Goal: Task Accomplishment & Management: Complete application form

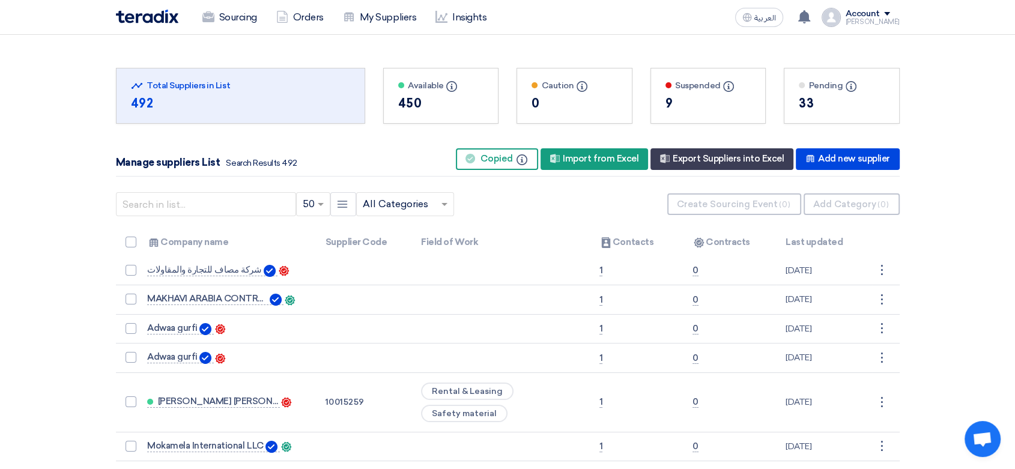
click at [144, 14] on img at bounding box center [147, 17] width 62 height 14
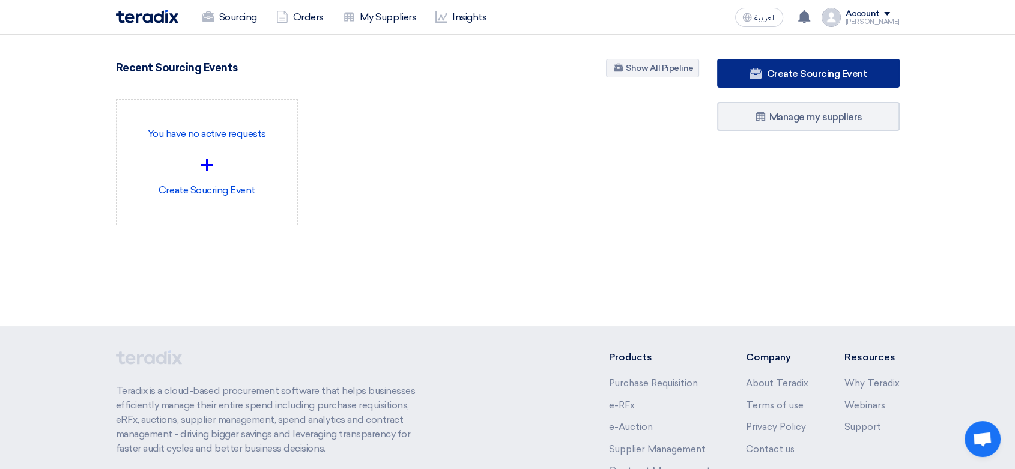
click at [786, 75] on span "Create Sourcing Event" at bounding box center [816, 73] width 100 height 11
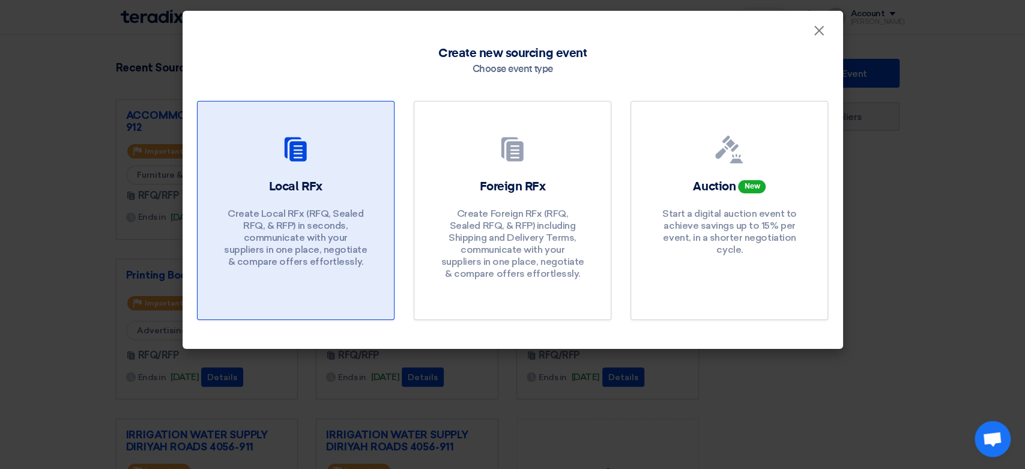
click at [308, 193] on h2 "Local RFx" at bounding box center [295, 186] width 53 height 17
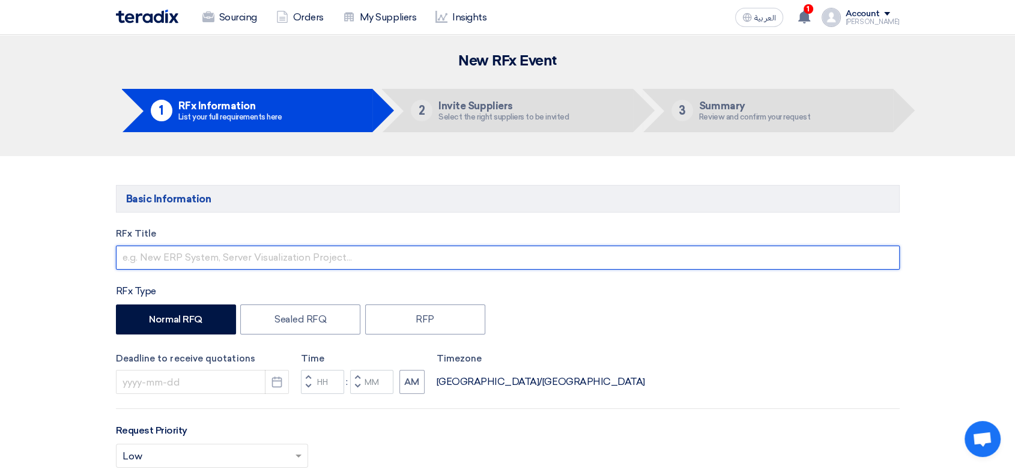
click at [243, 262] on input "text" at bounding box center [508, 258] width 784 height 24
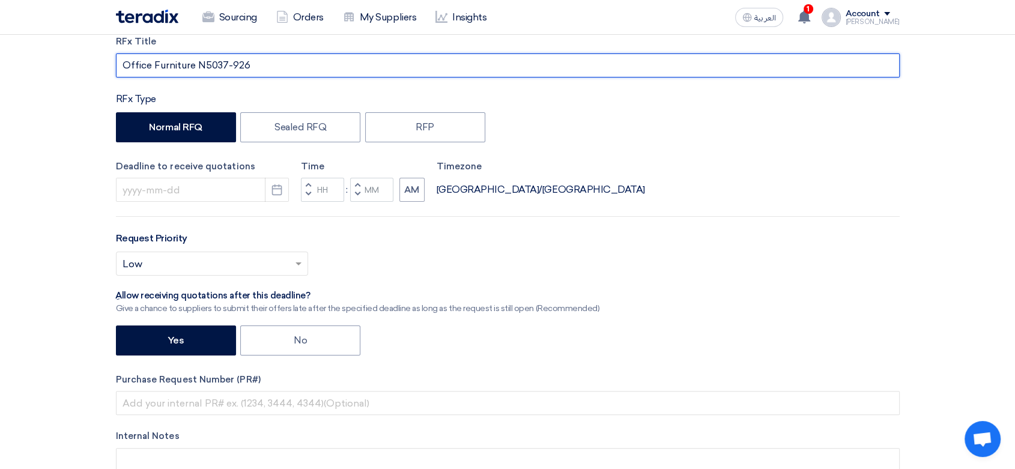
scroll to position [200, 0]
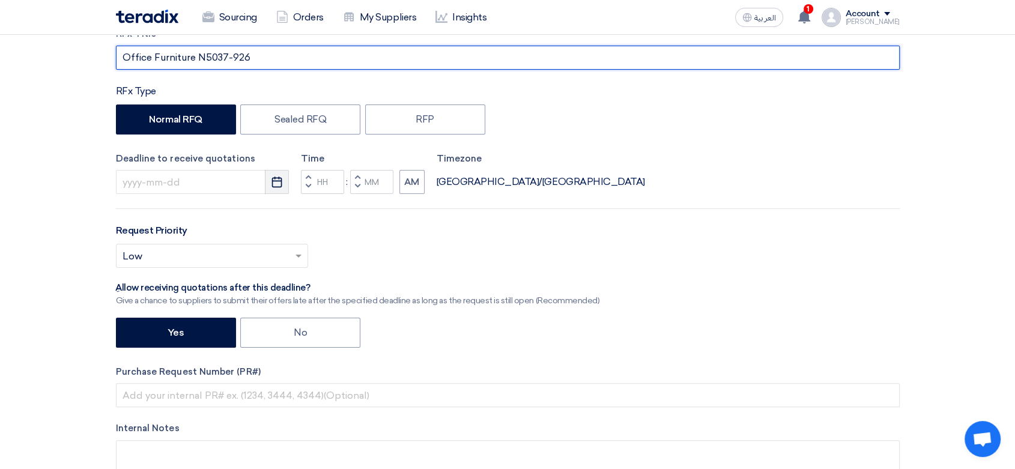
type input "Office Furniture N5037-926"
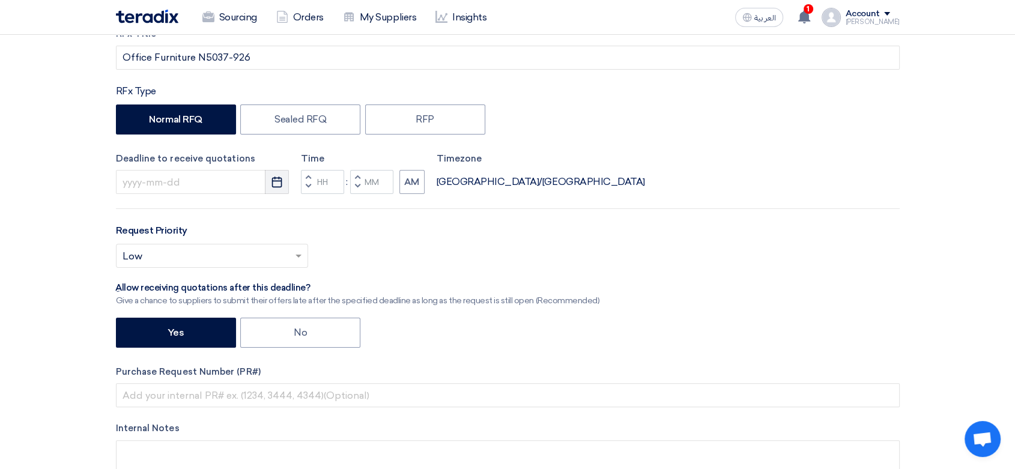
click at [276, 187] on icon "Pick a date" at bounding box center [277, 182] width 12 height 12
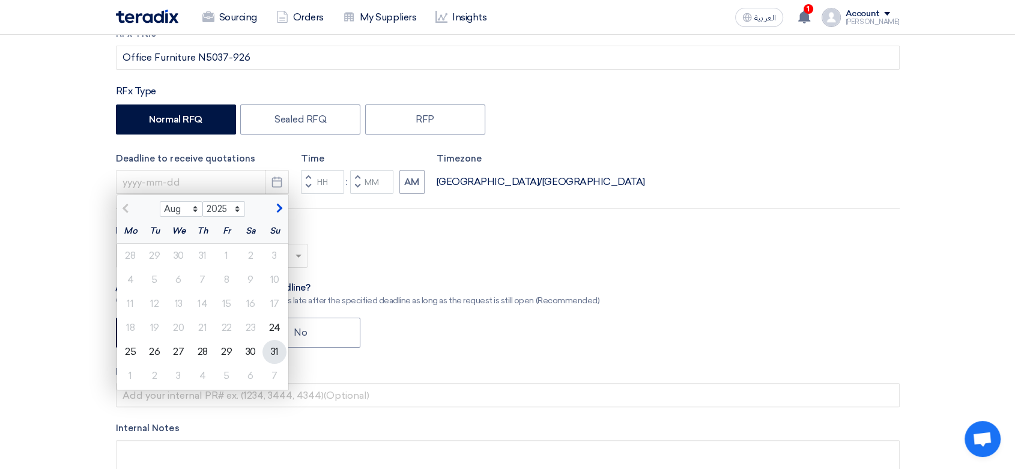
click at [272, 353] on div "31" at bounding box center [274, 352] width 24 height 24
type input "[DATE]"
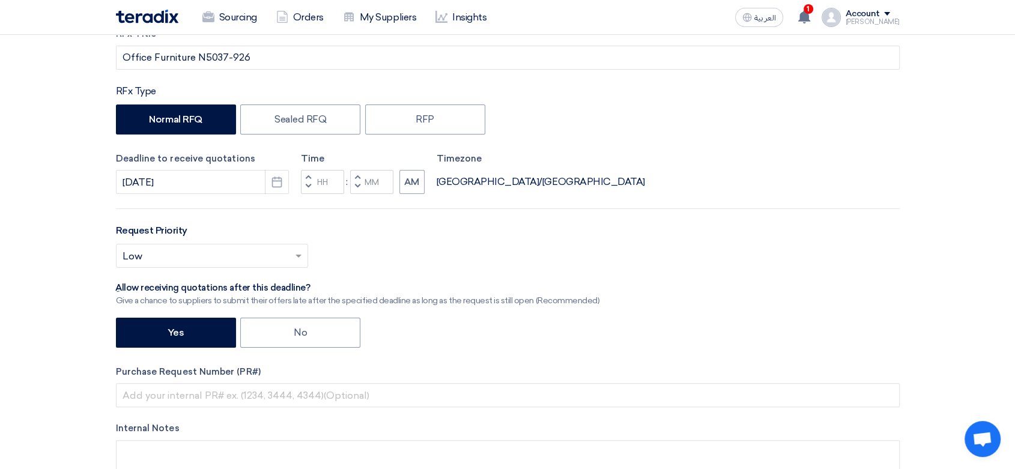
click at [308, 186] on span "button" at bounding box center [308, 186] width 4 height 7
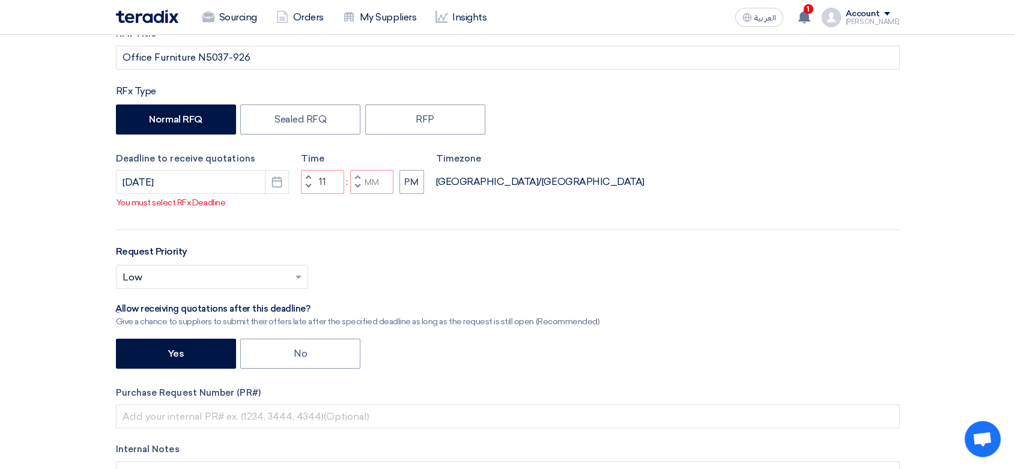
click at [308, 175] on span "button" at bounding box center [308, 177] width 4 height 7
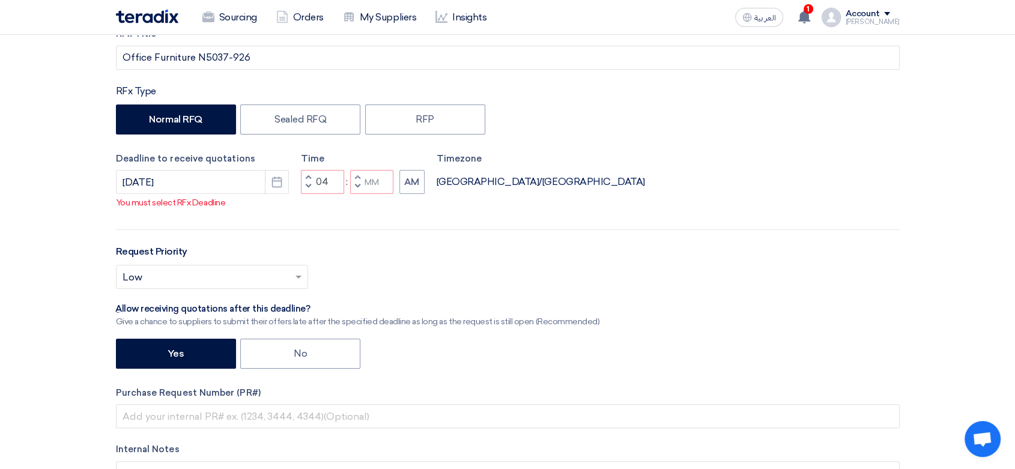
click at [308, 175] on span "button" at bounding box center [308, 177] width 4 height 7
click at [357, 186] on span "button" at bounding box center [357, 186] width 4 height 7
type input "04"
type input "59"
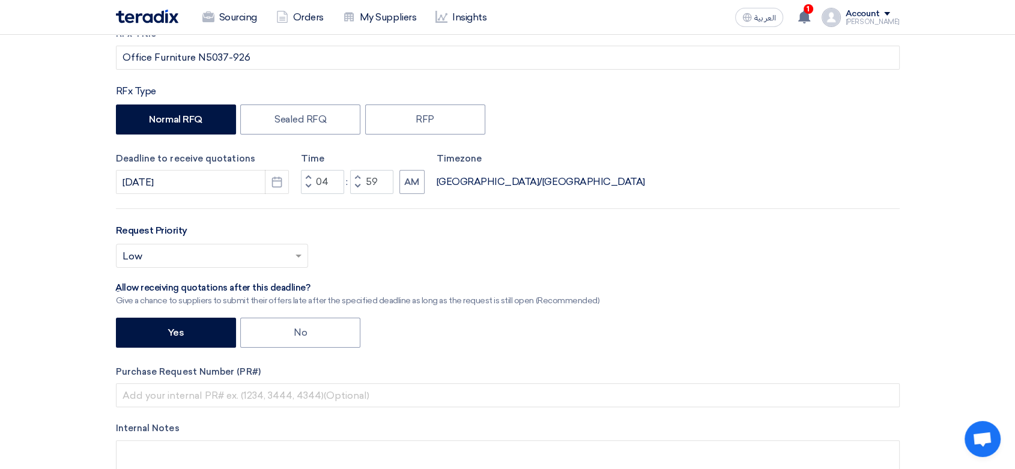
click at [356, 177] on span "button" at bounding box center [357, 177] width 4 height 7
type input "05"
type input "00"
click at [415, 177] on button "AM" at bounding box center [411, 182] width 25 height 24
click at [173, 256] on input "text" at bounding box center [206, 257] width 167 height 20
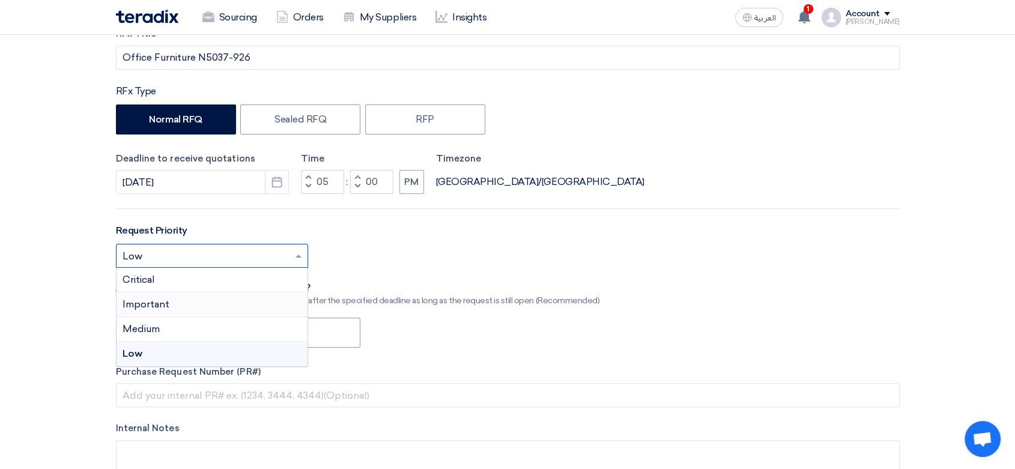
click at [163, 299] on span "Important" at bounding box center [146, 304] width 47 height 11
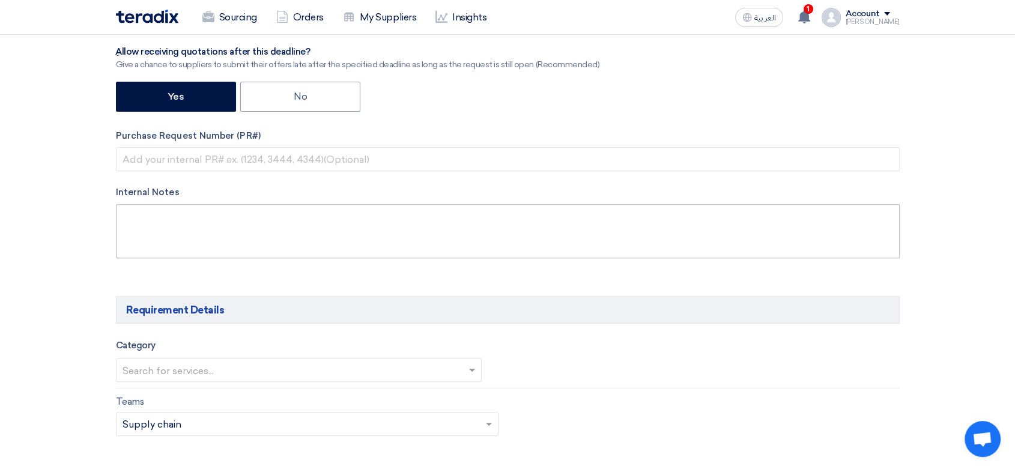
scroll to position [467, 0]
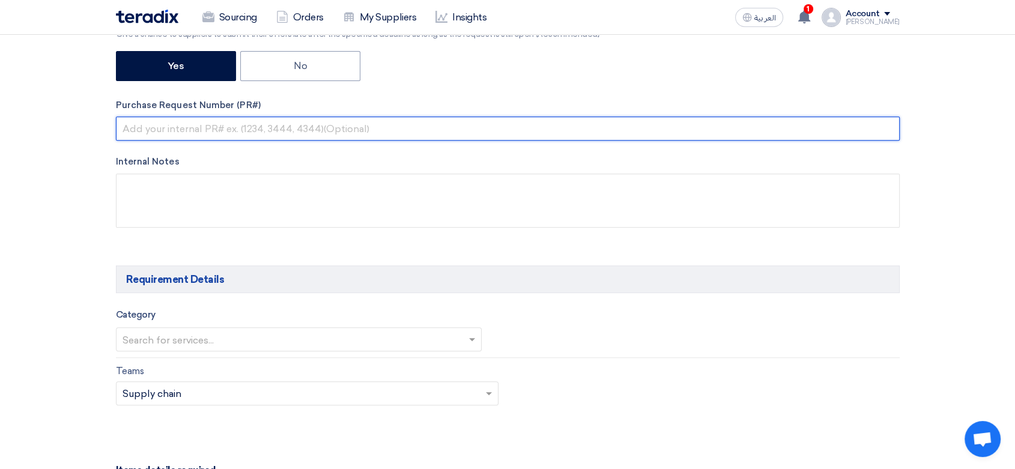
click at [187, 130] on input "text" at bounding box center [508, 129] width 784 height 24
paste input "8300010012"
type input "8300010012"
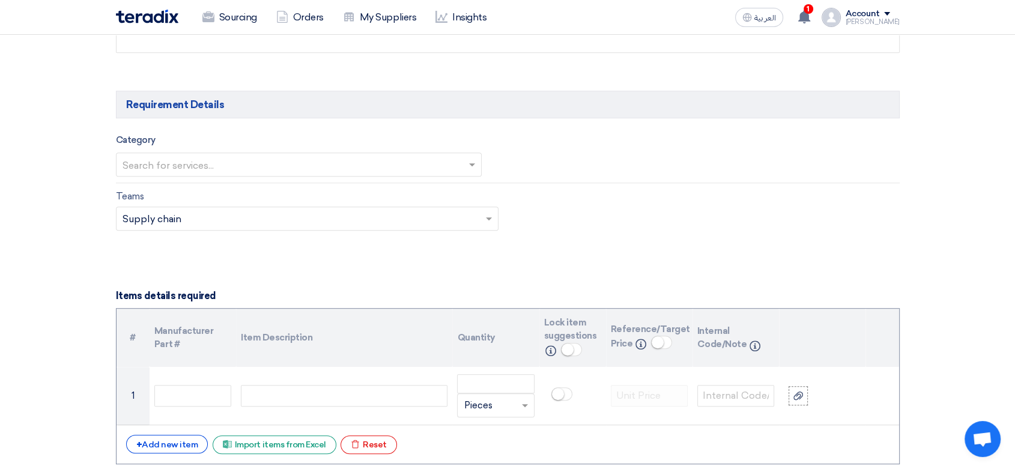
scroll to position [734, 0]
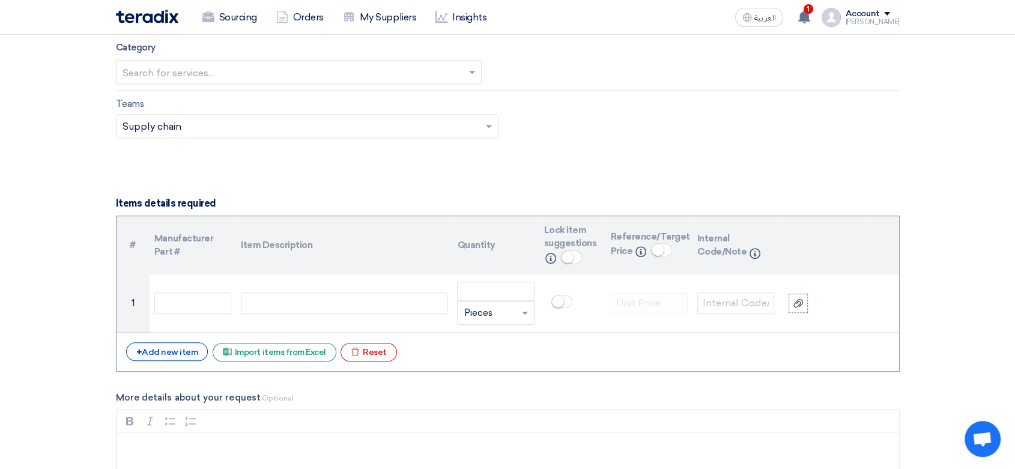
click at [270, 70] on input "text" at bounding box center [293, 74] width 341 height 20
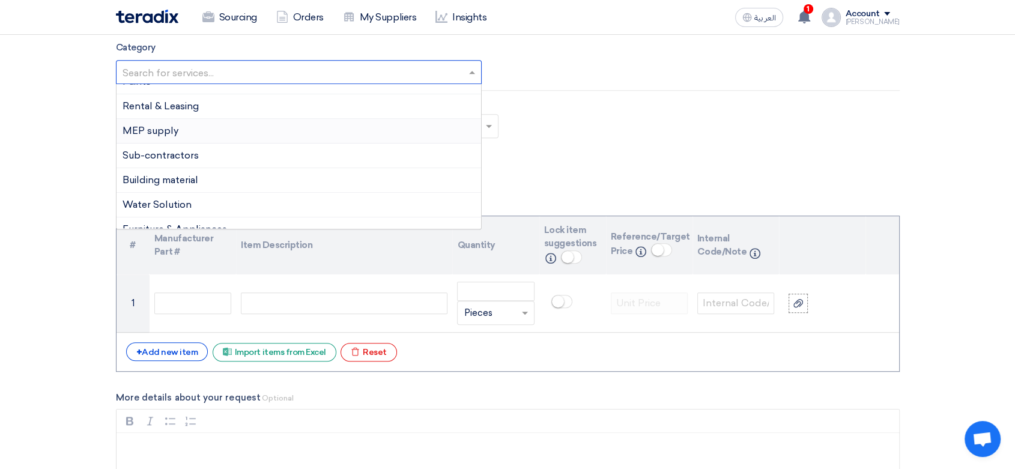
scroll to position [333, 0]
click at [190, 200] on span "Furniture & Appliances" at bounding box center [175, 205] width 105 height 11
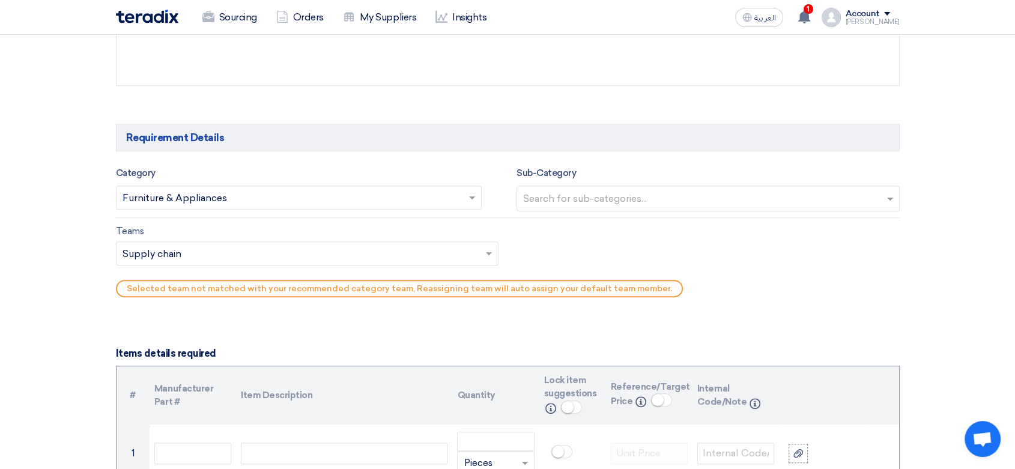
scroll to position [601, 0]
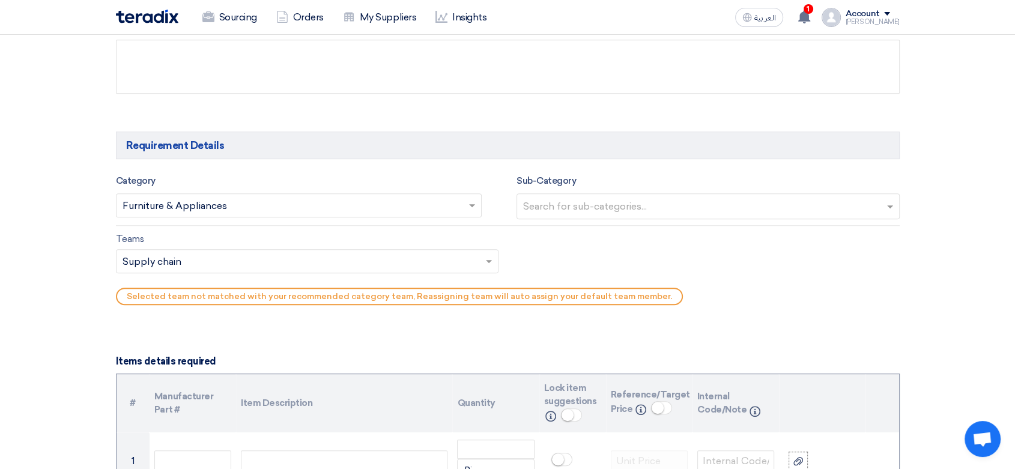
click at [774, 207] on input "text" at bounding box center [709, 208] width 373 height 20
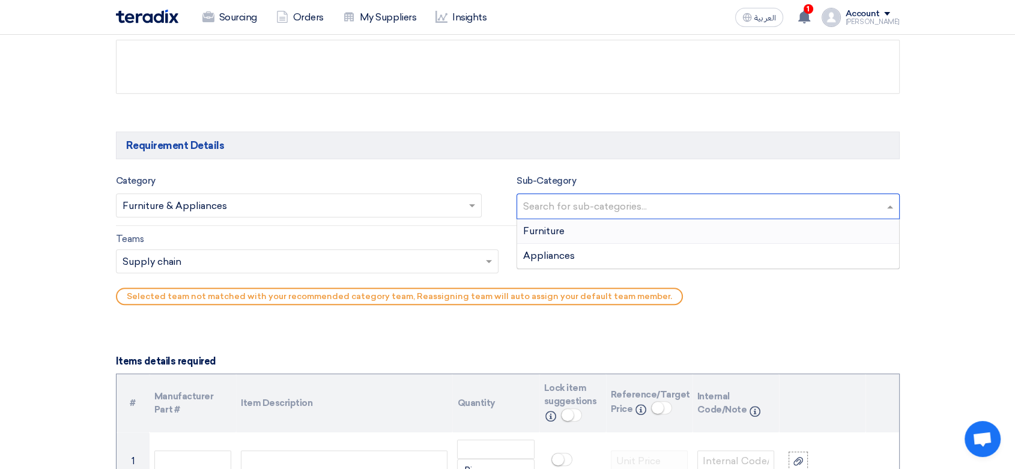
click at [562, 228] on span "Furniture" at bounding box center [543, 230] width 41 height 11
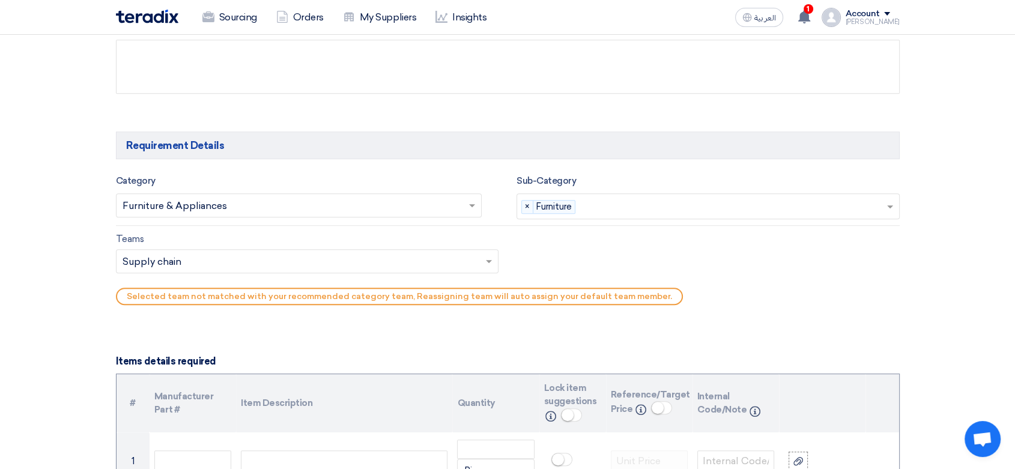
click at [273, 259] on input "text" at bounding box center [302, 262] width 358 height 20
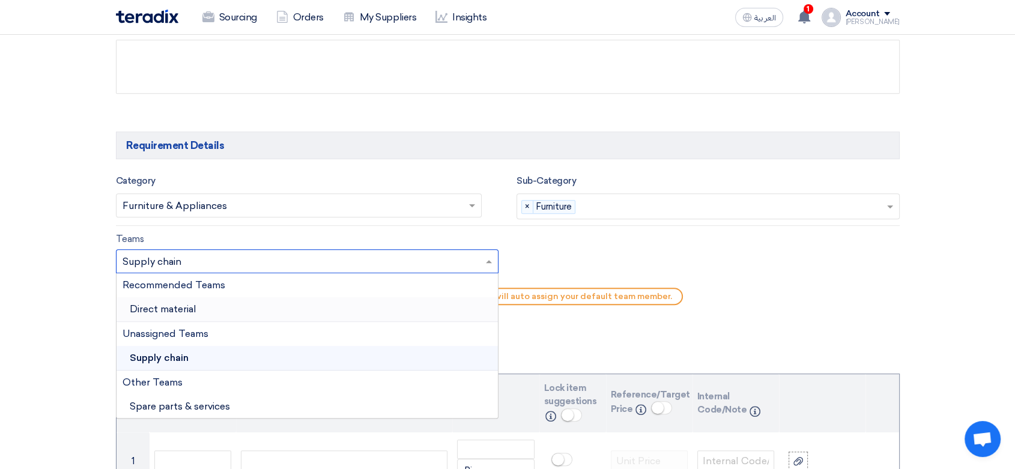
click at [184, 310] on span "Direct material" at bounding box center [163, 308] width 67 height 11
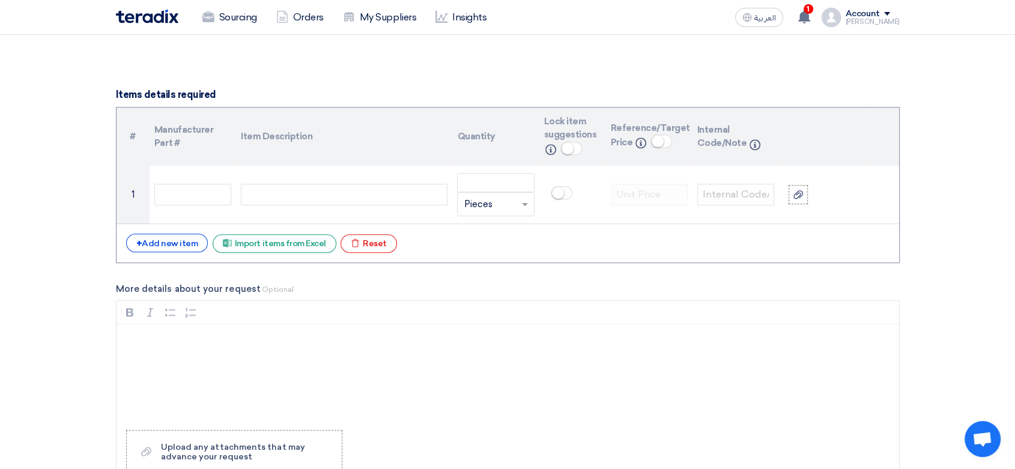
scroll to position [867, 0]
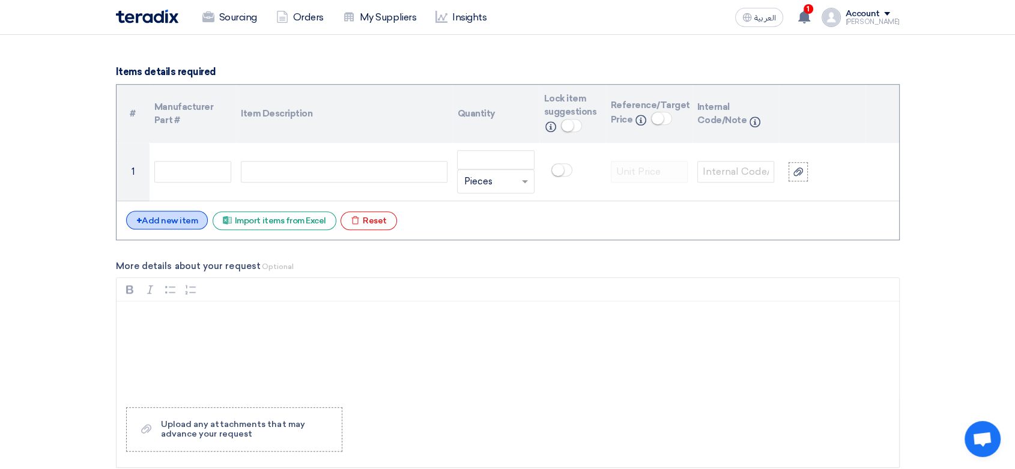
click at [147, 219] on div "+ Add new item" at bounding box center [167, 220] width 82 height 19
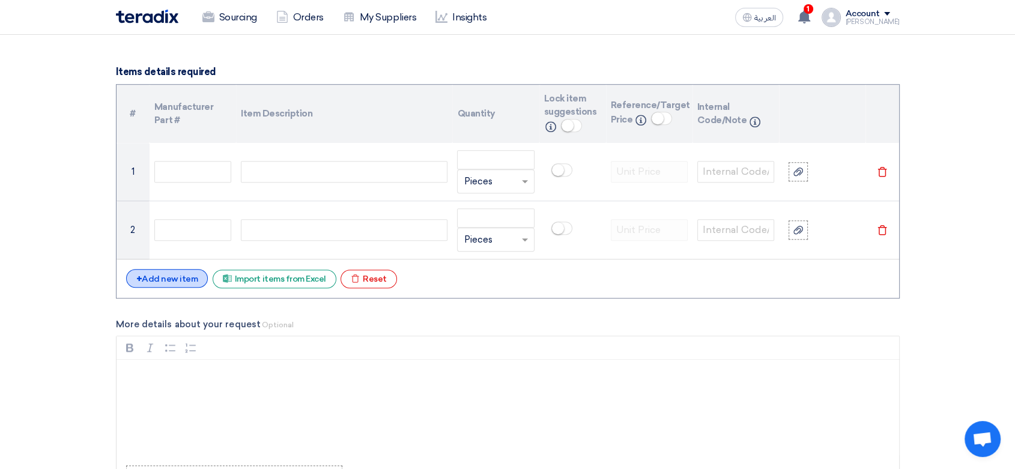
click at [160, 276] on div "+ Add new item" at bounding box center [167, 278] width 82 height 19
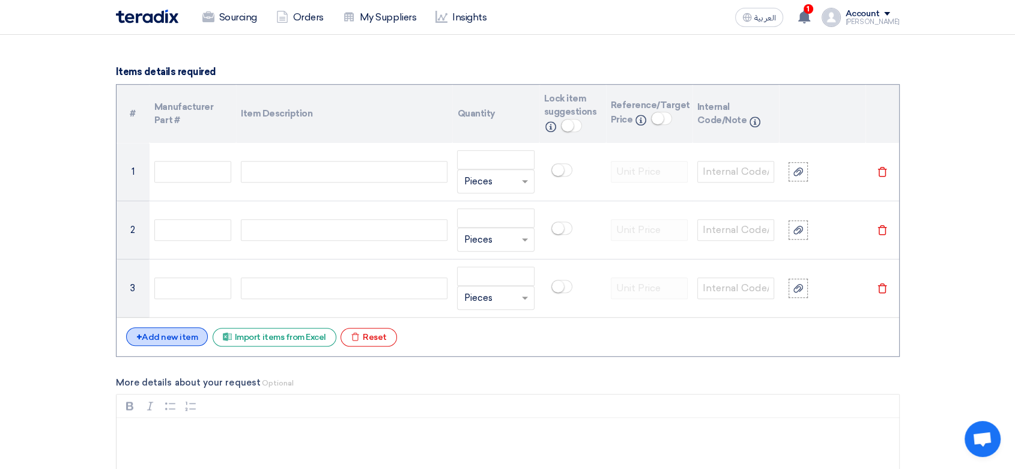
click at [169, 333] on div "+ Add new item" at bounding box center [167, 336] width 82 height 19
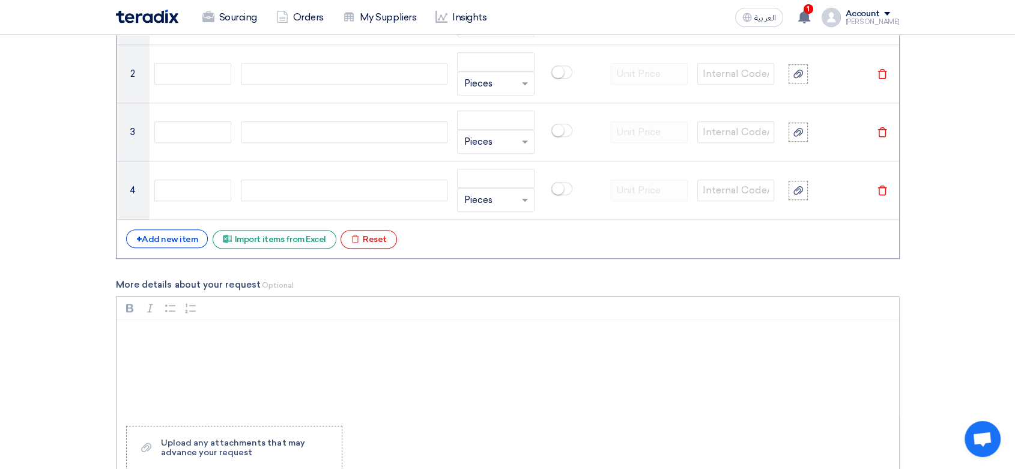
scroll to position [1134, 0]
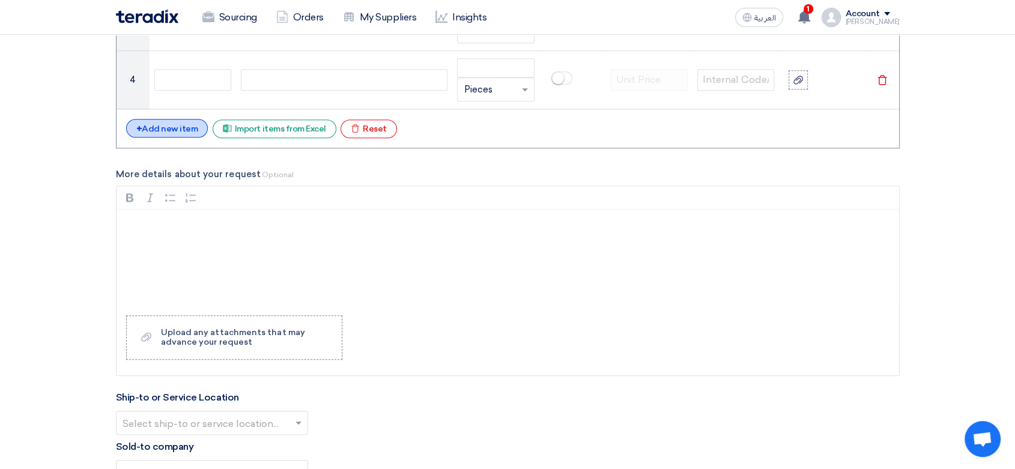
click at [176, 123] on div "+ Add new item" at bounding box center [167, 128] width 82 height 19
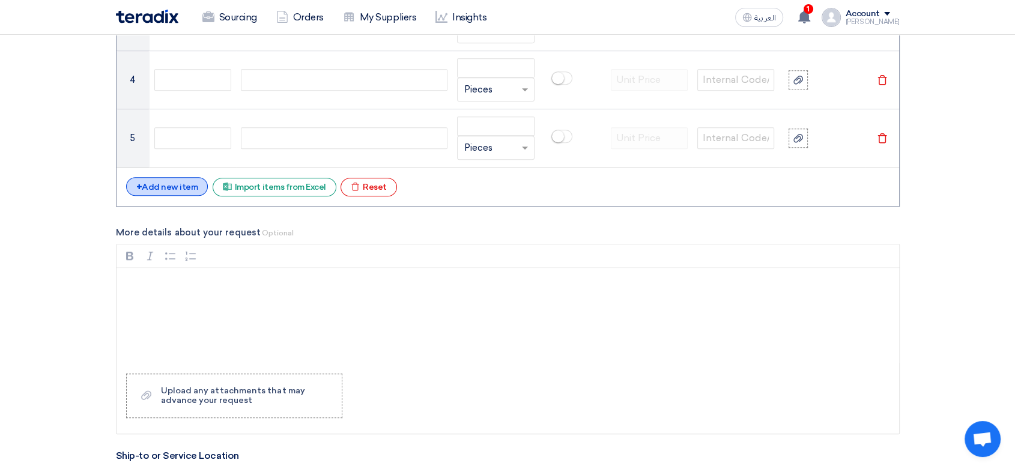
click at [174, 190] on div "+ Add new item" at bounding box center [167, 186] width 82 height 19
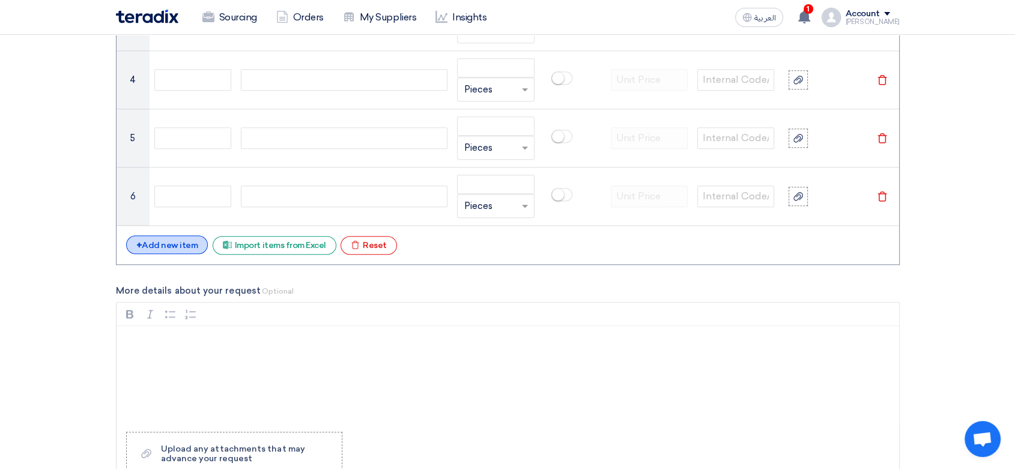
click at [176, 244] on div "+ Add new item" at bounding box center [167, 244] width 82 height 19
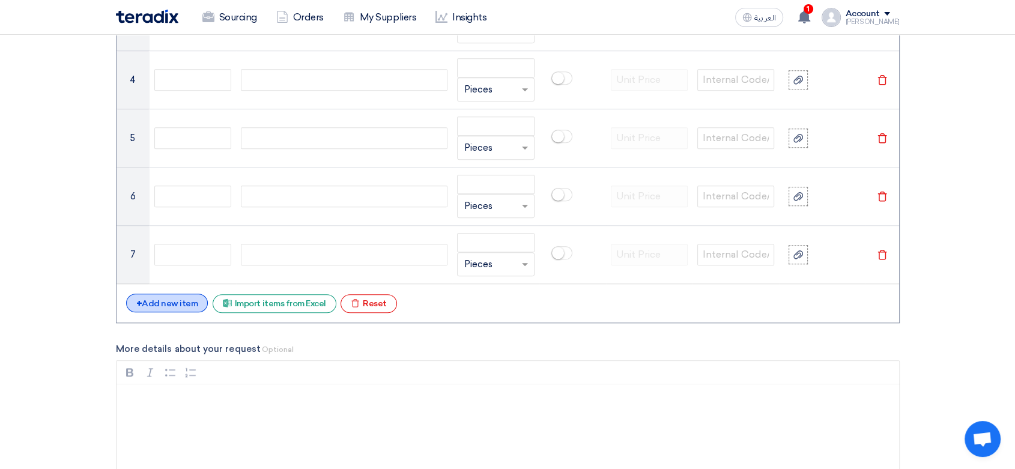
click at [174, 306] on div "+ Add new item" at bounding box center [167, 303] width 82 height 19
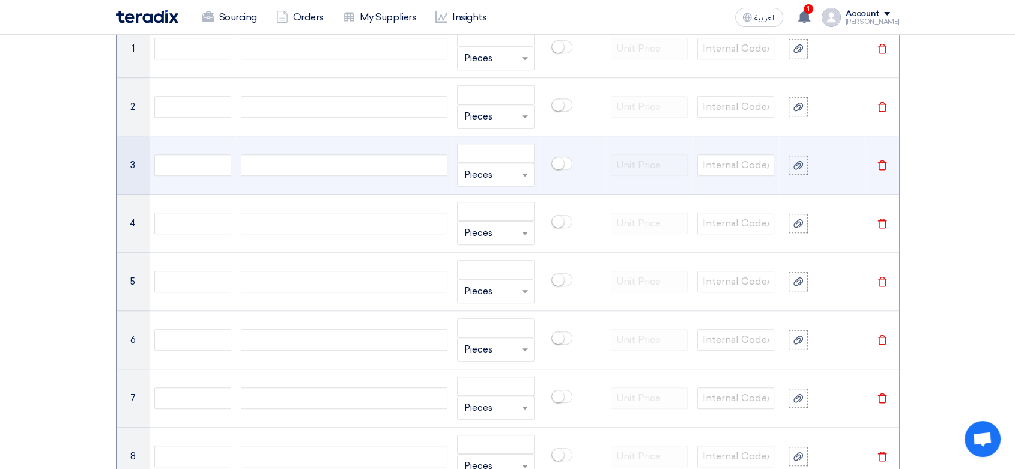
scroll to position [867, 0]
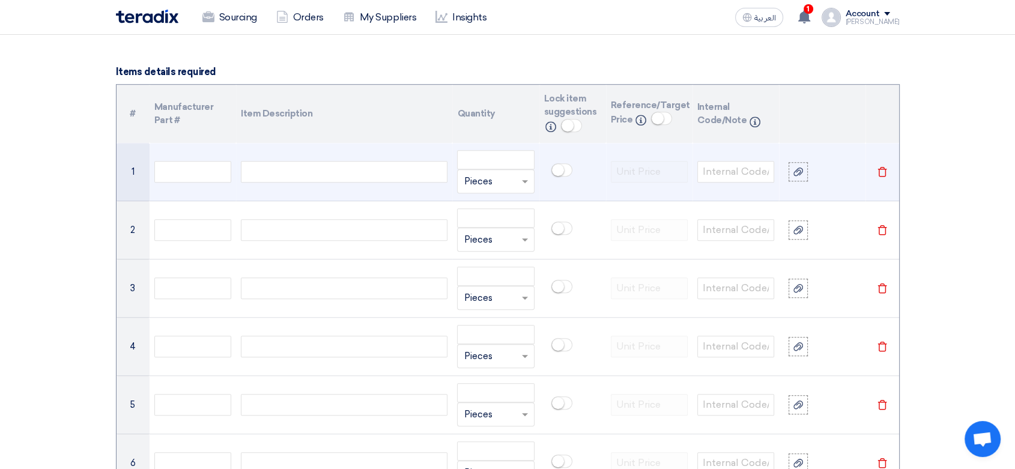
click at [296, 178] on div at bounding box center [344, 172] width 207 height 22
paste div
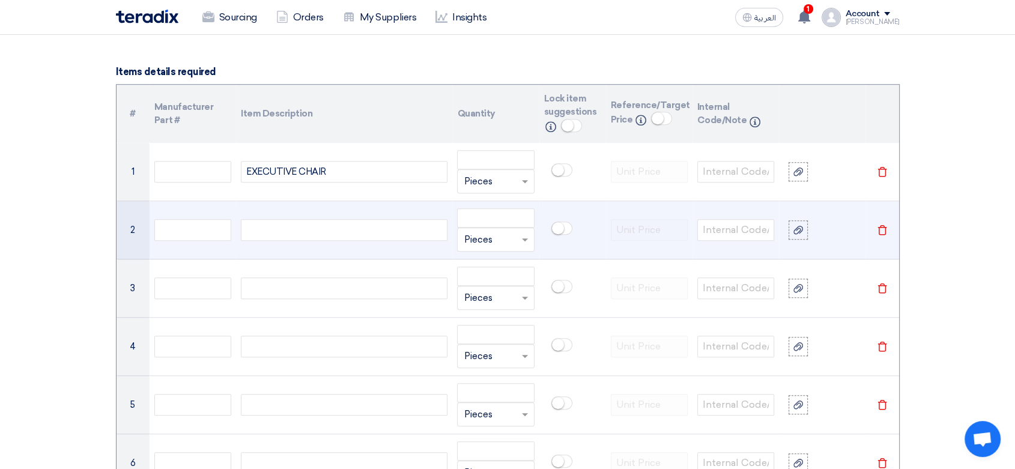
click at [309, 226] on div at bounding box center [344, 230] width 207 height 22
paste div
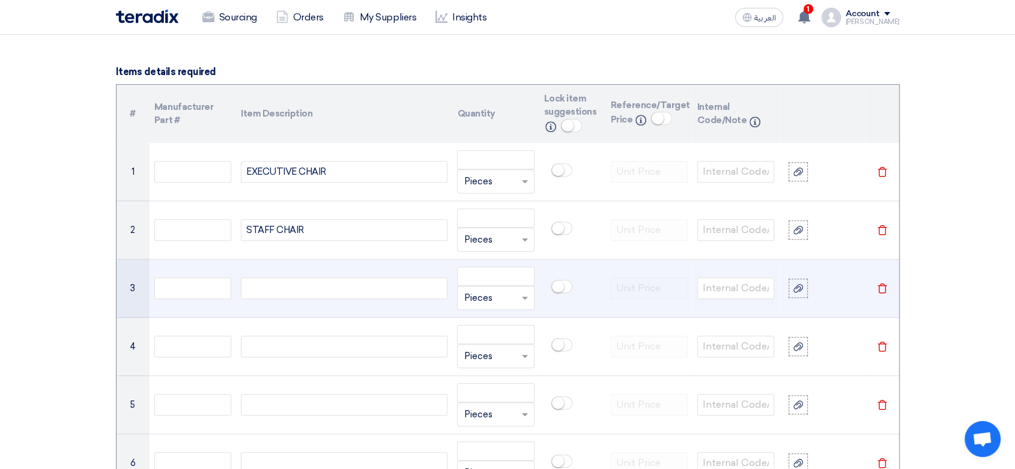
click at [309, 282] on div at bounding box center [344, 288] width 207 height 22
paste div
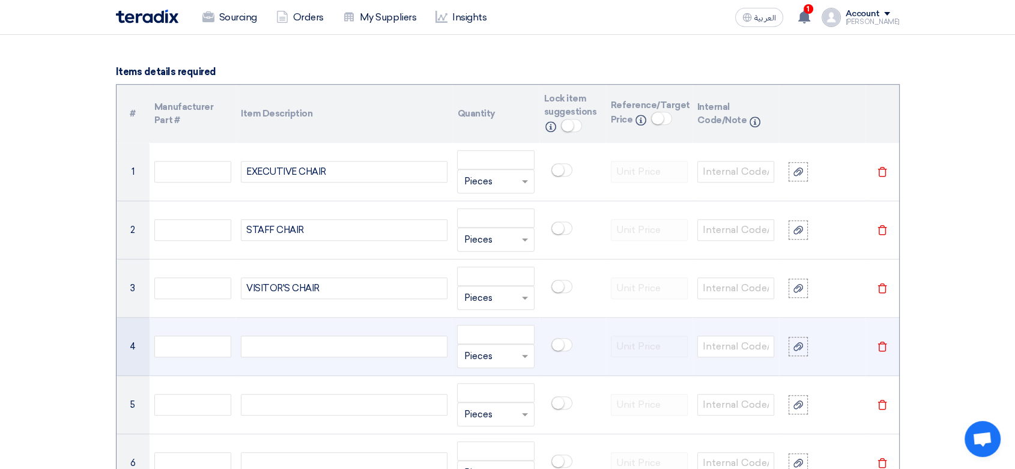
click at [290, 351] on div at bounding box center [344, 347] width 207 height 22
paste div
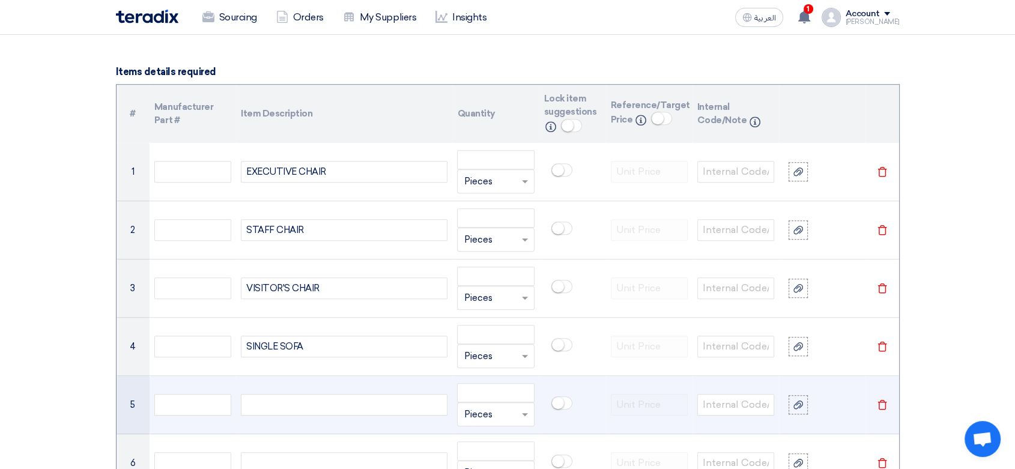
click at [293, 391] on td at bounding box center [344, 405] width 216 height 58
click at [291, 408] on div at bounding box center [344, 405] width 207 height 22
paste div
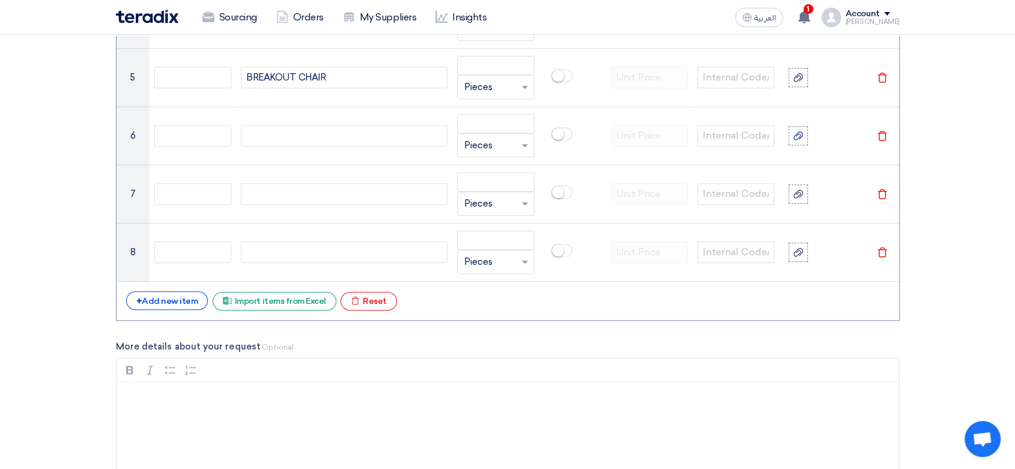
scroll to position [1201, 0]
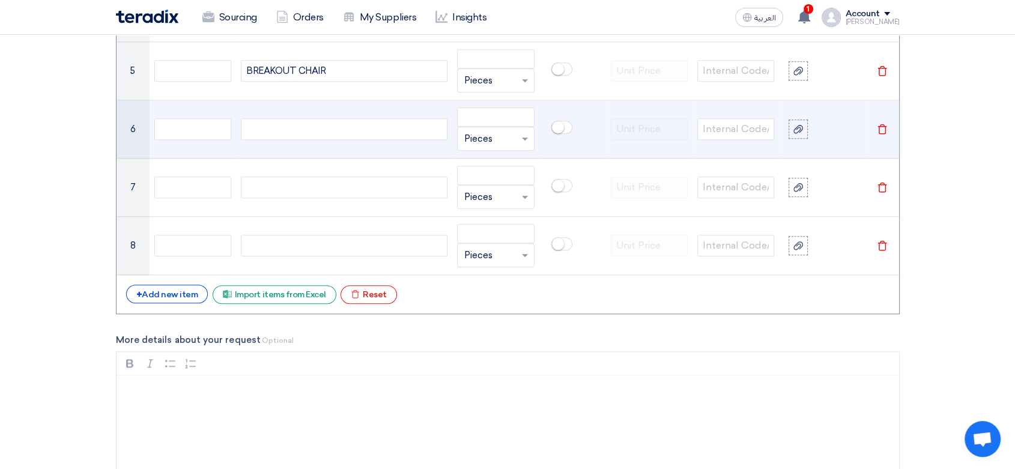
click at [293, 129] on div at bounding box center [344, 129] width 207 height 22
paste div
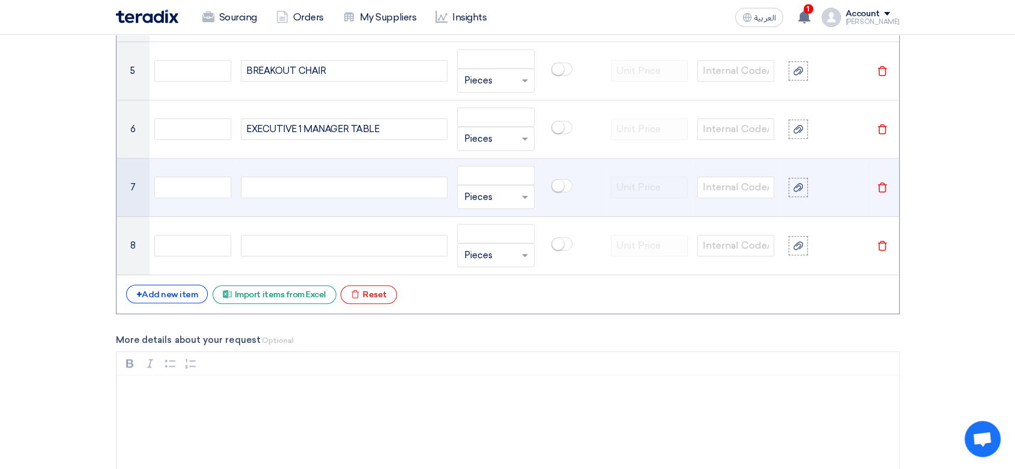
click at [282, 184] on div at bounding box center [344, 188] width 207 height 22
paste div
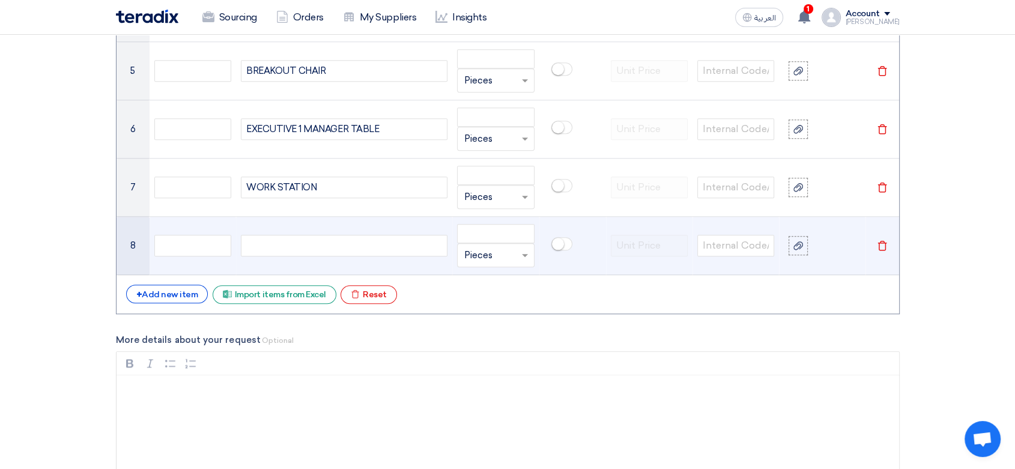
click at [287, 237] on div at bounding box center [344, 246] width 207 height 22
paste div
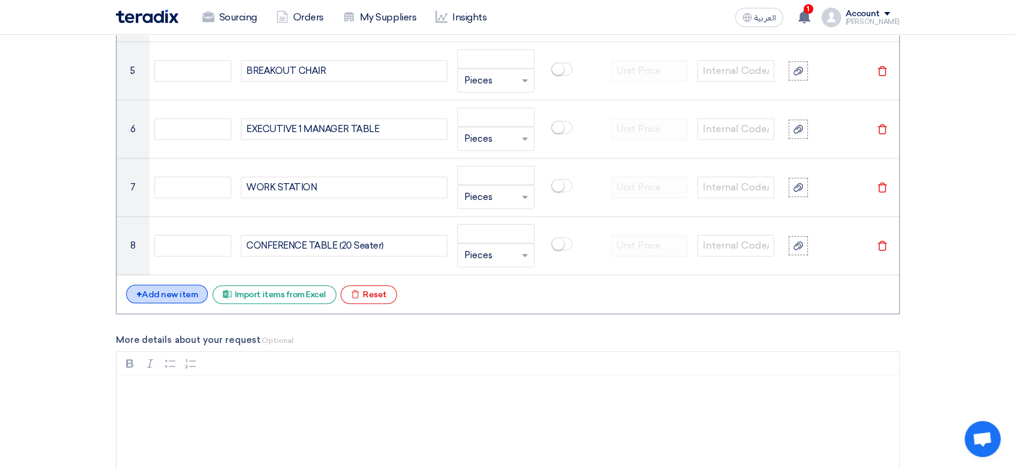
click at [154, 292] on div "+ Add new item" at bounding box center [167, 294] width 82 height 19
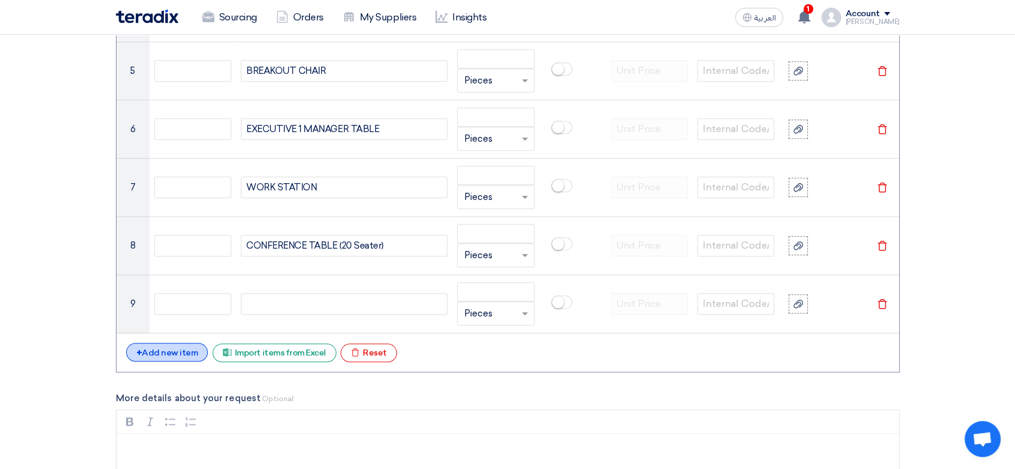
click at [173, 345] on div "+ Add new item" at bounding box center [167, 352] width 82 height 19
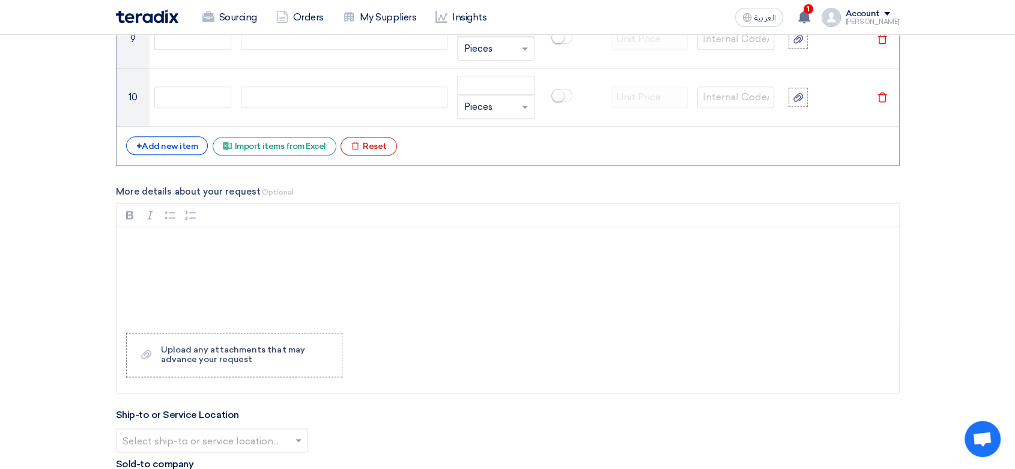
scroll to position [1468, 0]
click at [168, 140] on div "+ Add new item" at bounding box center [167, 144] width 82 height 19
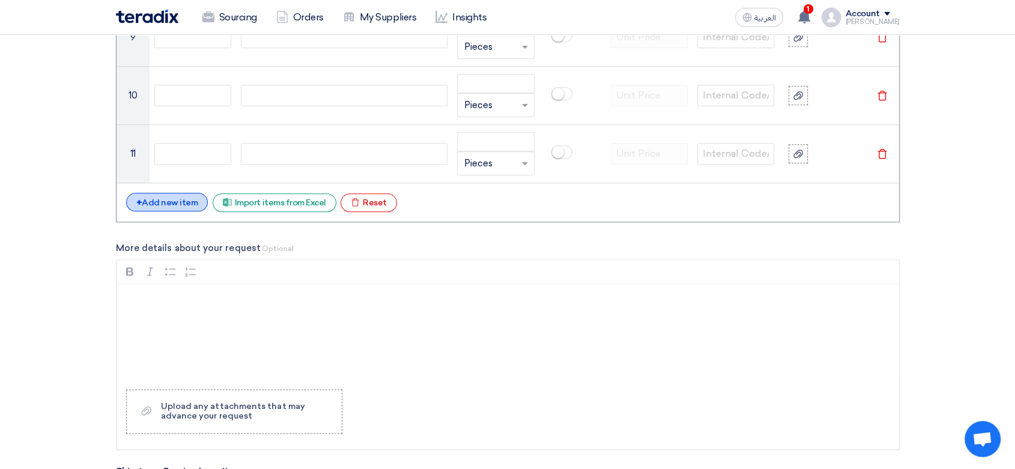
click at [163, 201] on div "+ Add new item" at bounding box center [167, 202] width 82 height 19
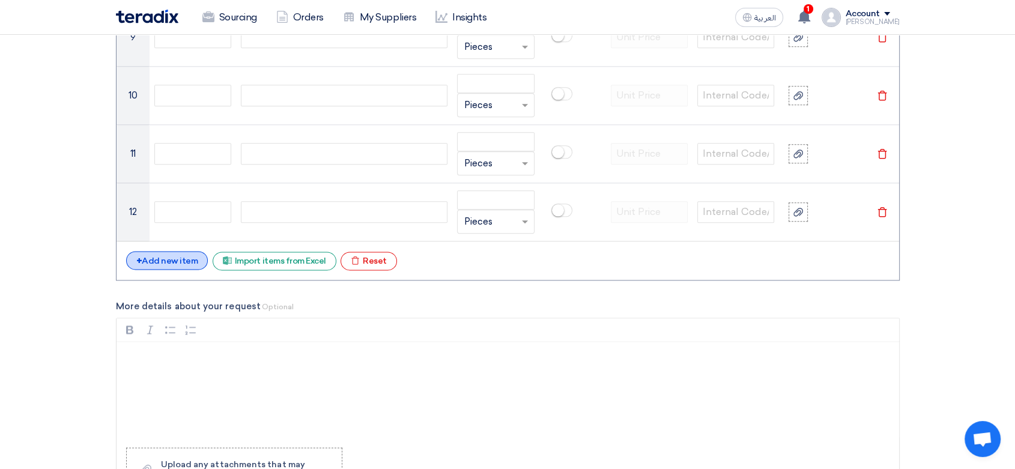
click at [162, 255] on div "+ Add new item" at bounding box center [167, 260] width 82 height 19
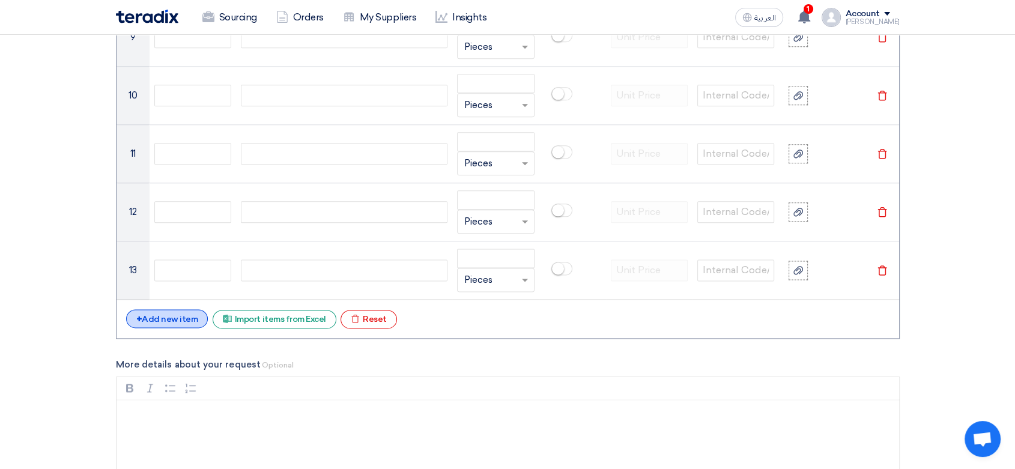
click at [168, 313] on div "+ Add new item" at bounding box center [167, 318] width 82 height 19
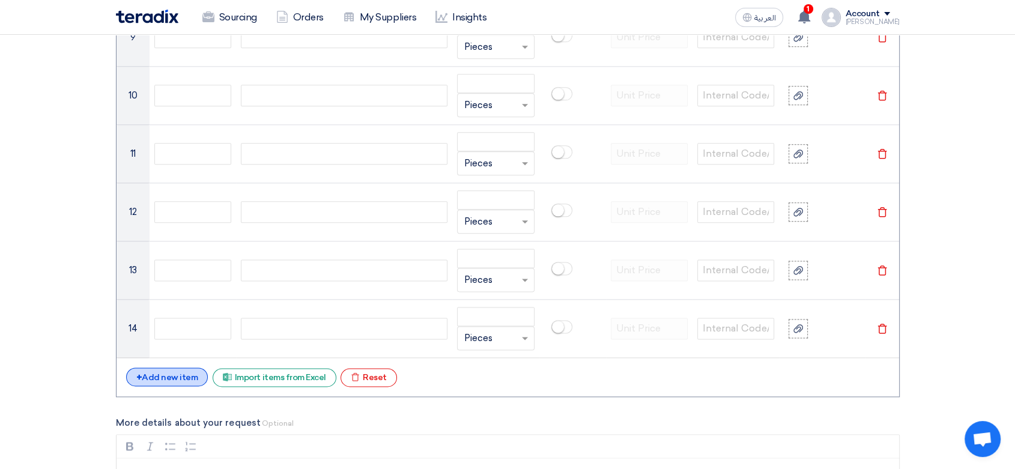
click at [169, 375] on div "+ Add new item" at bounding box center [167, 377] width 82 height 19
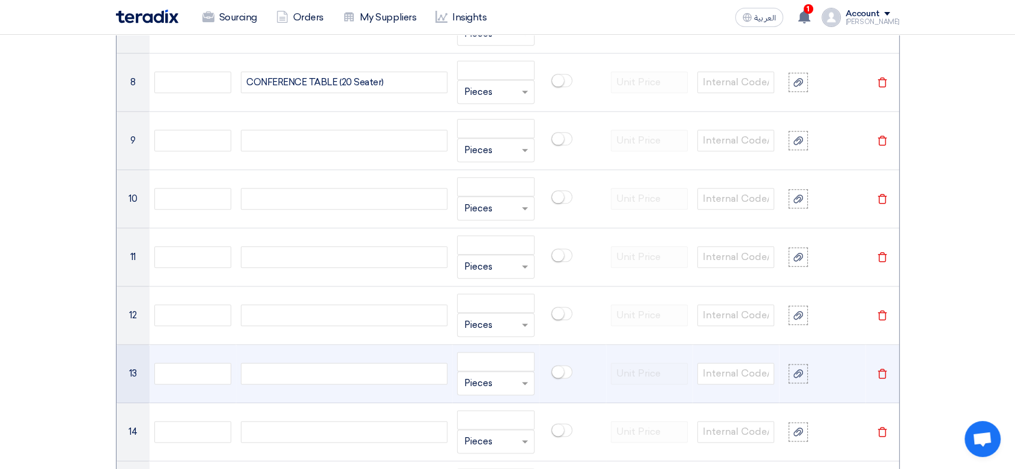
scroll to position [1335, 0]
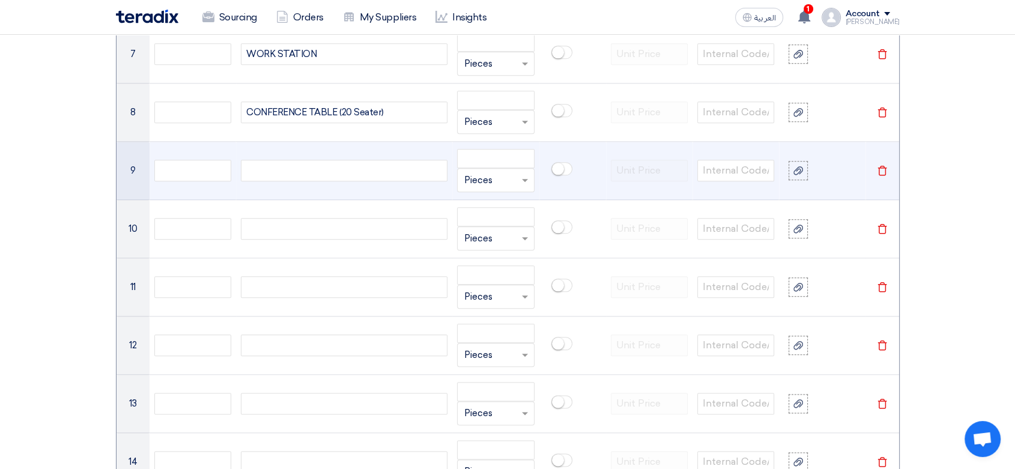
click at [300, 167] on div at bounding box center [344, 171] width 207 height 22
paste div
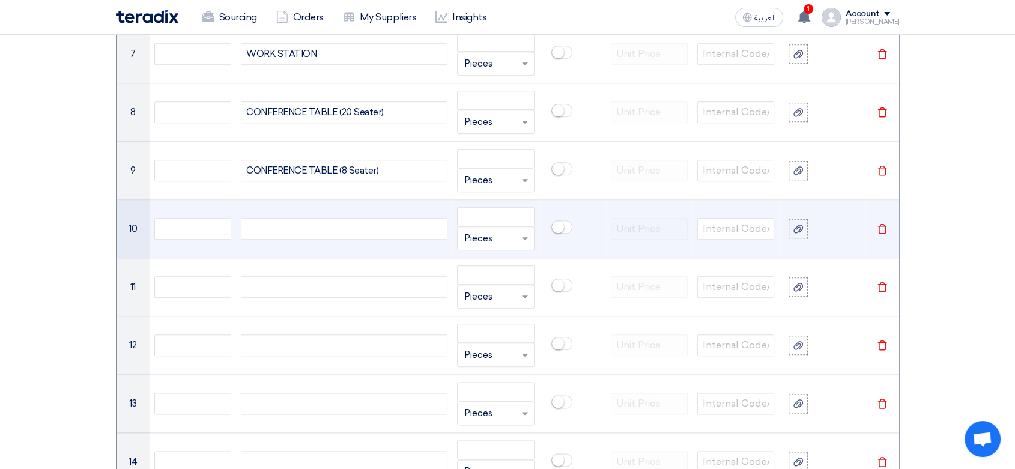
click at [280, 226] on div at bounding box center [344, 229] width 207 height 22
paste div
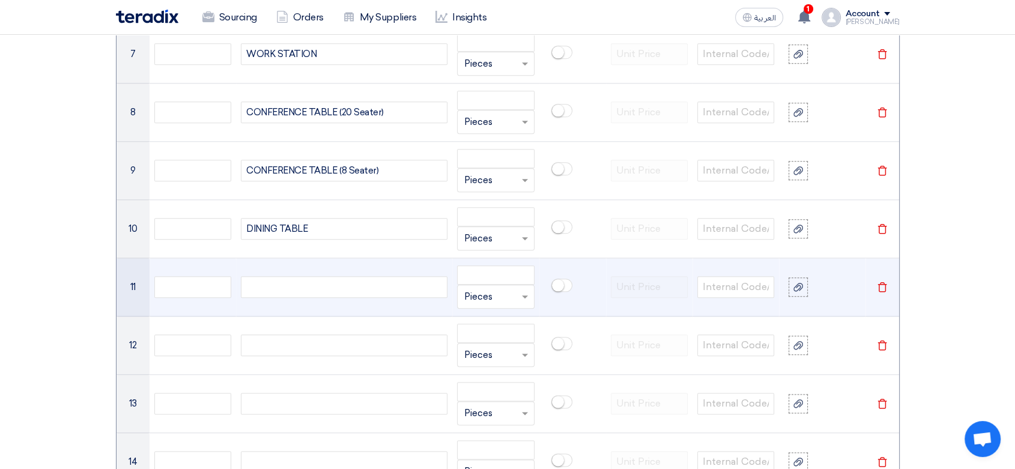
click at [288, 276] on div at bounding box center [344, 287] width 207 height 22
paste div
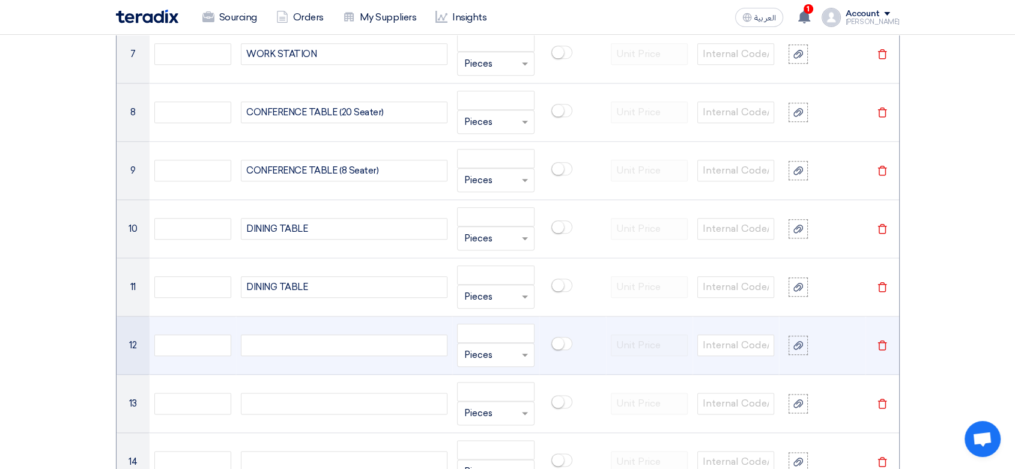
click at [284, 350] on div at bounding box center [344, 346] width 207 height 22
paste div
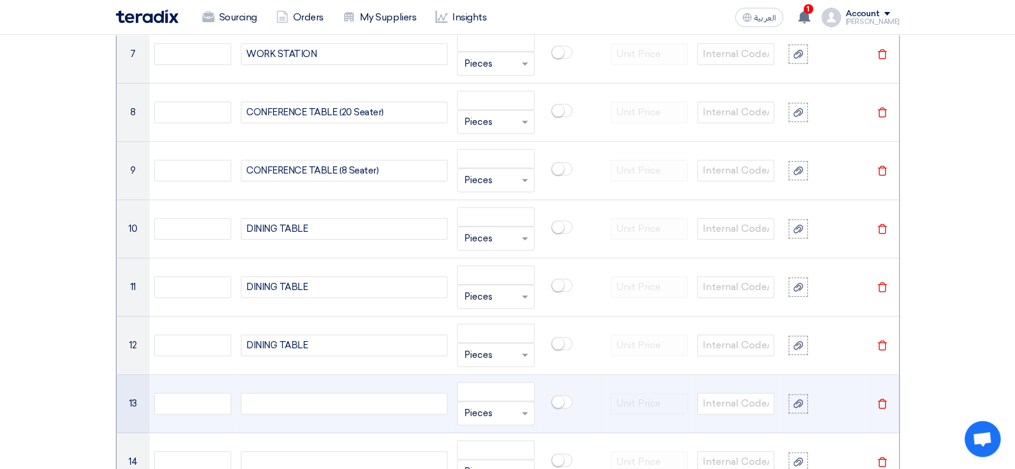
click at [271, 402] on div at bounding box center [344, 404] width 207 height 22
paste div
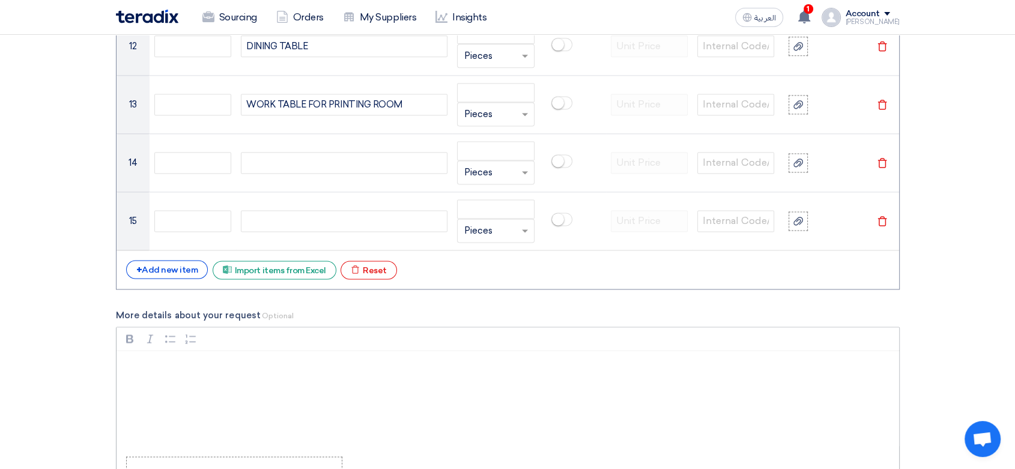
scroll to position [1668, 0]
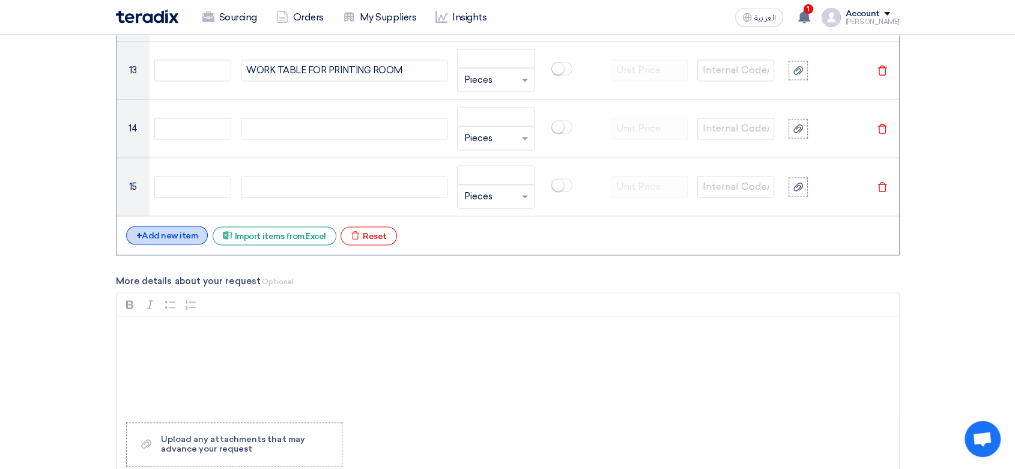
click at [166, 234] on div "+ Add new item" at bounding box center [167, 235] width 82 height 19
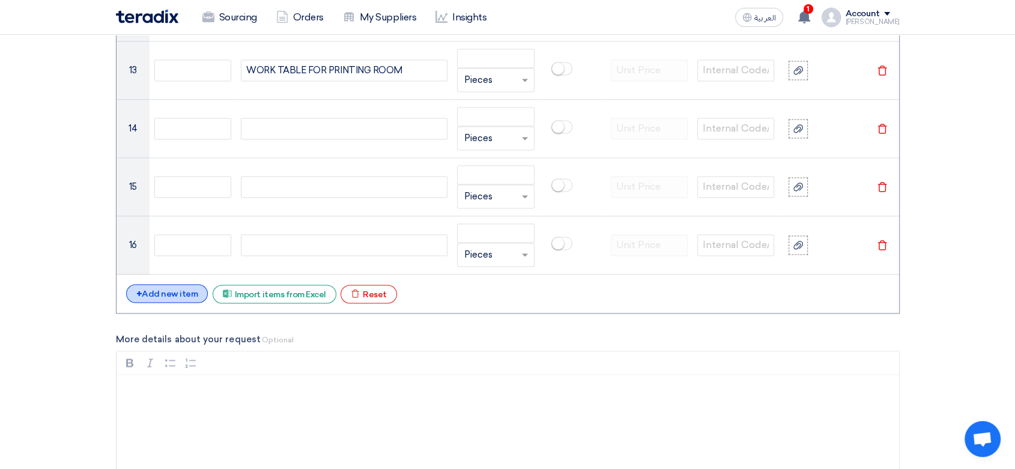
click at [167, 292] on div "+ Add new item" at bounding box center [167, 293] width 82 height 19
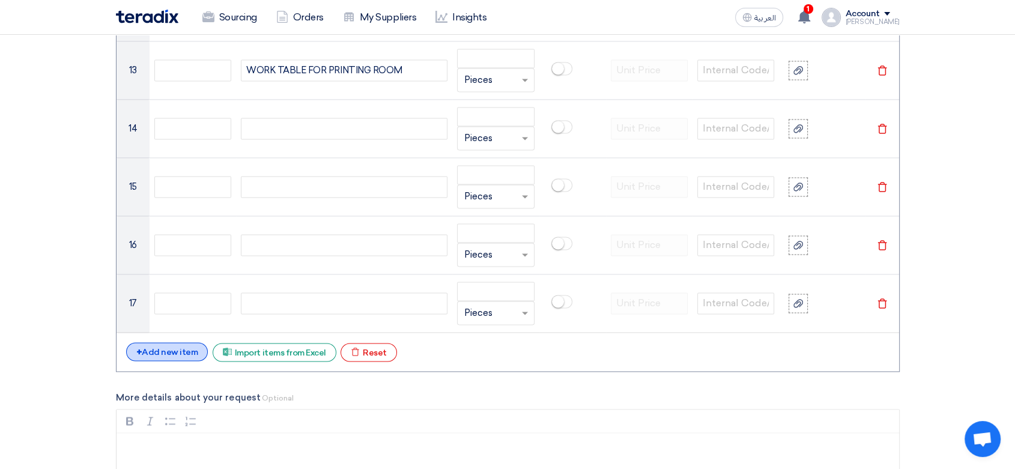
click at [169, 351] on div "+ Add new item" at bounding box center [167, 351] width 82 height 19
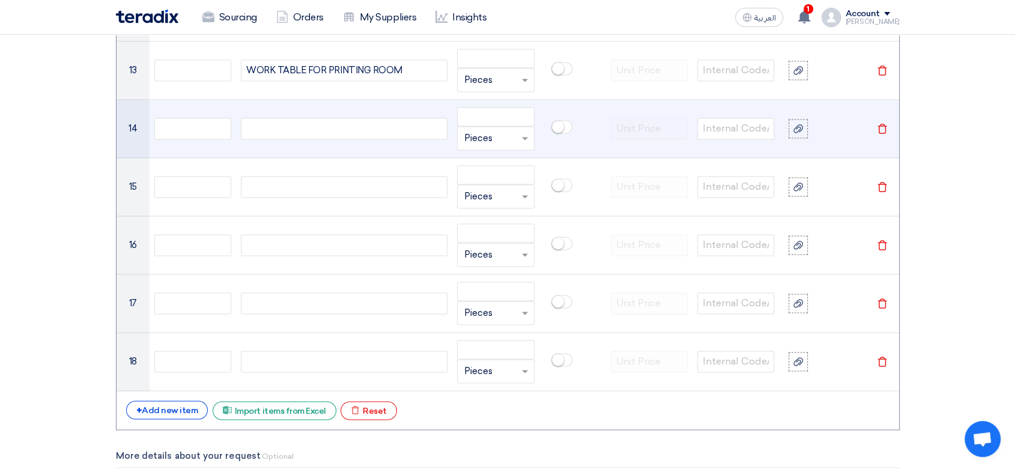
click at [294, 124] on div at bounding box center [344, 129] width 207 height 22
paste div
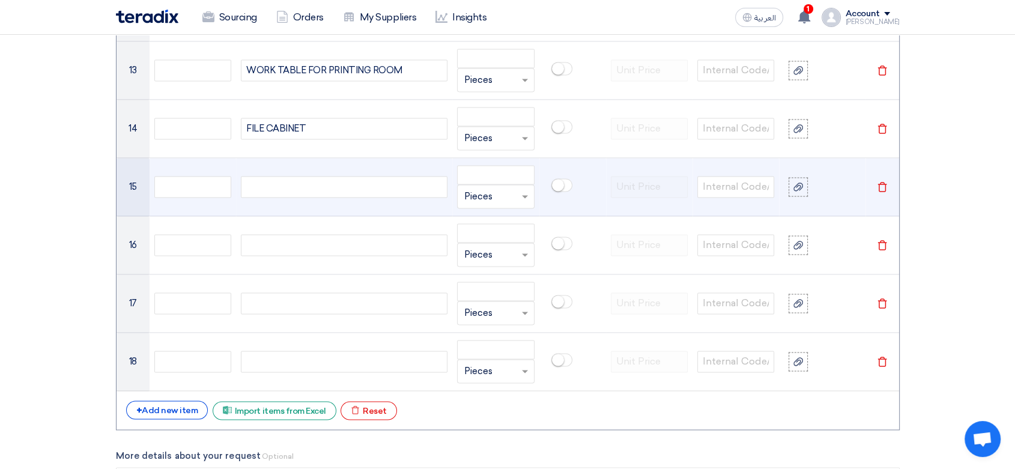
click at [282, 188] on div at bounding box center [344, 187] width 207 height 22
paste div
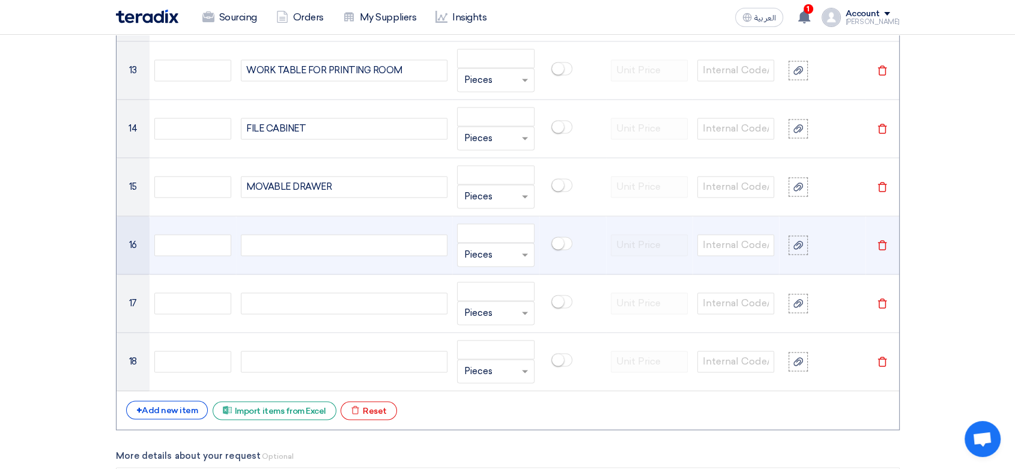
click at [279, 240] on div at bounding box center [344, 245] width 207 height 22
paste div
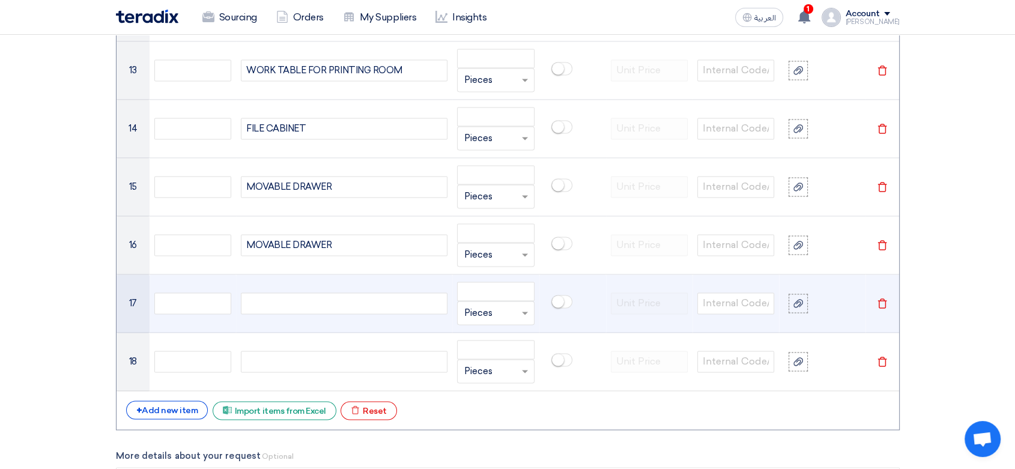
click at [279, 298] on div at bounding box center [344, 304] width 207 height 22
paste div
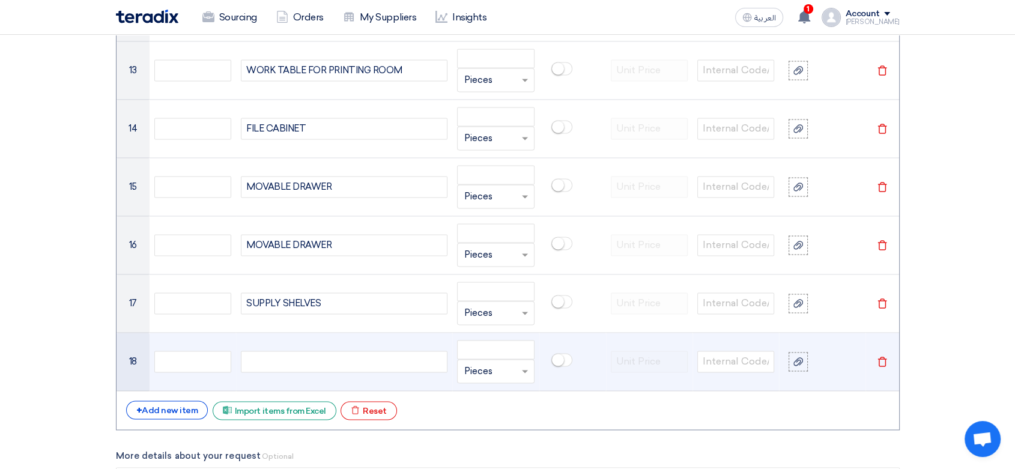
click at [297, 355] on div at bounding box center [344, 362] width 207 height 22
paste div
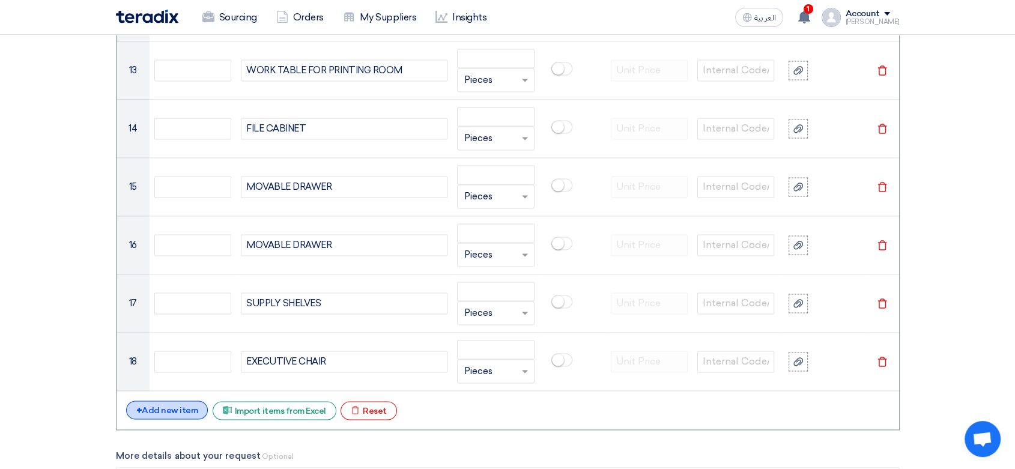
click at [165, 404] on div "+ Add new item" at bounding box center [167, 410] width 82 height 19
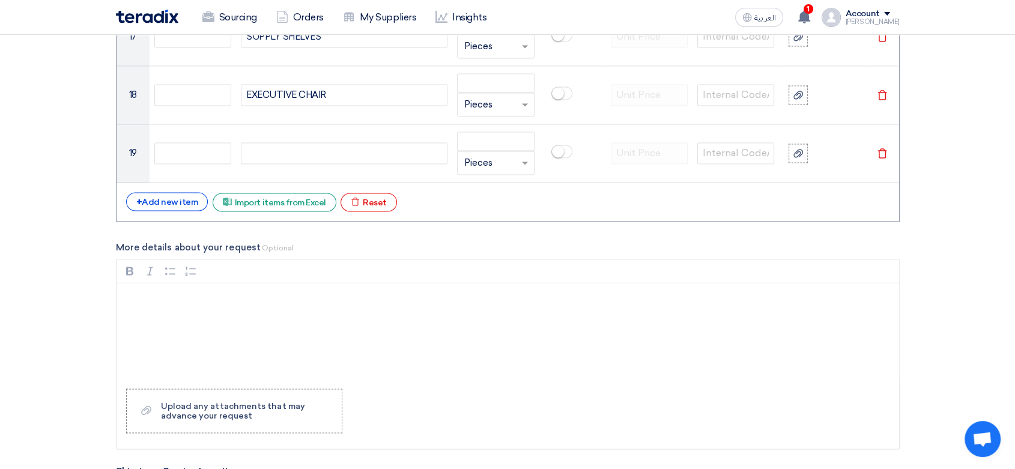
scroll to position [1935, 0]
click at [152, 197] on div "+ Add new item" at bounding box center [167, 201] width 82 height 19
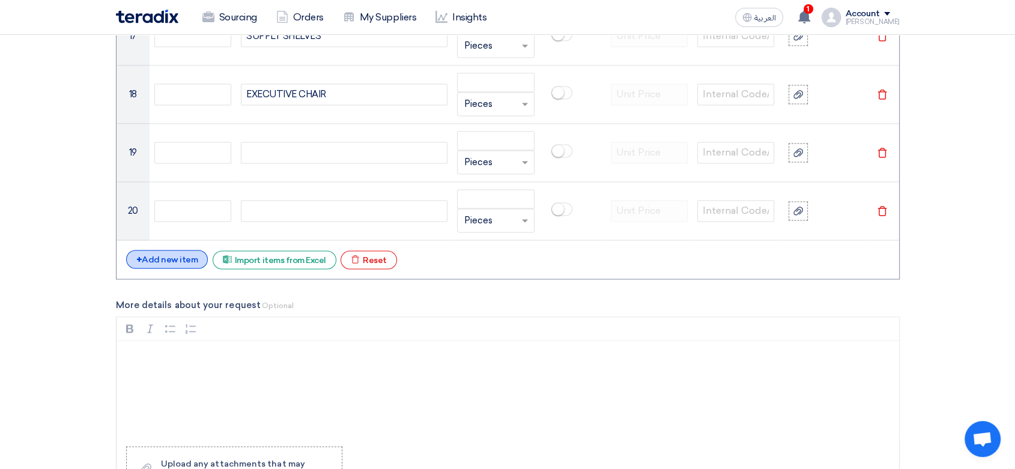
click at [153, 258] on div "+ Add new item" at bounding box center [167, 259] width 82 height 19
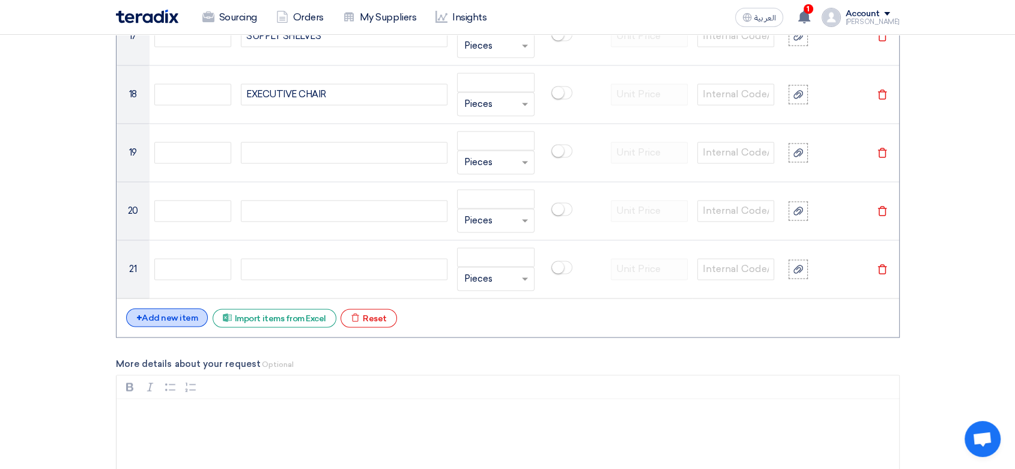
click at [159, 311] on div "+ Add new item" at bounding box center [167, 317] width 82 height 19
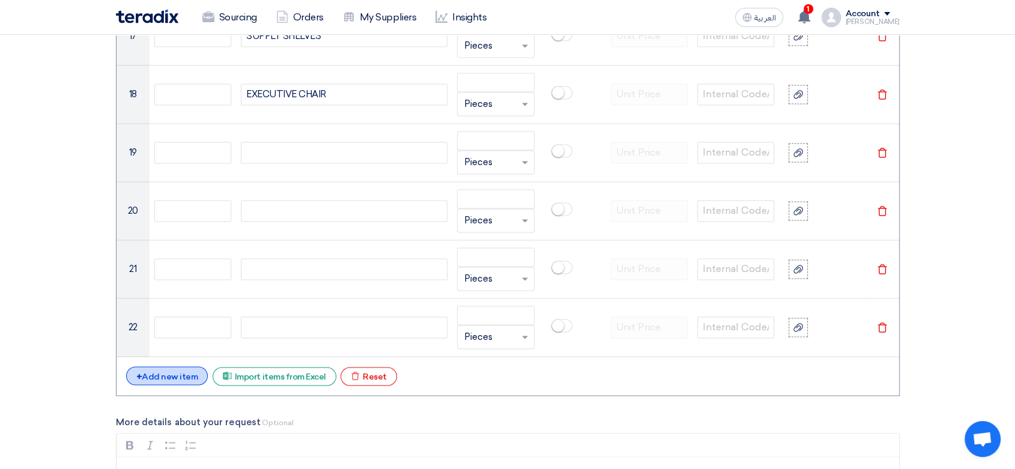
click at [163, 374] on div "+ Add new item" at bounding box center [167, 375] width 82 height 19
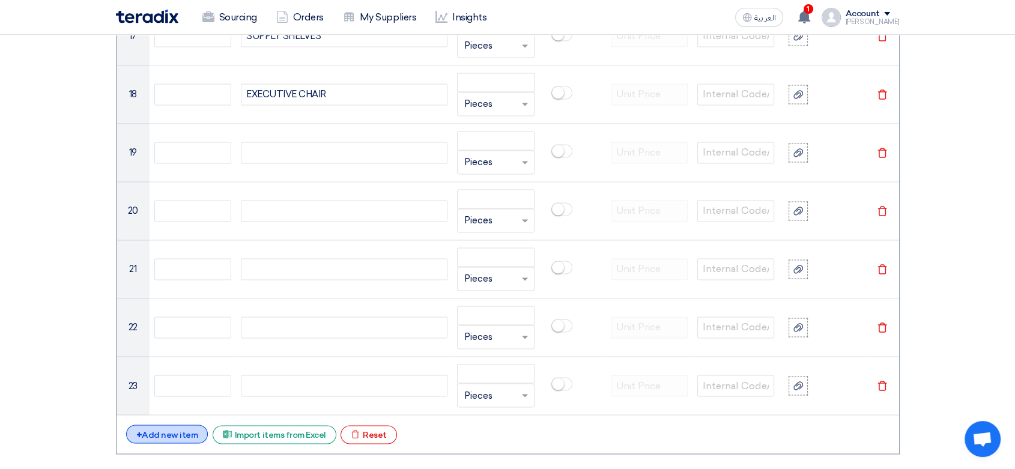
click at [162, 436] on div "+ Add new item" at bounding box center [167, 434] width 82 height 19
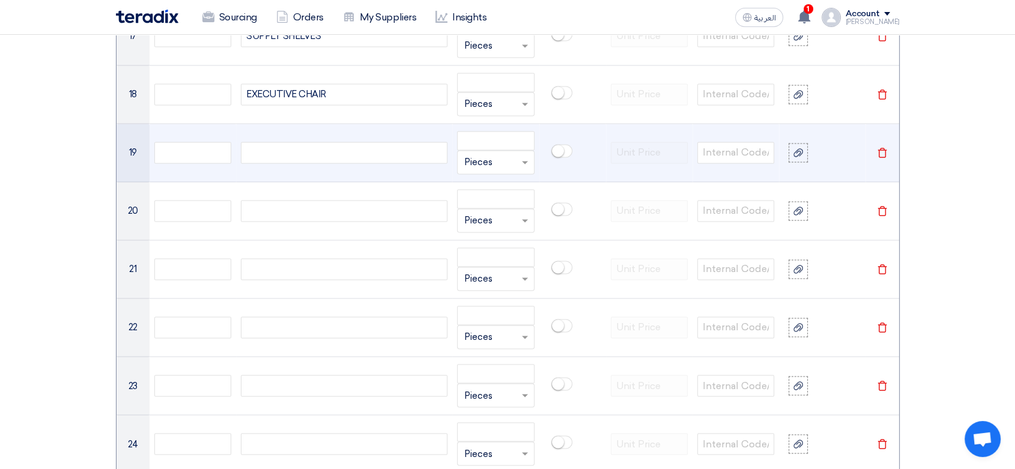
click at [290, 152] on div at bounding box center [344, 153] width 207 height 22
paste div
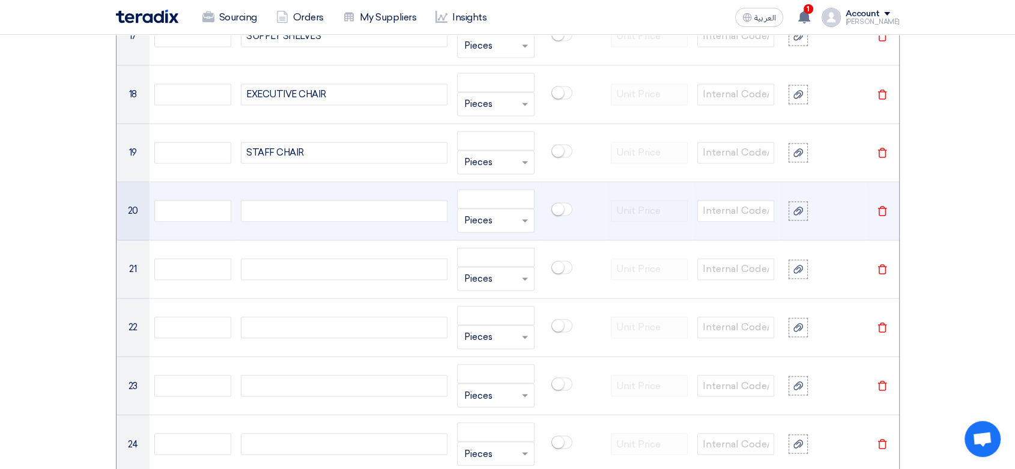
click at [274, 210] on div at bounding box center [344, 211] width 207 height 22
paste div
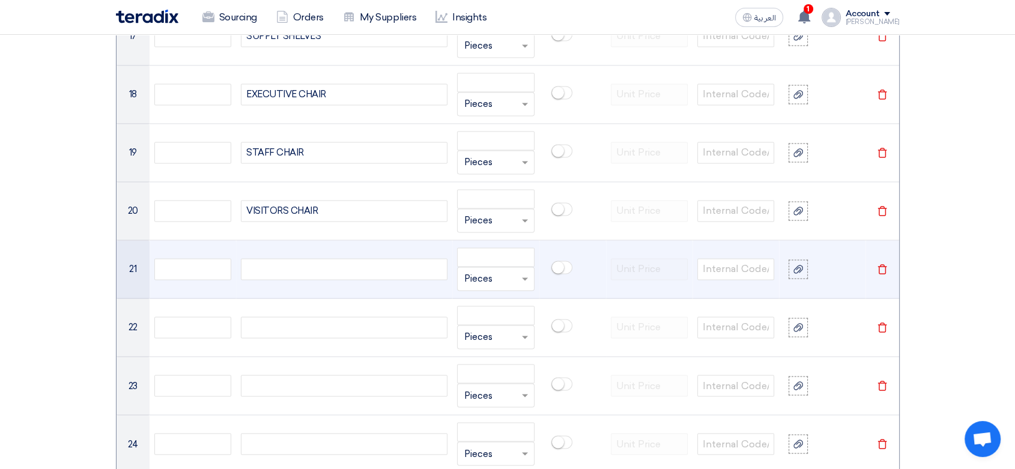
click at [293, 262] on div at bounding box center [344, 269] width 207 height 22
paste div
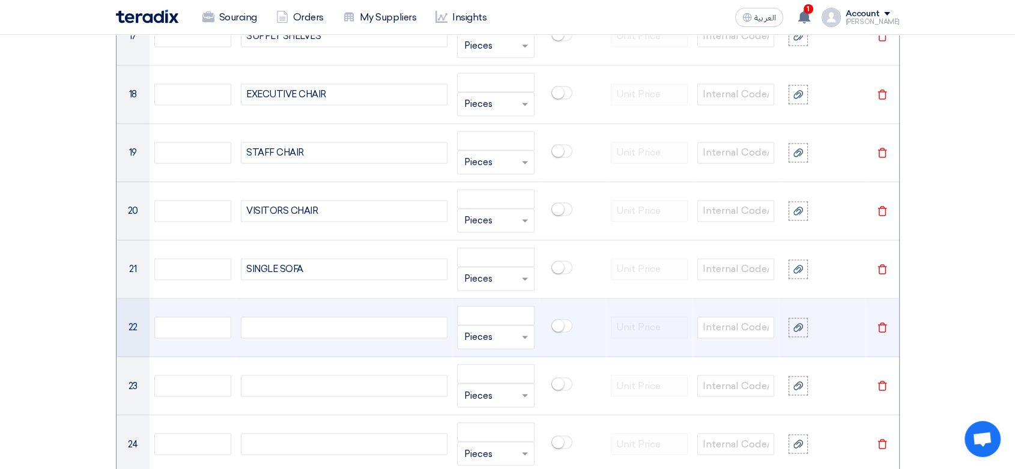
click at [295, 317] on div at bounding box center [344, 328] width 207 height 22
paste div
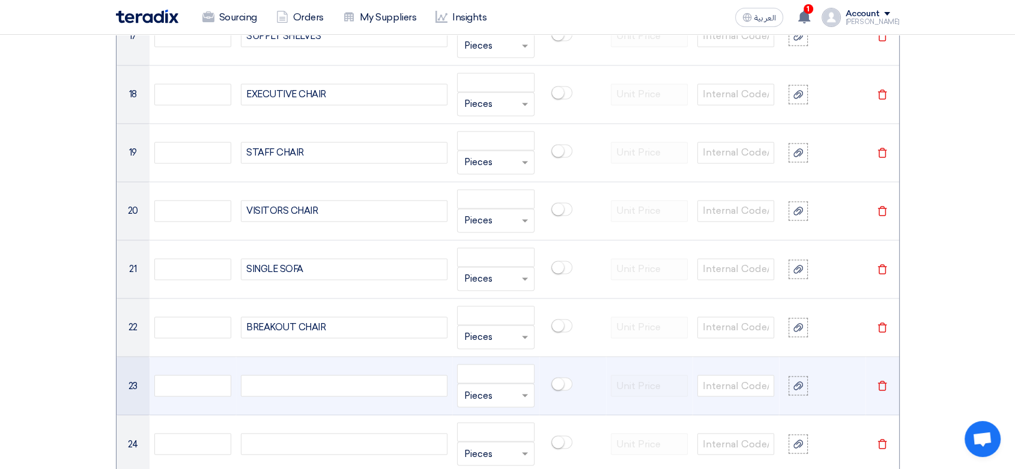
click at [303, 380] on div at bounding box center [344, 386] width 207 height 22
paste div
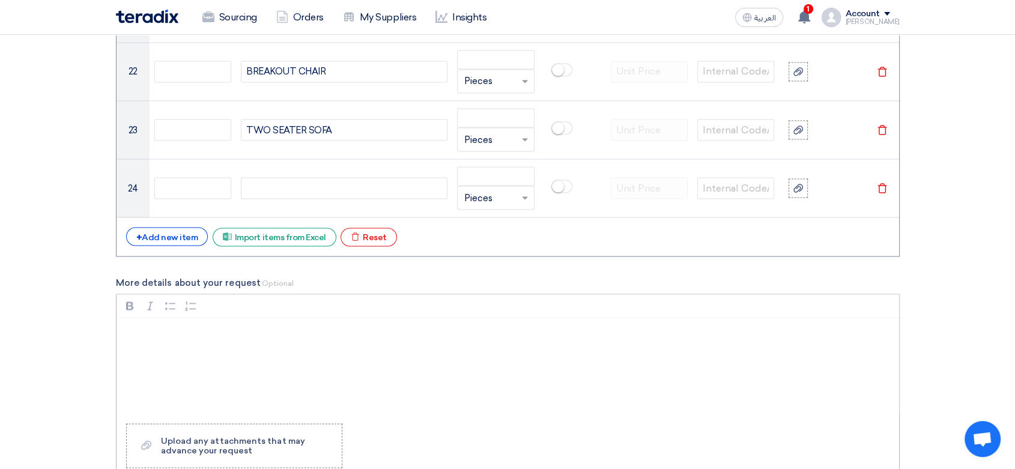
scroll to position [2202, 0]
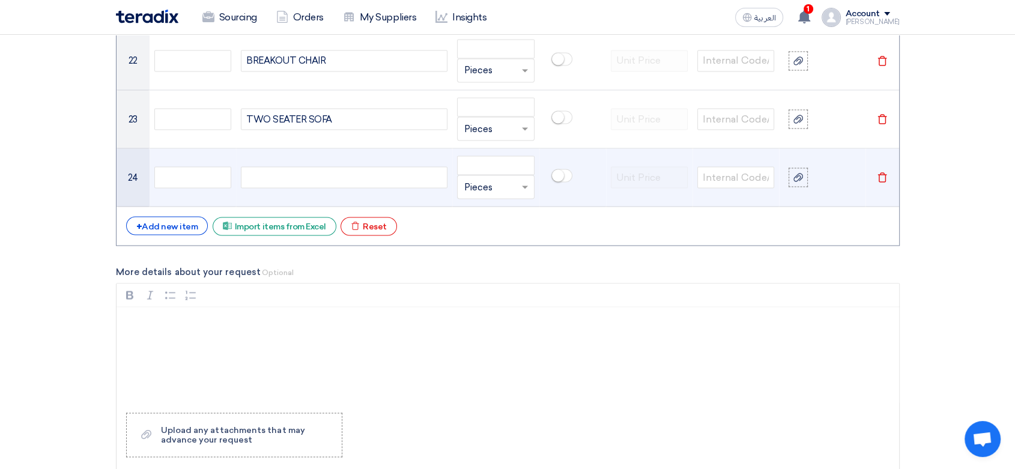
click at [279, 166] on div at bounding box center [344, 177] width 207 height 22
paste div
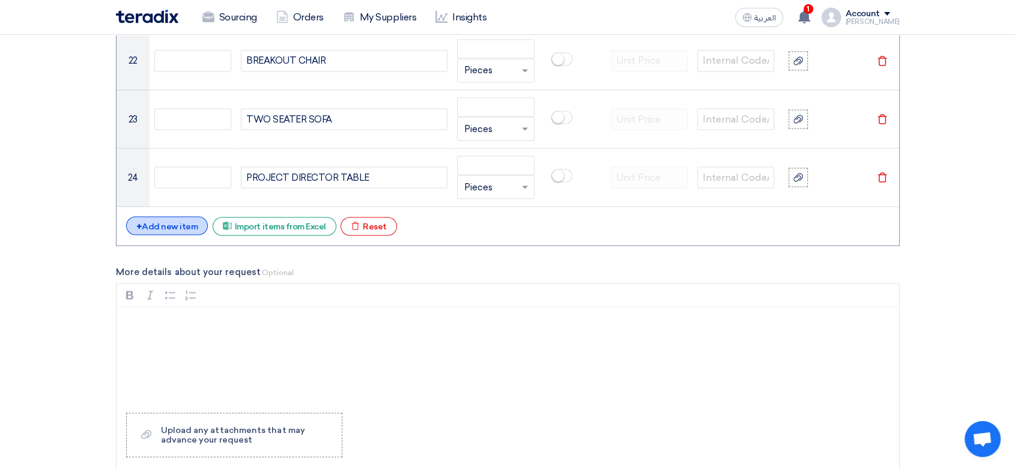
click at [170, 225] on div "+ Add new item" at bounding box center [167, 225] width 82 height 19
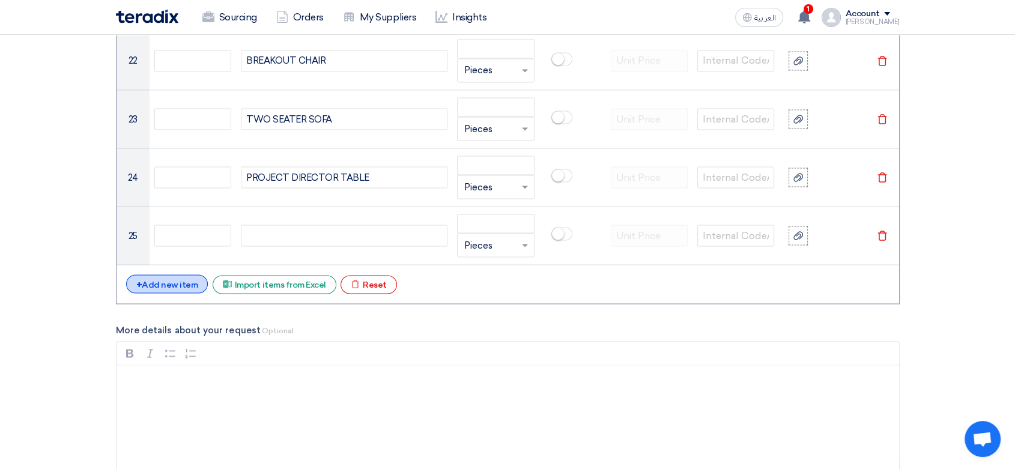
click at [175, 289] on div "+ Add new item" at bounding box center [167, 283] width 82 height 19
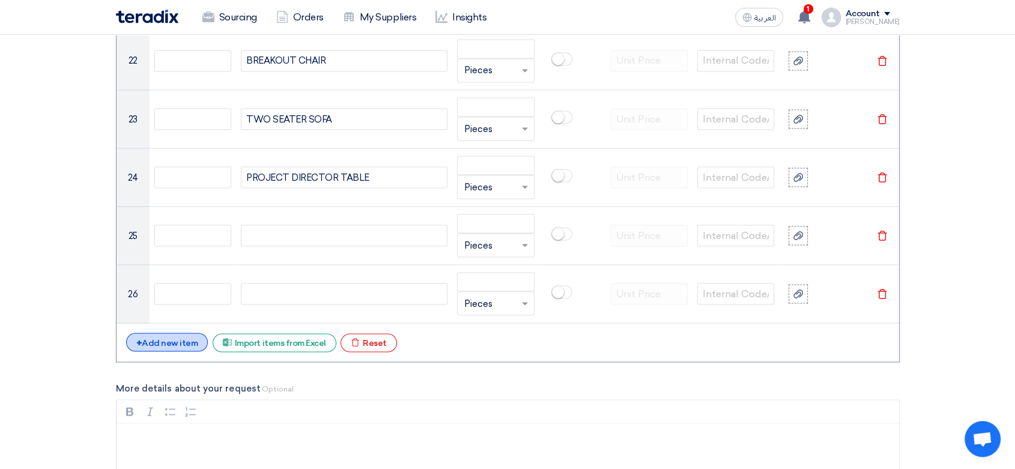
click at [171, 341] on div "+ Add new item" at bounding box center [167, 342] width 82 height 19
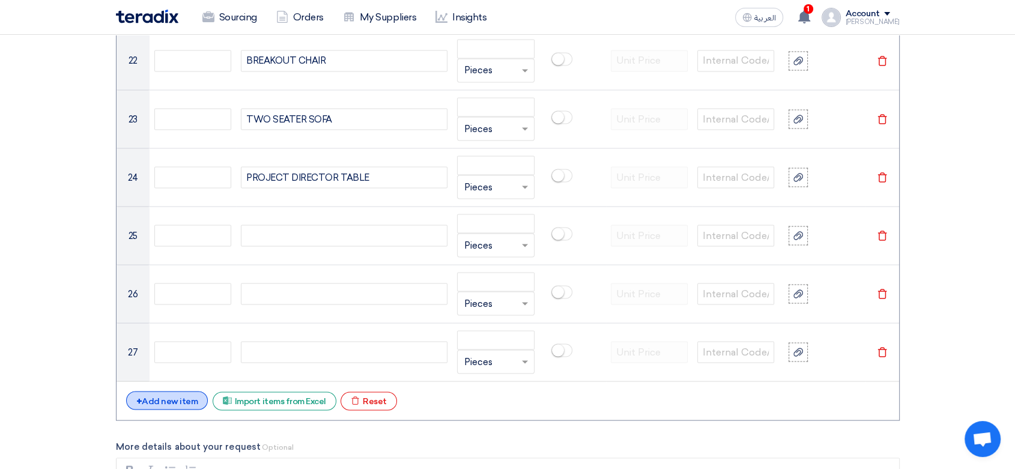
click at [173, 402] on div "+ Add new item" at bounding box center [167, 400] width 82 height 19
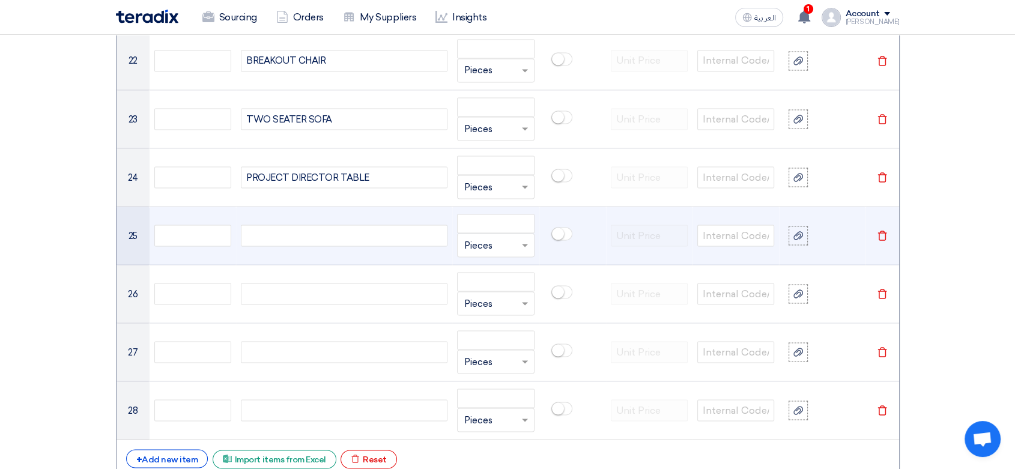
click at [312, 229] on div at bounding box center [344, 236] width 207 height 22
paste div
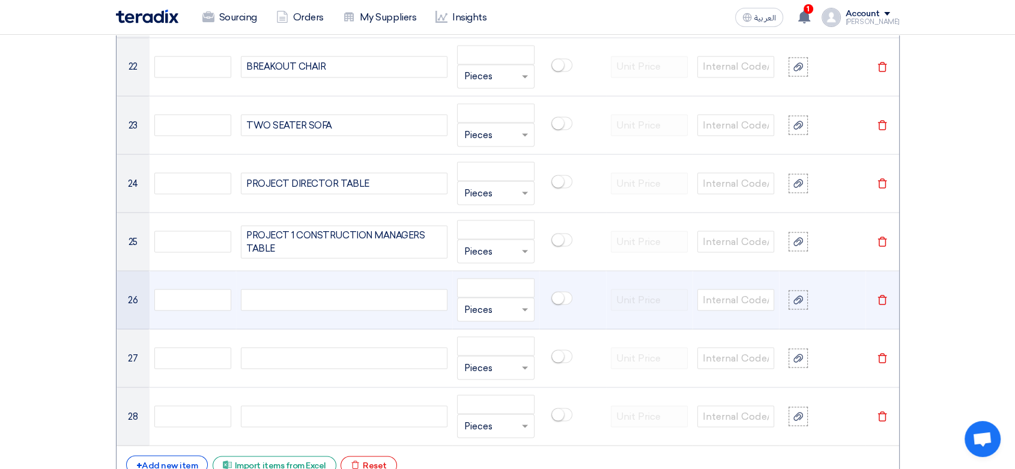
click at [275, 296] on div at bounding box center [344, 300] width 207 height 22
paste div
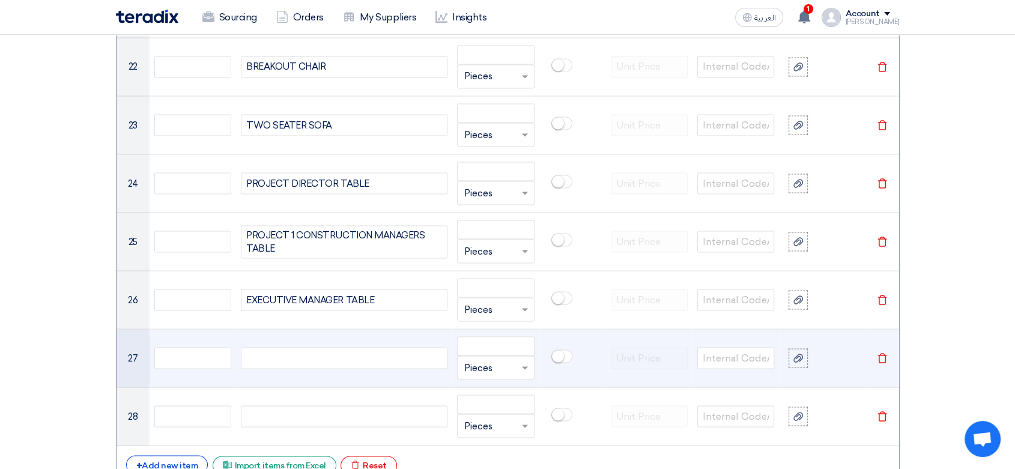
click at [265, 354] on div at bounding box center [344, 358] width 207 height 22
paste div
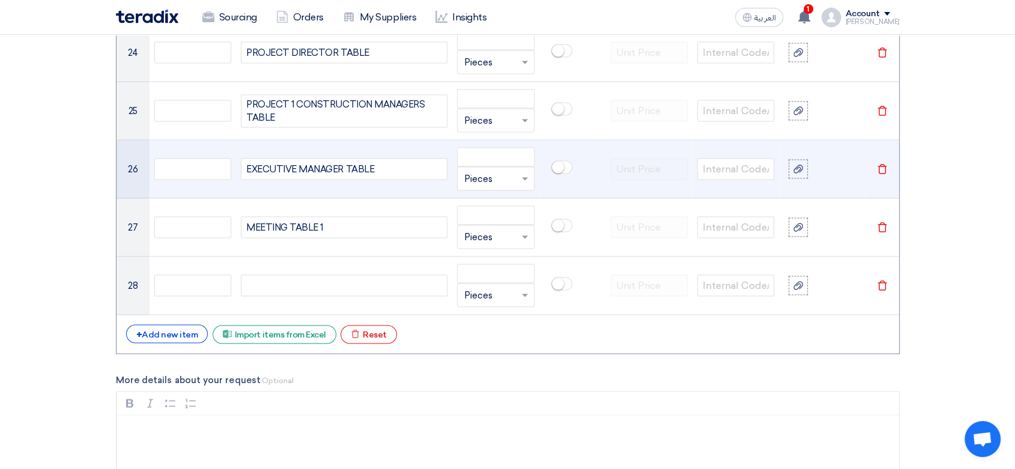
scroll to position [2330, 0]
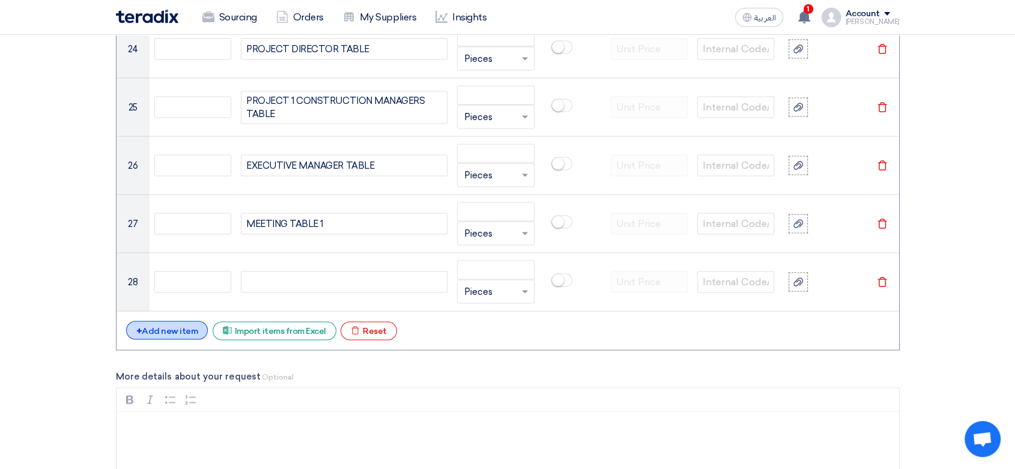
click at [193, 328] on div "+ Add new item" at bounding box center [167, 330] width 82 height 19
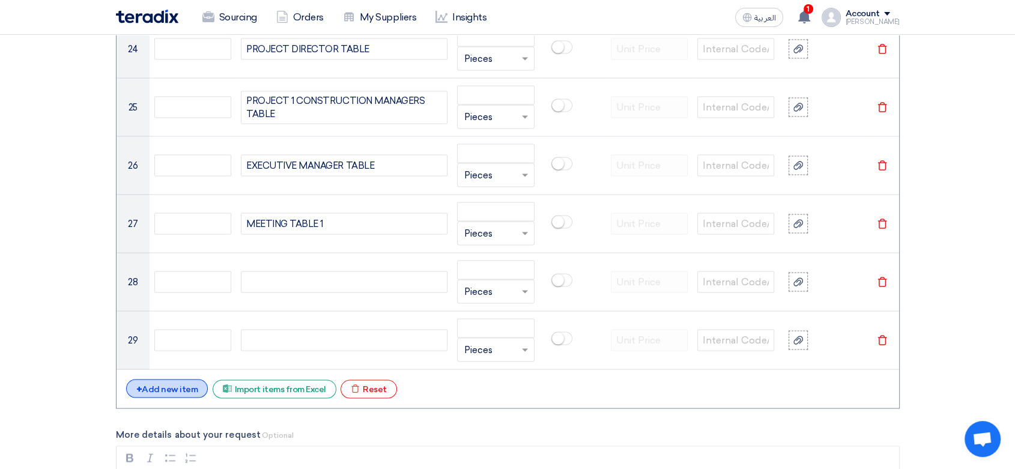
click at [180, 388] on div "+ Add new item" at bounding box center [167, 389] width 82 height 19
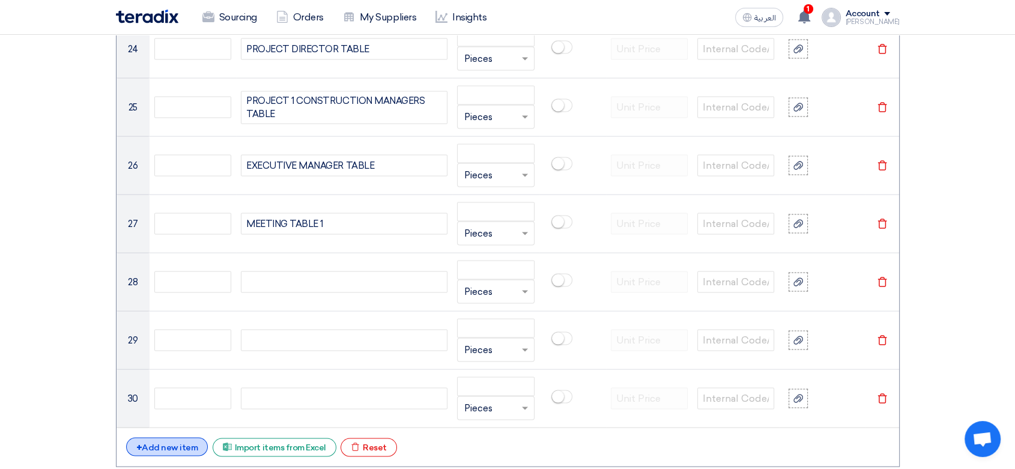
click at [177, 445] on div "+ Add new item" at bounding box center [167, 447] width 82 height 19
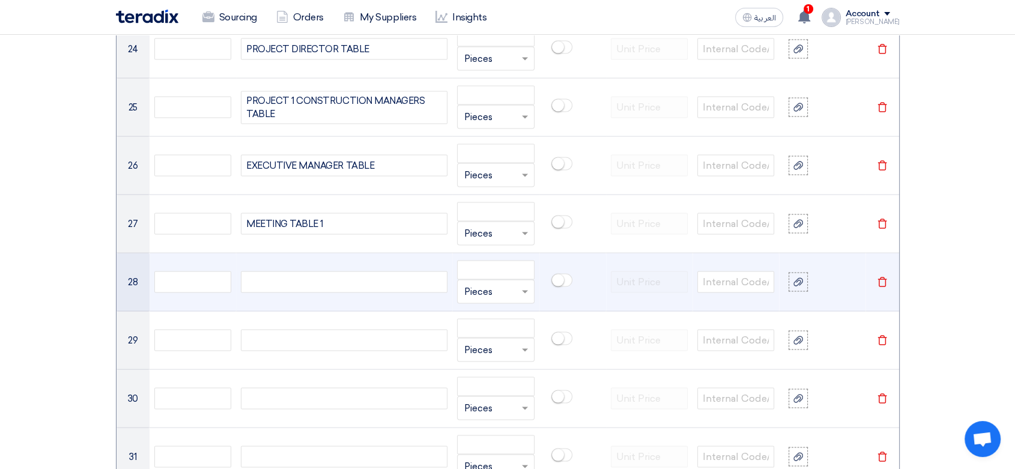
click at [278, 276] on div at bounding box center [344, 282] width 207 height 22
paste div
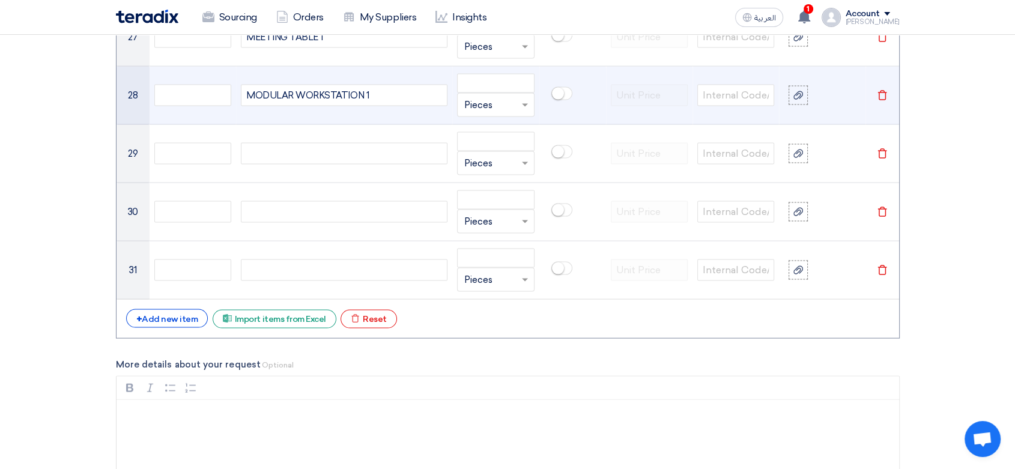
scroll to position [2530, 0]
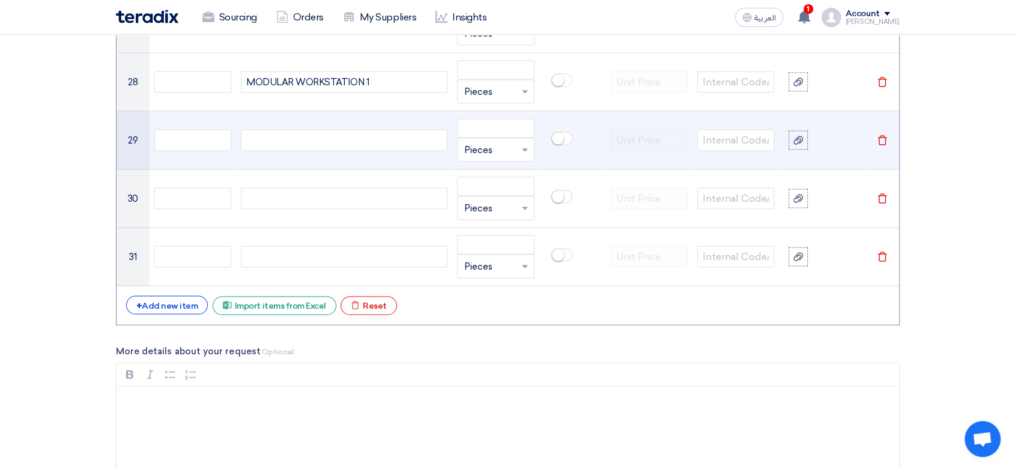
click at [311, 138] on div at bounding box center [344, 141] width 207 height 22
paste div
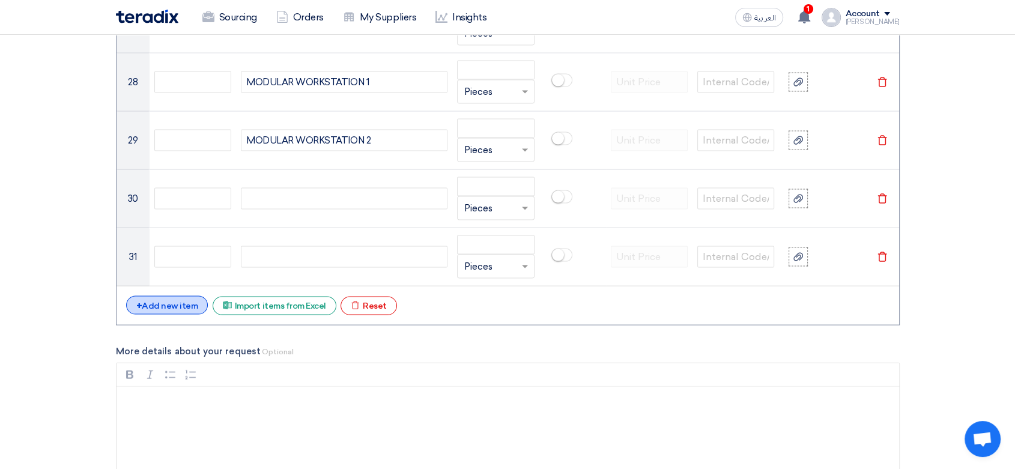
click at [174, 302] on div "+ Add new item" at bounding box center [167, 305] width 82 height 19
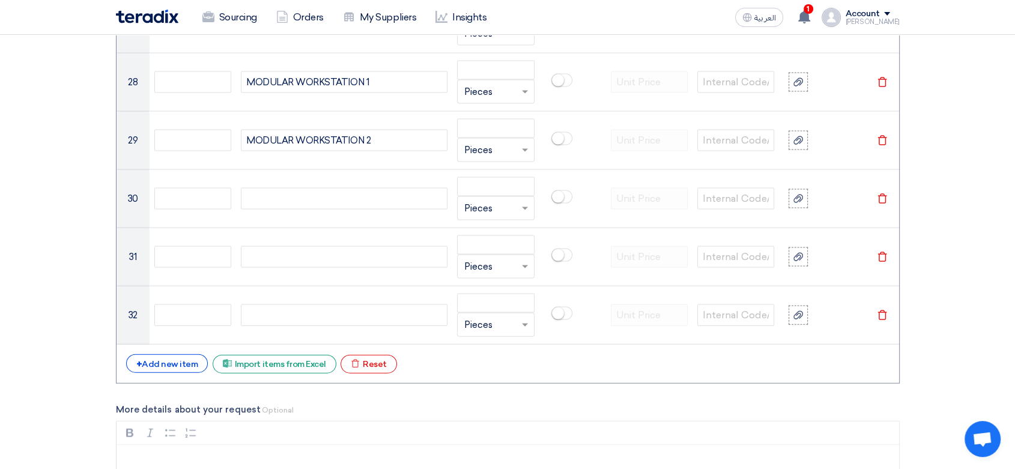
click at [168, 356] on div "+ Add new item" at bounding box center [167, 363] width 82 height 19
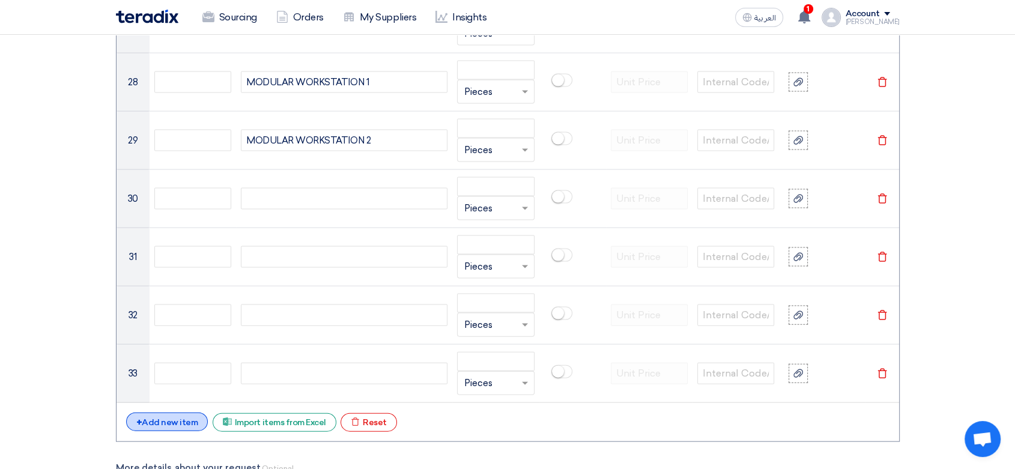
click at [177, 419] on div "+ Add new item" at bounding box center [167, 422] width 82 height 19
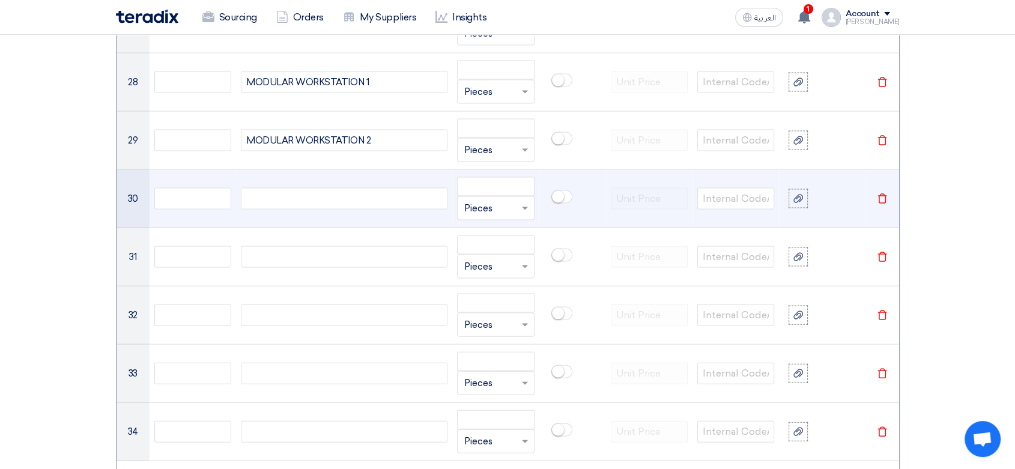
click at [294, 188] on div at bounding box center [344, 199] width 207 height 22
paste div
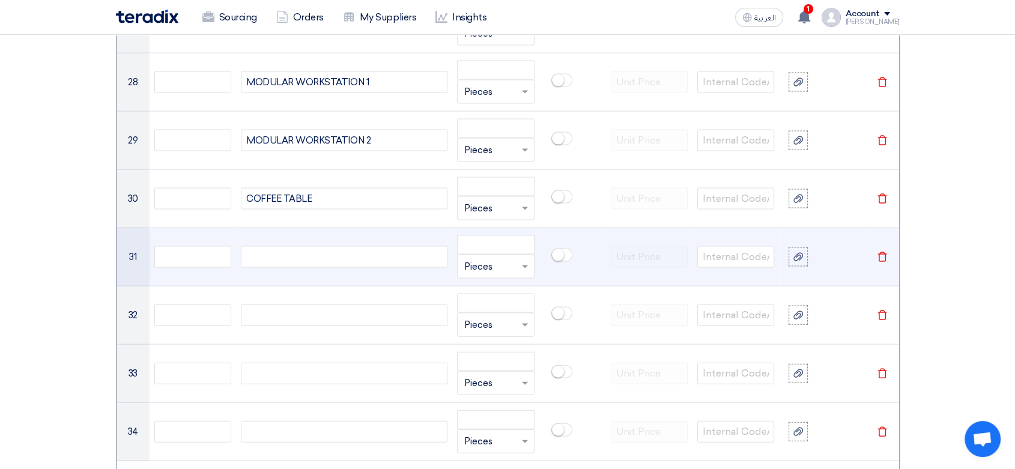
click at [280, 258] on div at bounding box center [344, 257] width 207 height 22
paste div
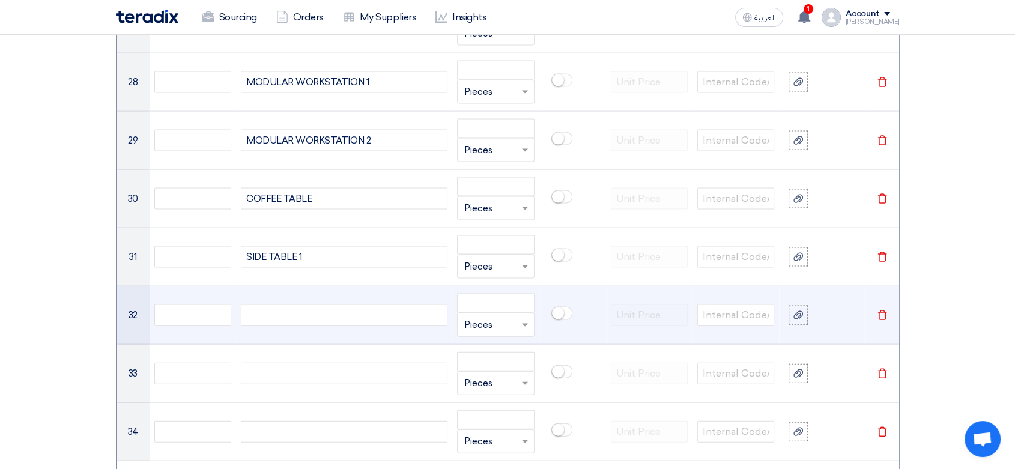
click at [293, 302] on td at bounding box center [344, 315] width 216 height 58
click at [288, 322] on div at bounding box center [344, 316] width 207 height 22
paste div
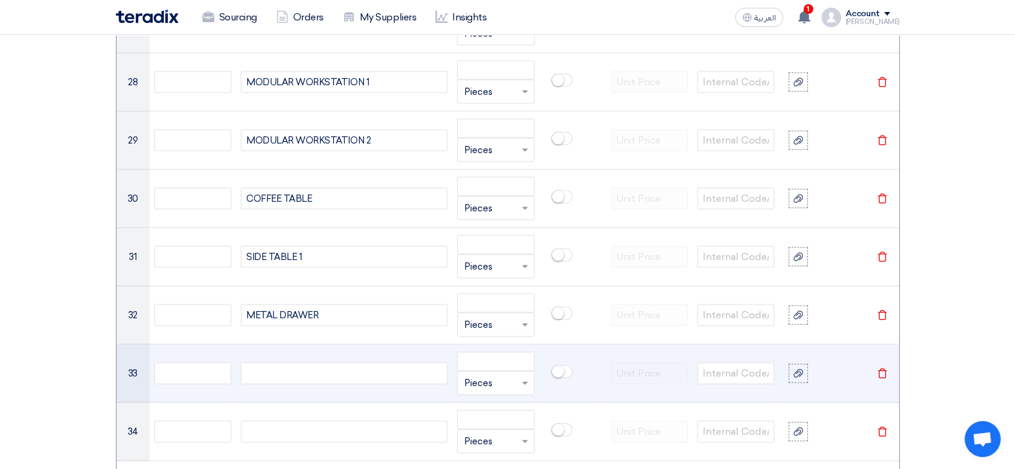
click at [264, 363] on div at bounding box center [344, 374] width 207 height 22
paste div
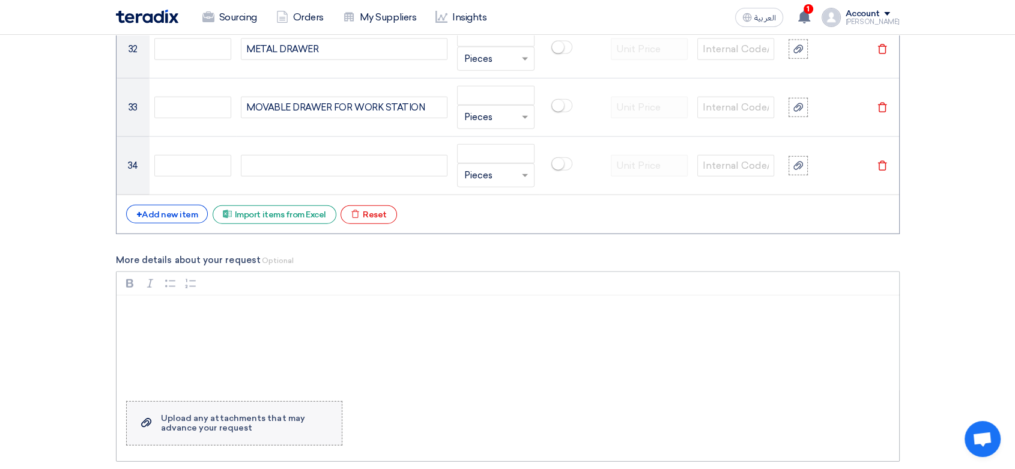
scroll to position [2864, 0]
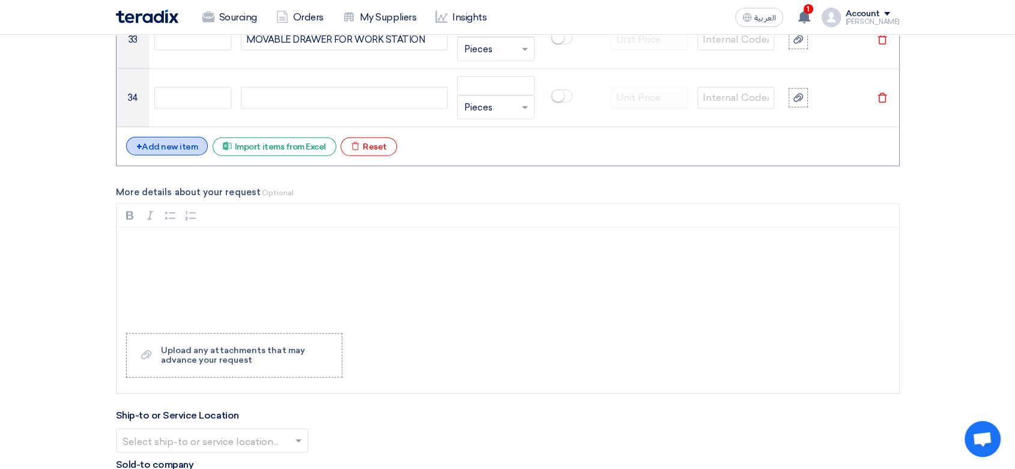
click at [180, 144] on div "+ Add new item" at bounding box center [167, 146] width 82 height 19
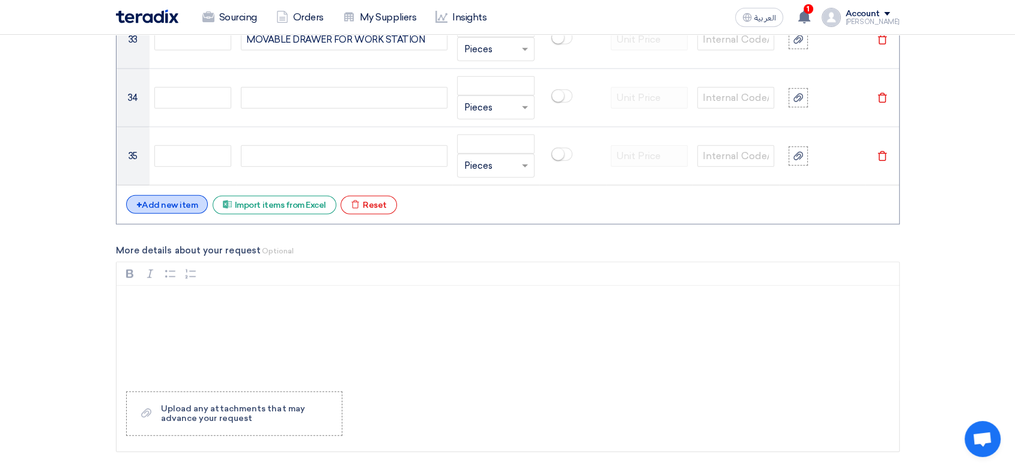
click at [173, 204] on div "+ Add new item" at bounding box center [167, 204] width 82 height 19
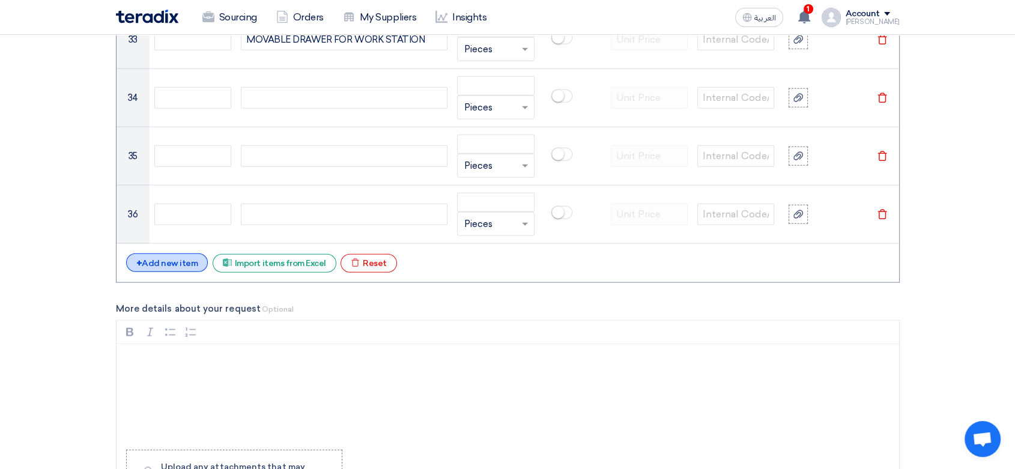
click at [171, 256] on div "+ Add new item" at bounding box center [167, 262] width 82 height 19
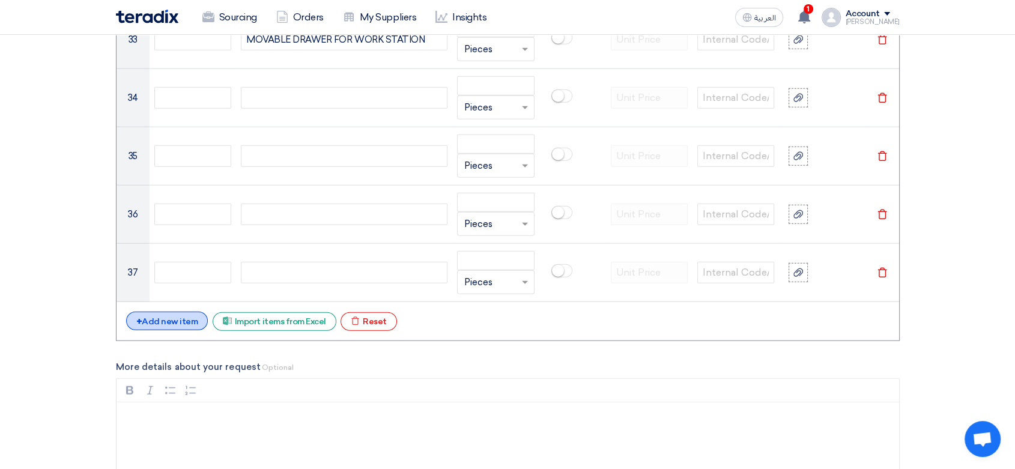
click at [165, 324] on div "+ Add new item" at bounding box center [167, 321] width 82 height 19
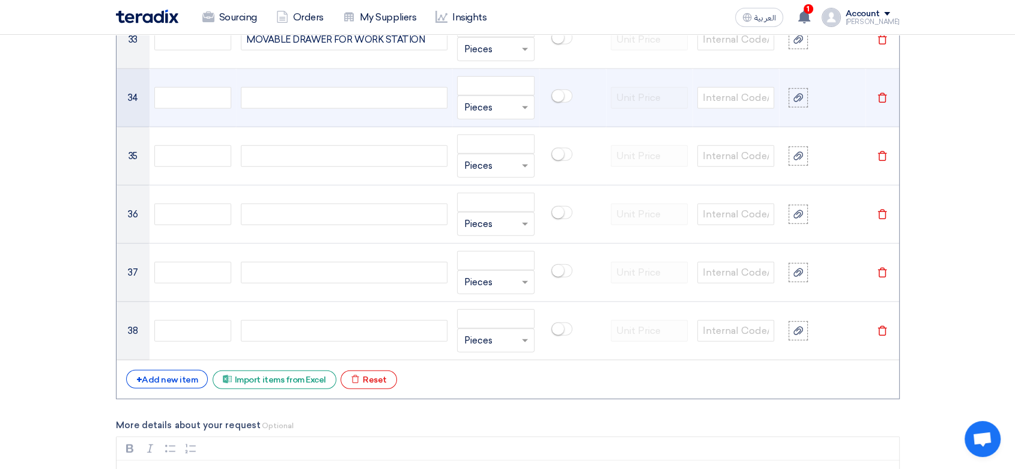
click at [326, 80] on td at bounding box center [344, 98] width 216 height 58
click at [323, 91] on div at bounding box center [344, 98] width 207 height 22
paste div
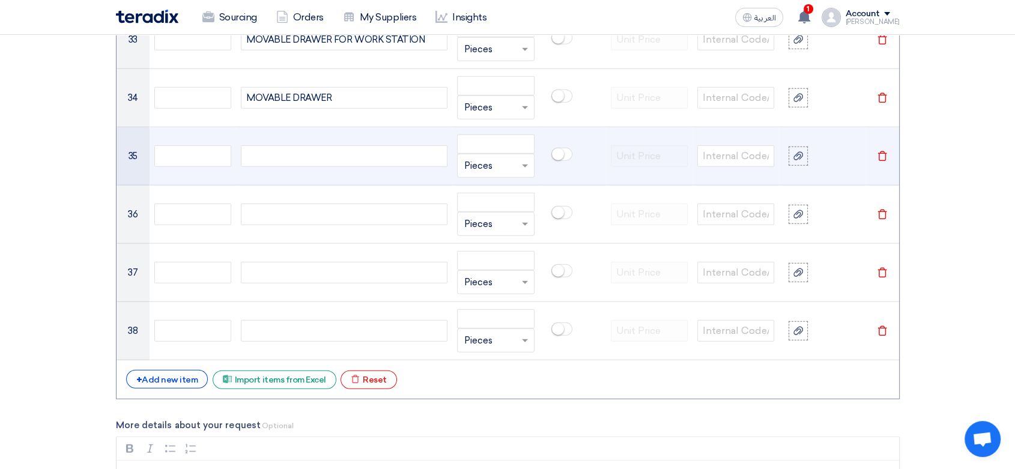
click at [280, 154] on div at bounding box center [344, 156] width 207 height 22
paste div
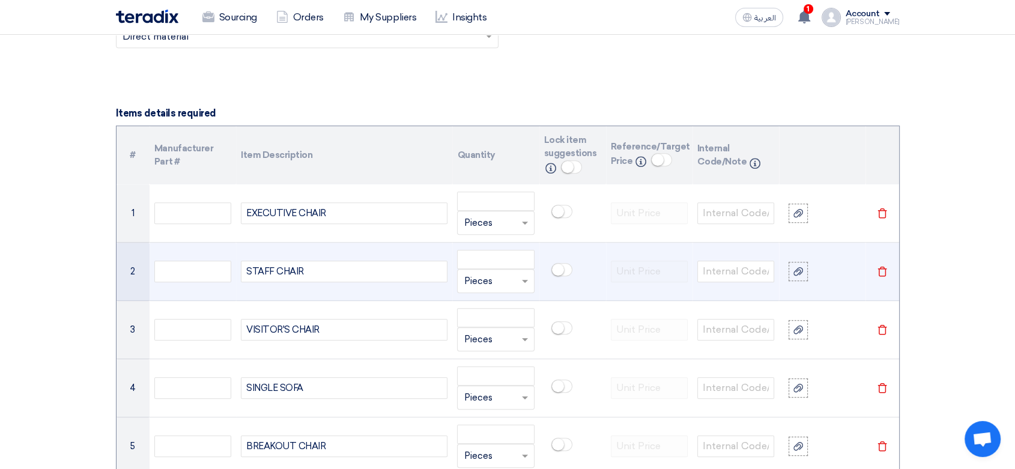
scroll to position [861, 0]
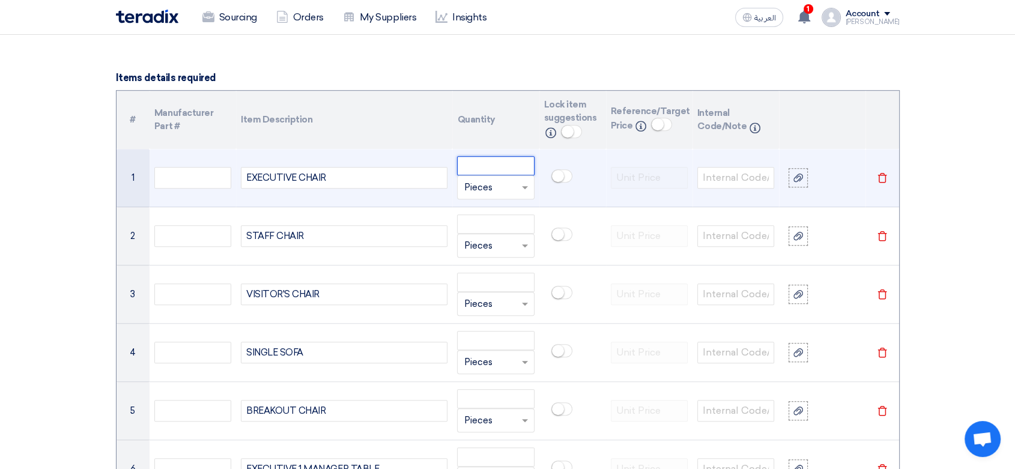
click at [490, 168] on input "number" at bounding box center [495, 165] width 77 height 19
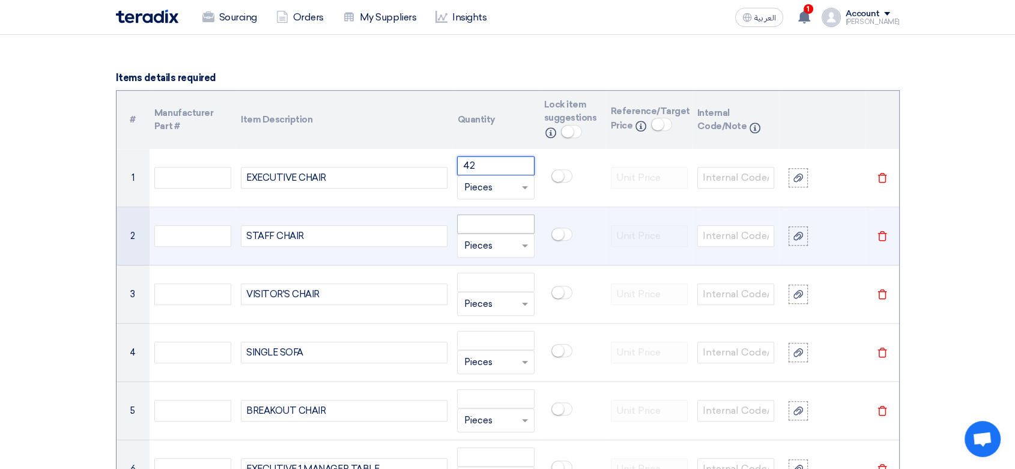
type input "42"
click at [495, 225] on input "number" at bounding box center [495, 223] width 77 height 19
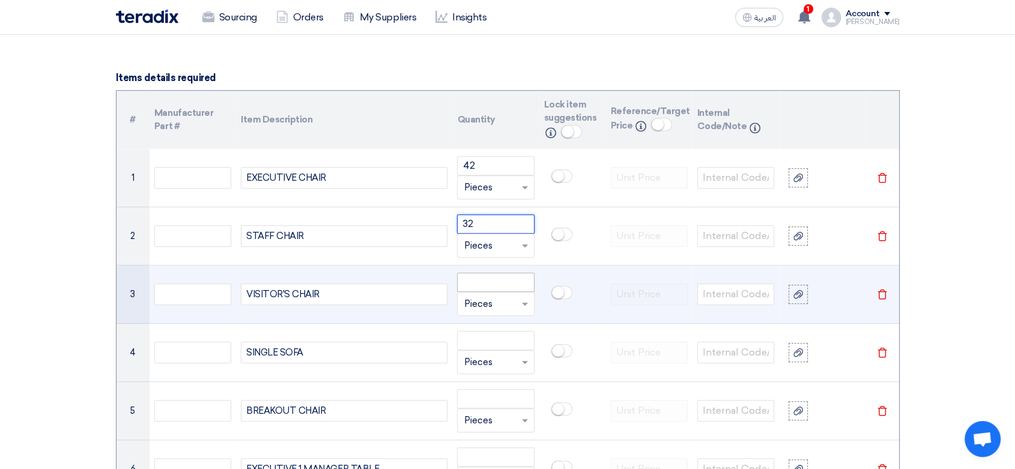
type input "32"
click at [502, 282] on input "number" at bounding box center [495, 282] width 77 height 19
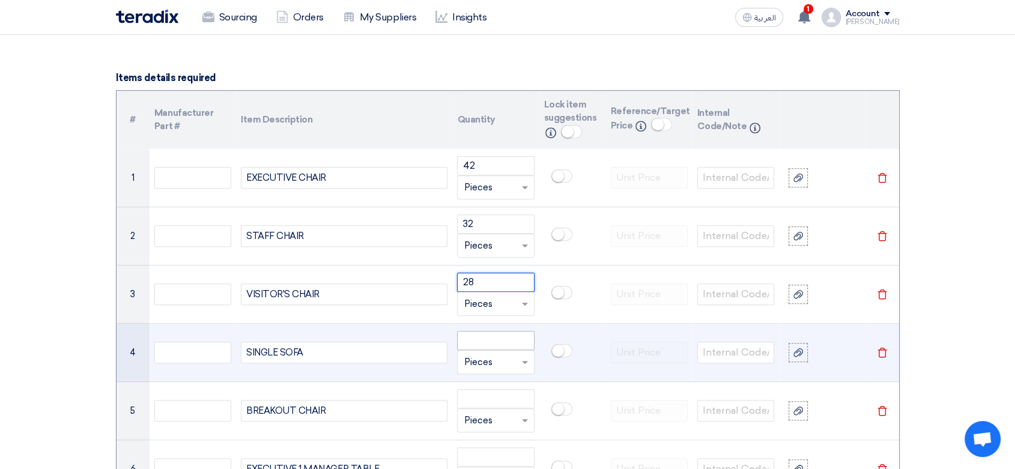
type input "28"
click at [480, 340] on input "number" at bounding box center [495, 340] width 77 height 19
type input "4"
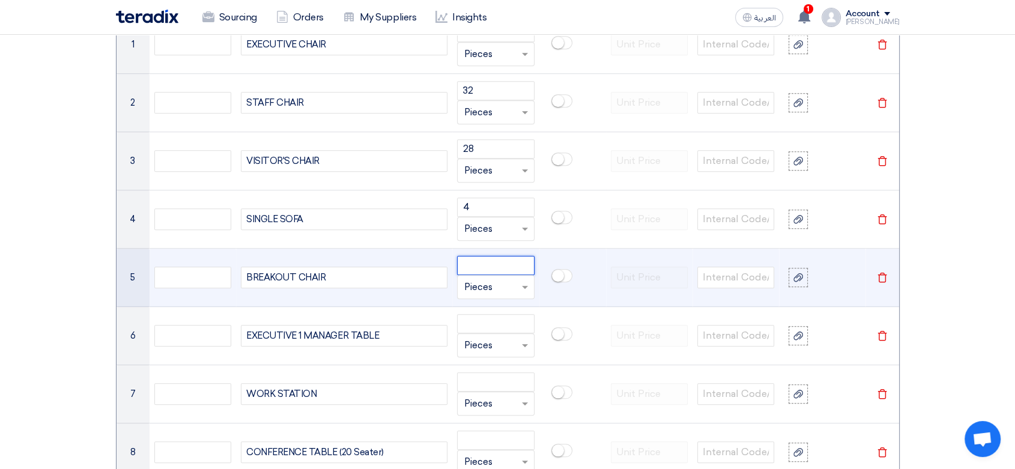
click at [473, 259] on input "number" at bounding box center [495, 265] width 77 height 19
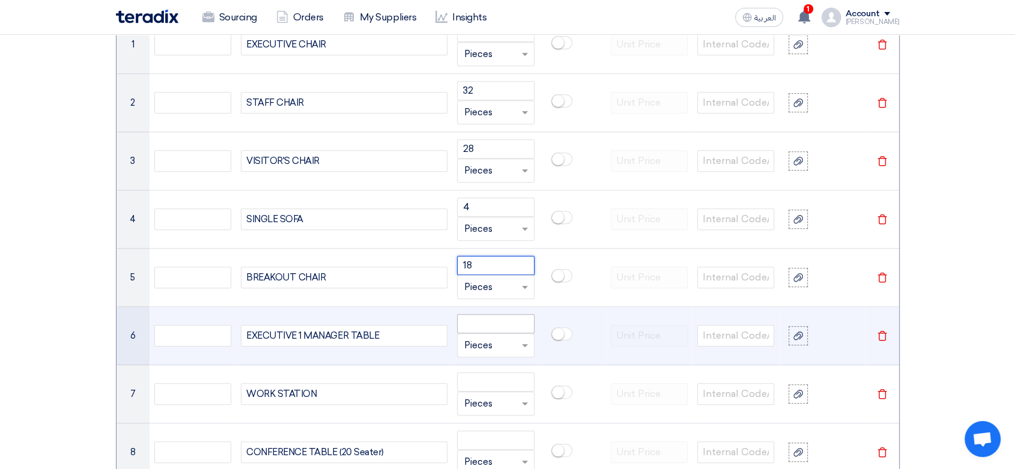
type input "18"
click at [514, 321] on input "number" at bounding box center [495, 323] width 77 height 19
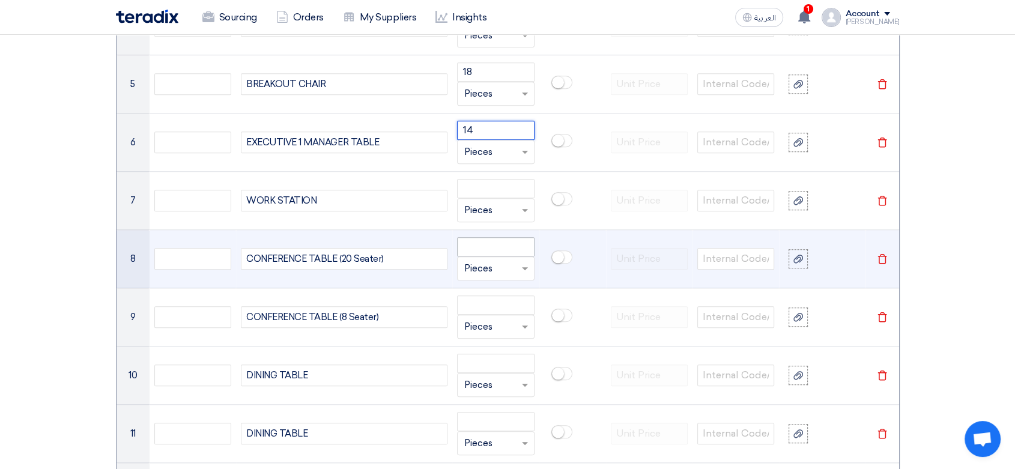
scroll to position [1195, 0]
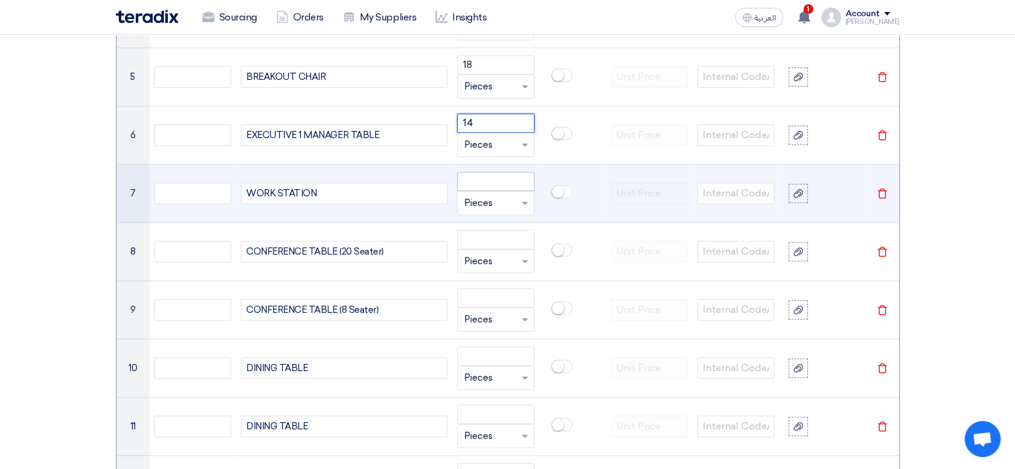
type input "14"
click at [487, 181] on input "number" at bounding box center [495, 181] width 77 height 19
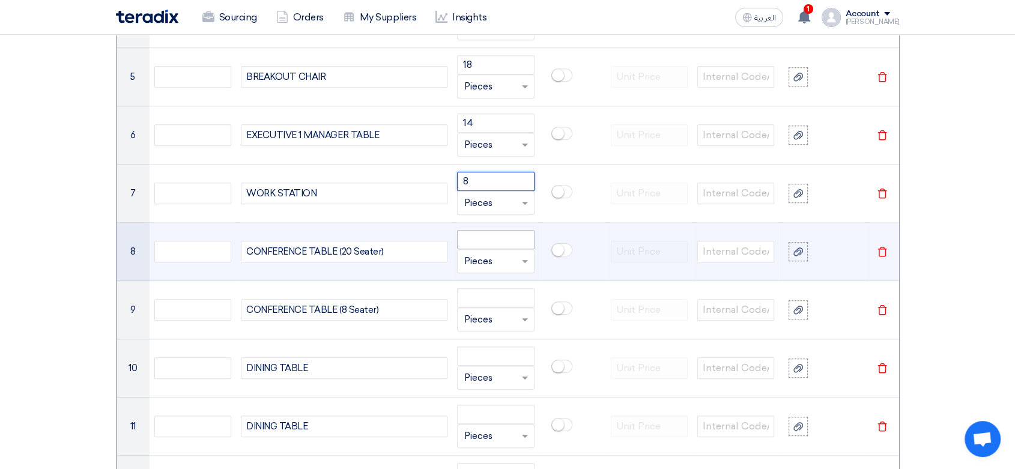
type input "8"
click at [482, 232] on input "number" at bounding box center [495, 239] width 77 height 19
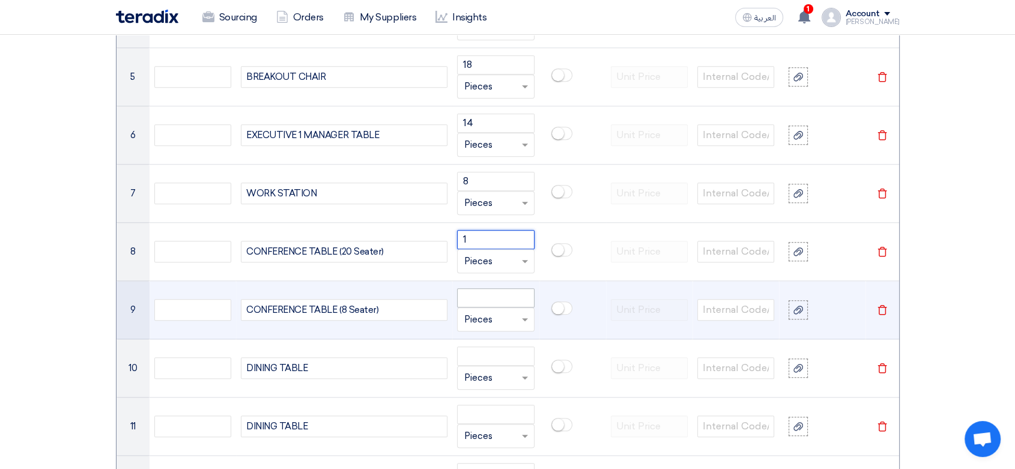
type input "1"
click at [491, 300] on input "number" at bounding box center [495, 297] width 77 height 19
type input "1"
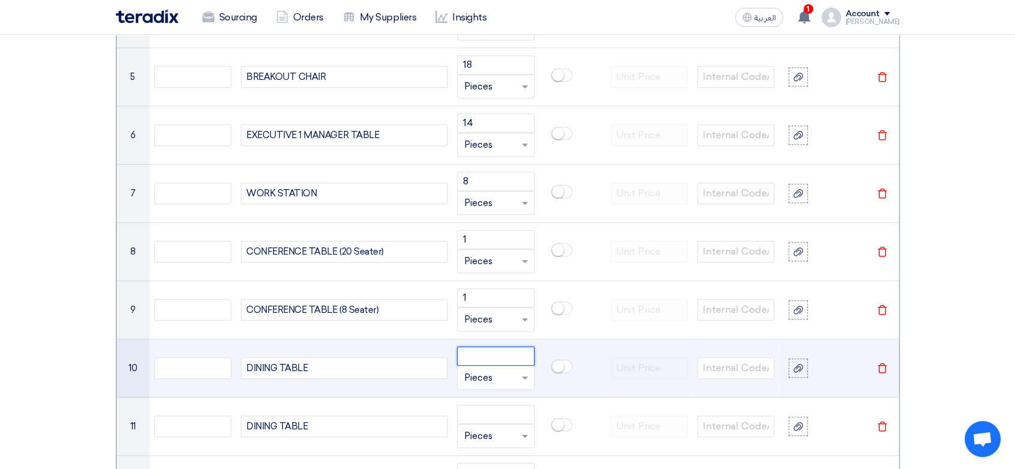
click at [483, 360] on input "number" at bounding box center [495, 356] width 77 height 19
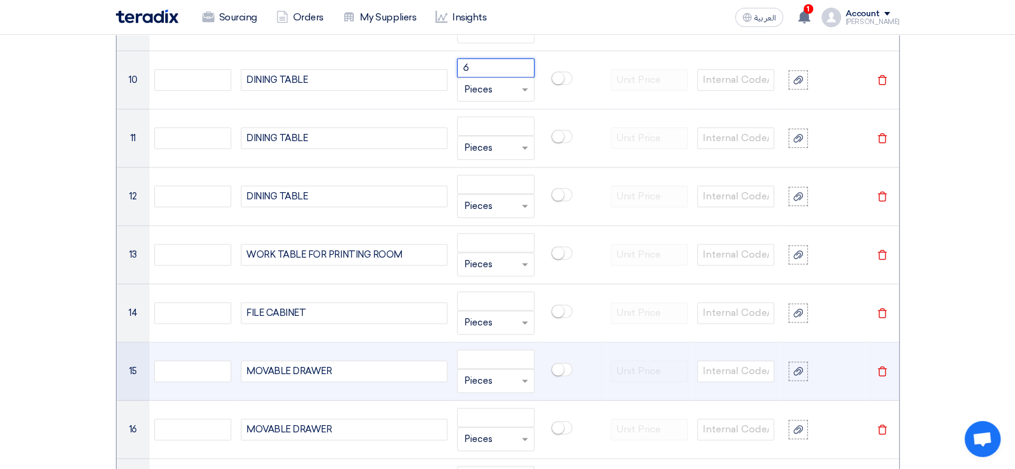
scroll to position [1529, 0]
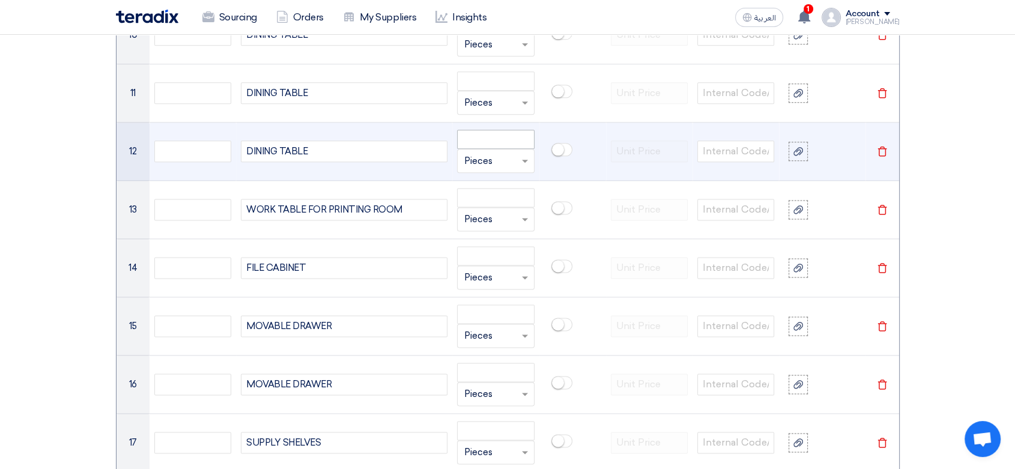
type input "6"
click at [482, 137] on input "number" at bounding box center [495, 139] width 77 height 19
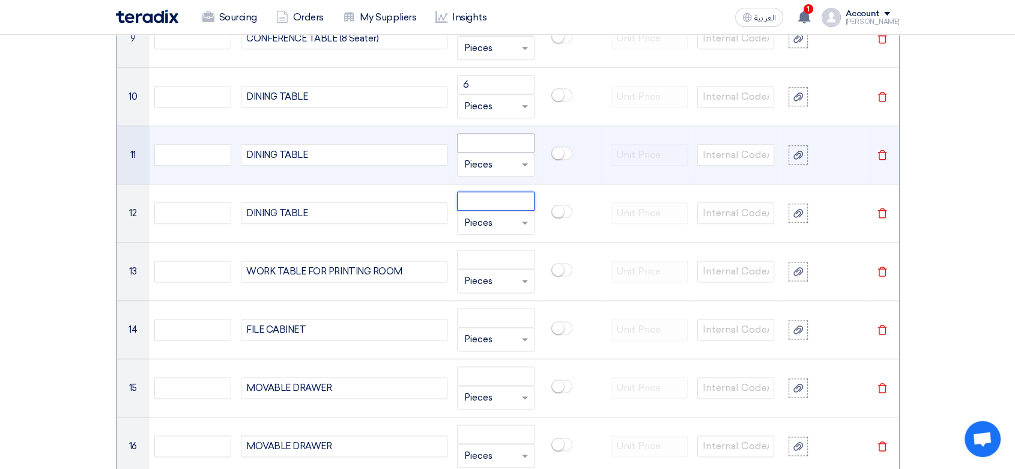
scroll to position [1395, 0]
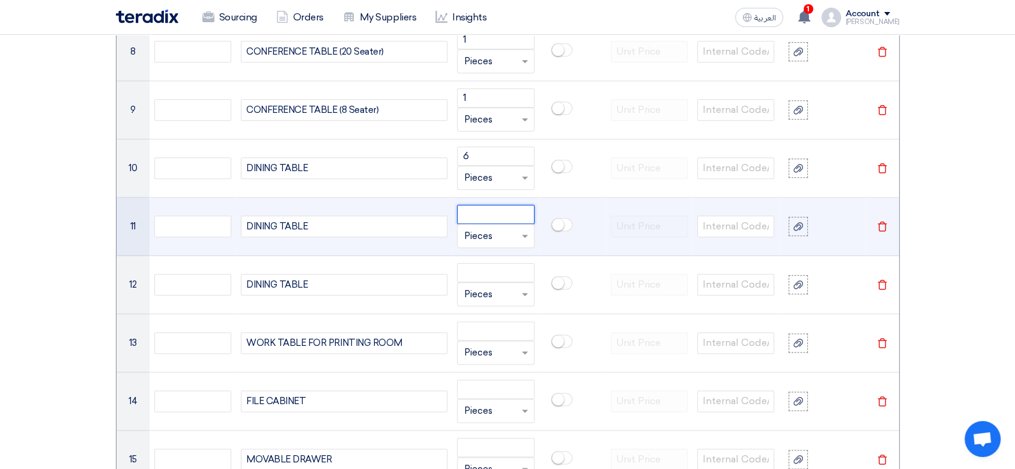
click at [480, 210] on input "number" at bounding box center [495, 214] width 77 height 19
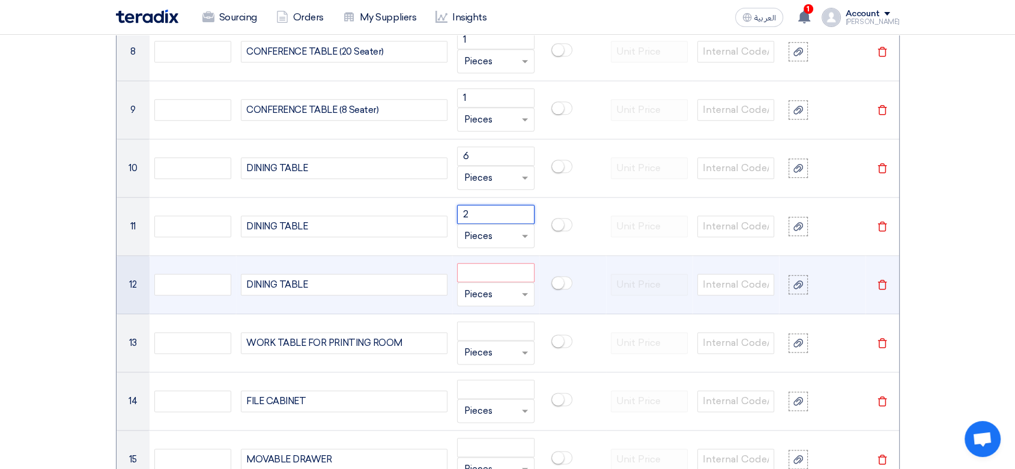
type input "2"
click at [485, 280] on input "number" at bounding box center [495, 272] width 77 height 19
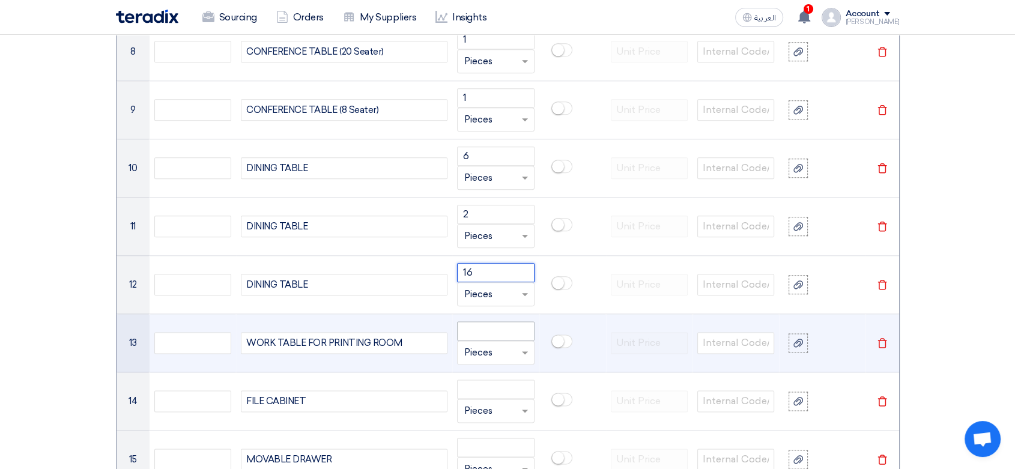
type input "16"
click at [475, 333] on input "number" at bounding box center [495, 330] width 77 height 19
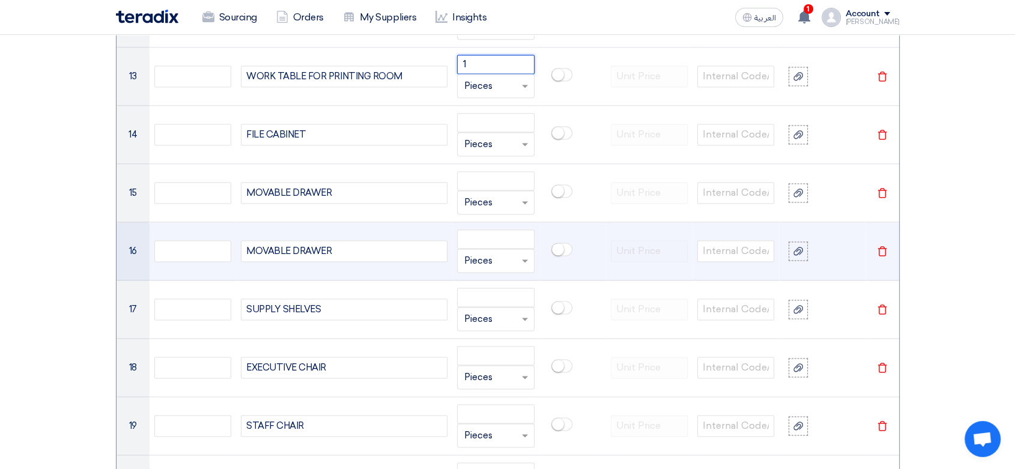
scroll to position [1663, 0]
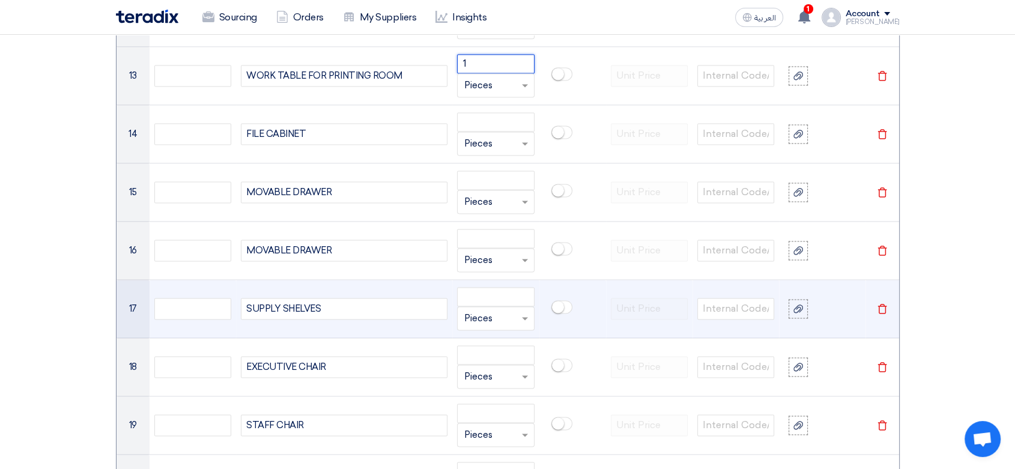
type input "1"
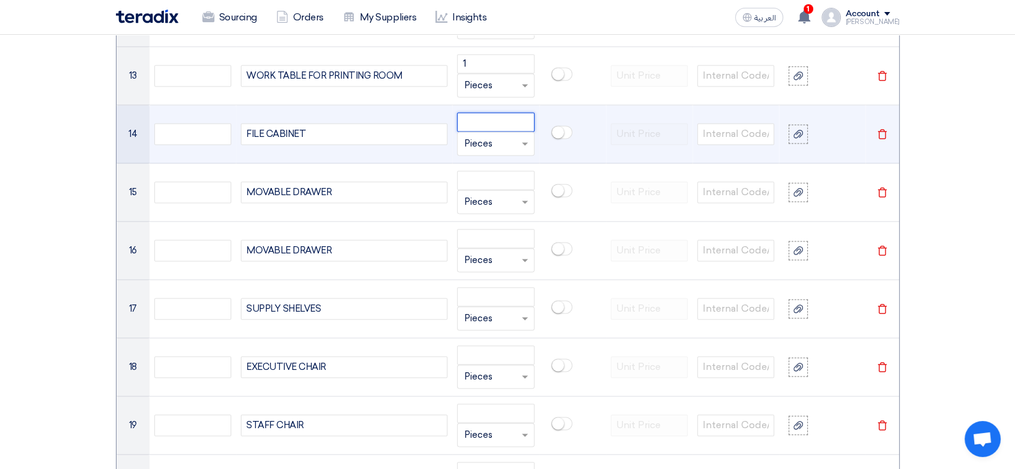
click at [488, 115] on input "number" at bounding box center [495, 121] width 77 height 19
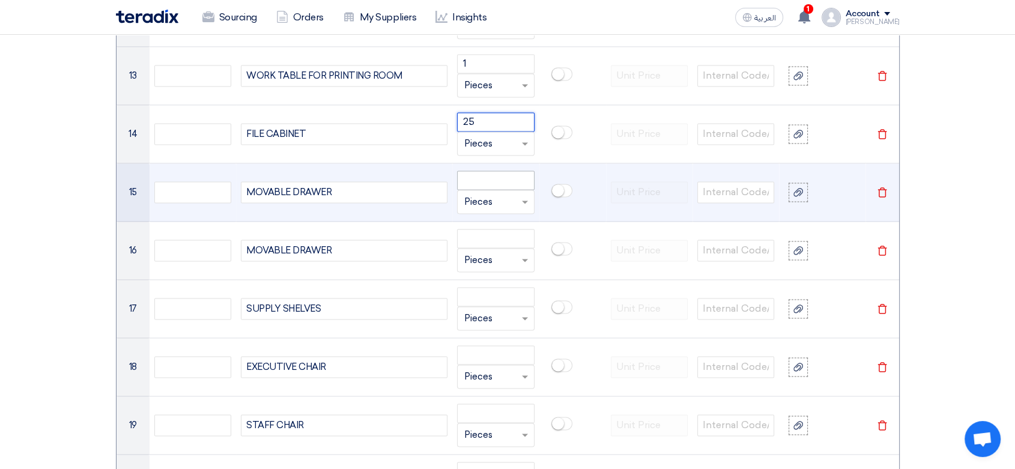
type input "25"
click at [467, 178] on input "number" at bounding box center [495, 180] width 77 height 19
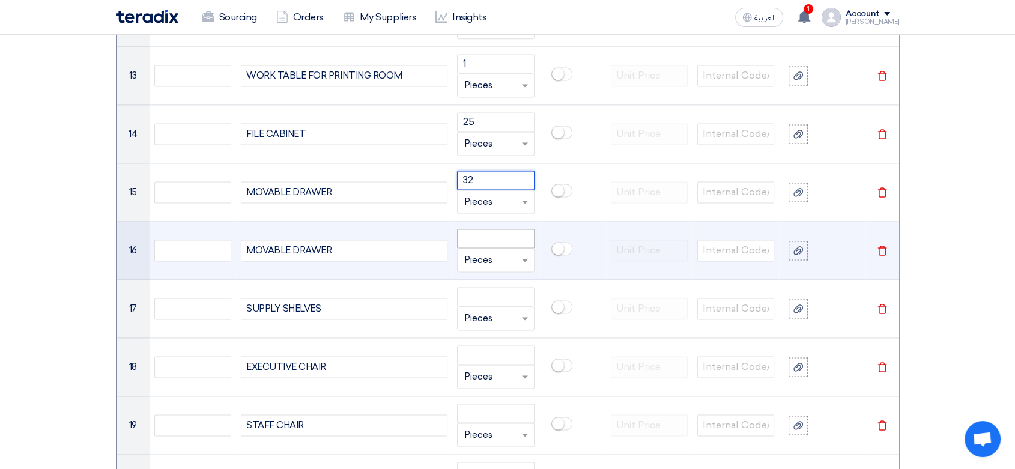
type input "32"
click at [477, 240] on input "number" at bounding box center [495, 238] width 77 height 19
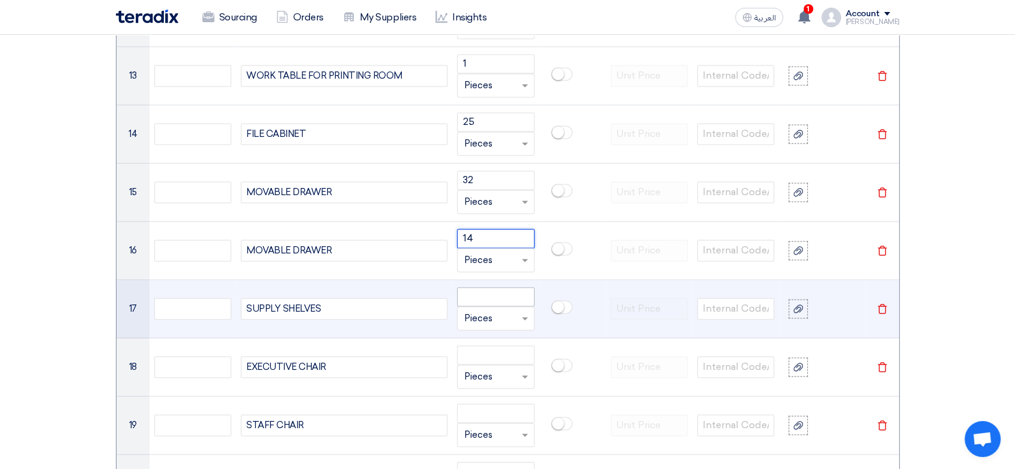
type input "14"
click at [479, 296] on input "number" at bounding box center [495, 296] width 77 height 19
type input "11"
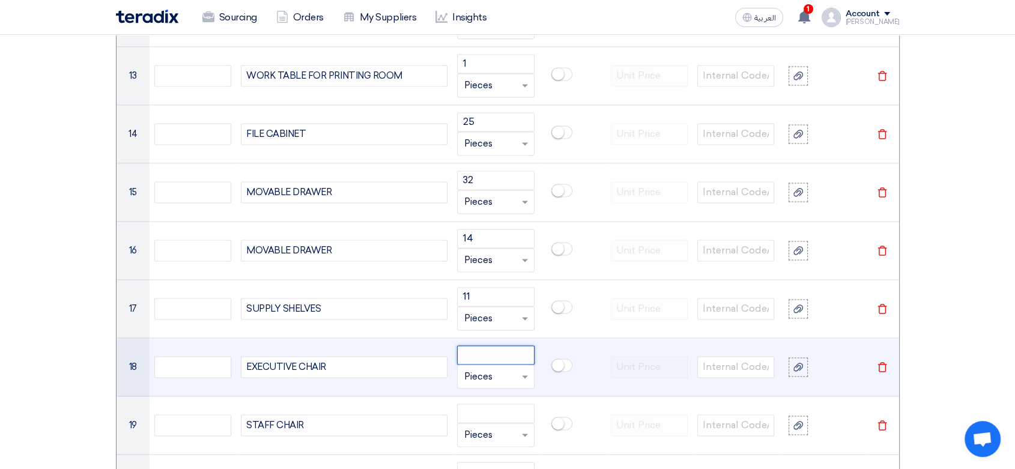
click at [490, 354] on input "number" at bounding box center [495, 354] width 77 height 19
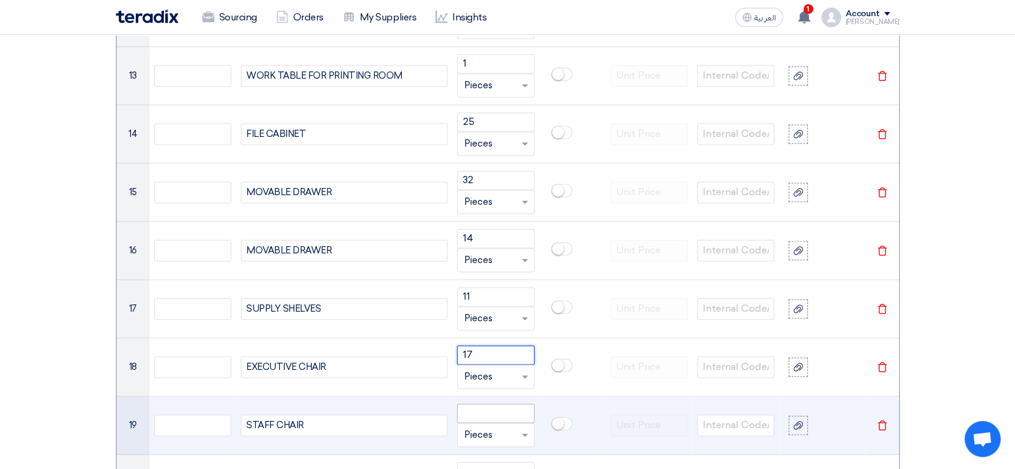
type input "17"
click at [500, 412] on input "number" at bounding box center [495, 413] width 77 height 19
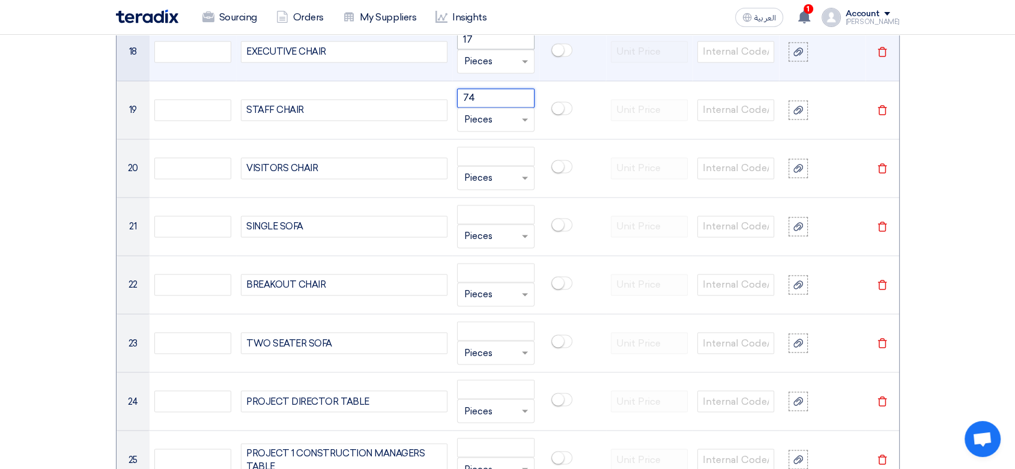
scroll to position [1996, 0]
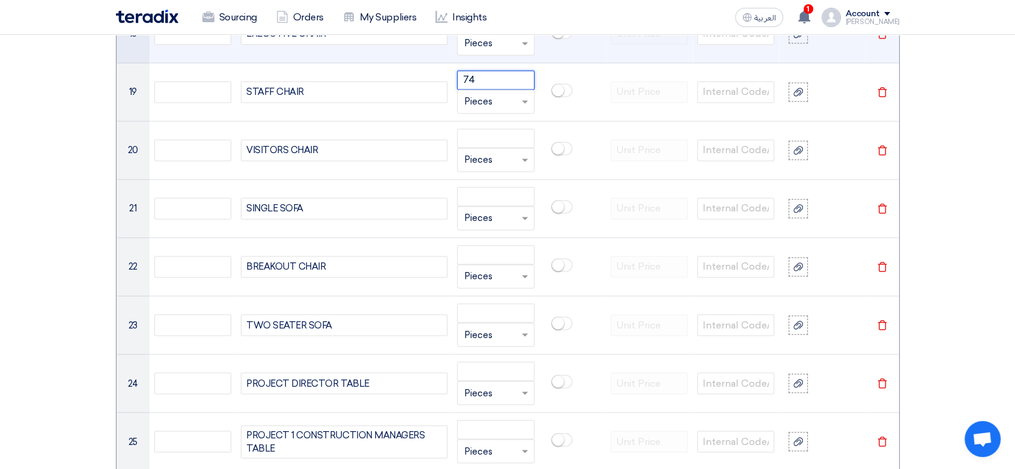
type input "74"
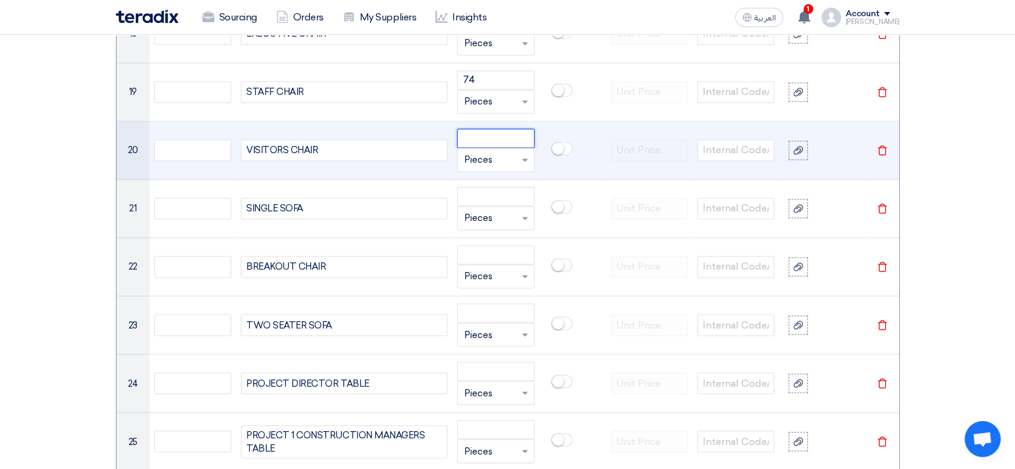
click at [476, 133] on input "number" at bounding box center [495, 138] width 77 height 19
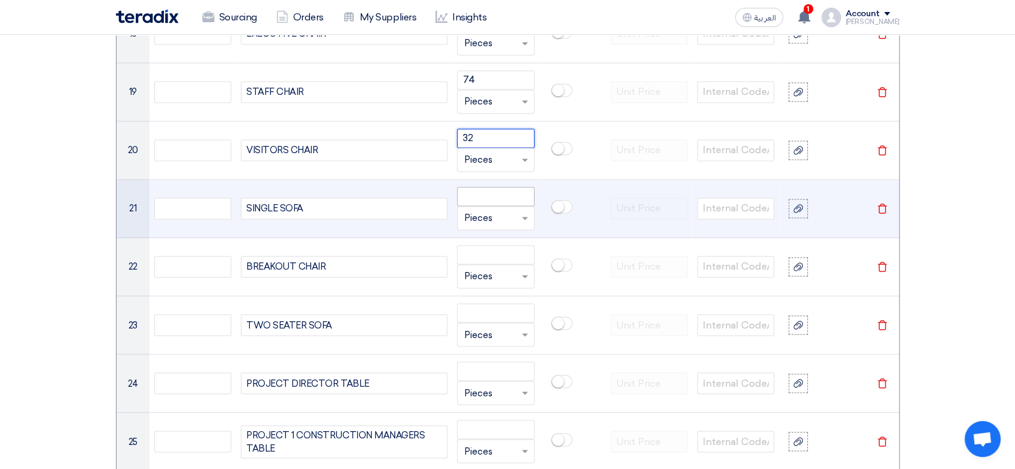
type input "32"
click at [477, 193] on input "number" at bounding box center [495, 196] width 77 height 19
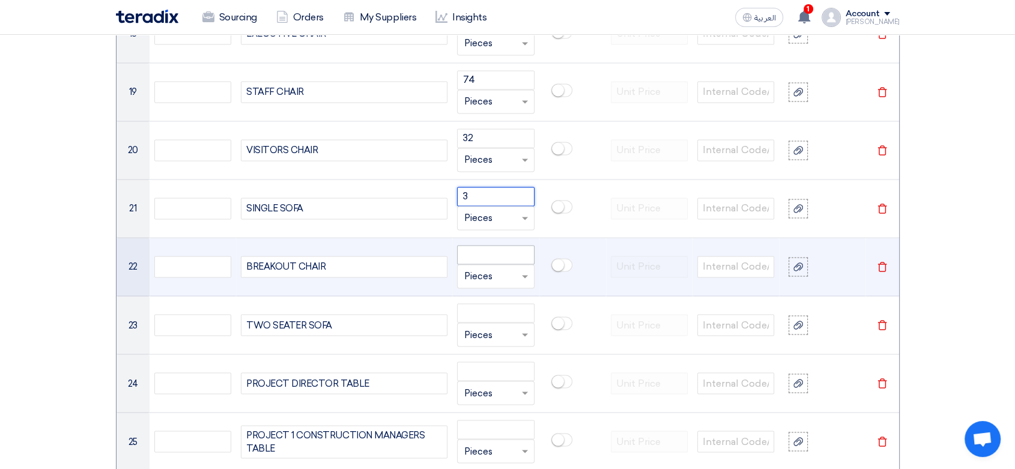
type input "3"
click at [481, 246] on input "number" at bounding box center [495, 254] width 77 height 19
type input "20"
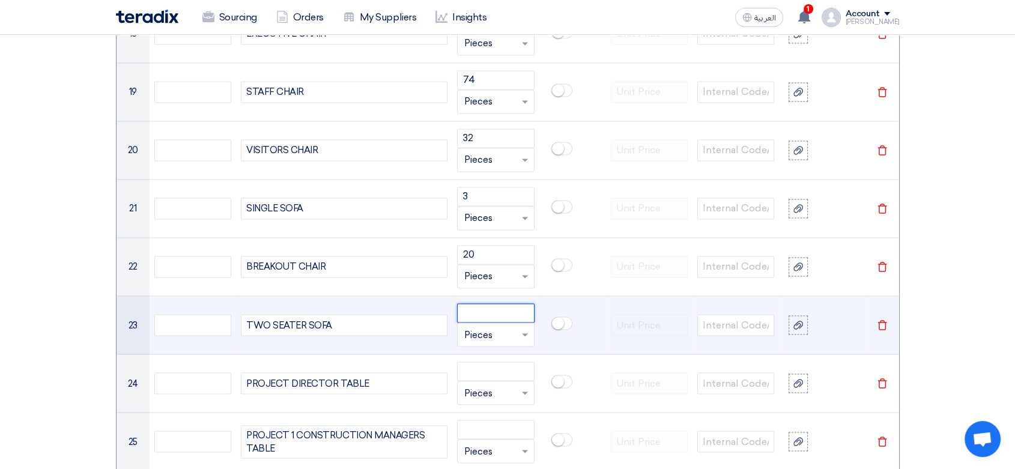
click at [487, 314] on input "number" at bounding box center [495, 312] width 77 height 19
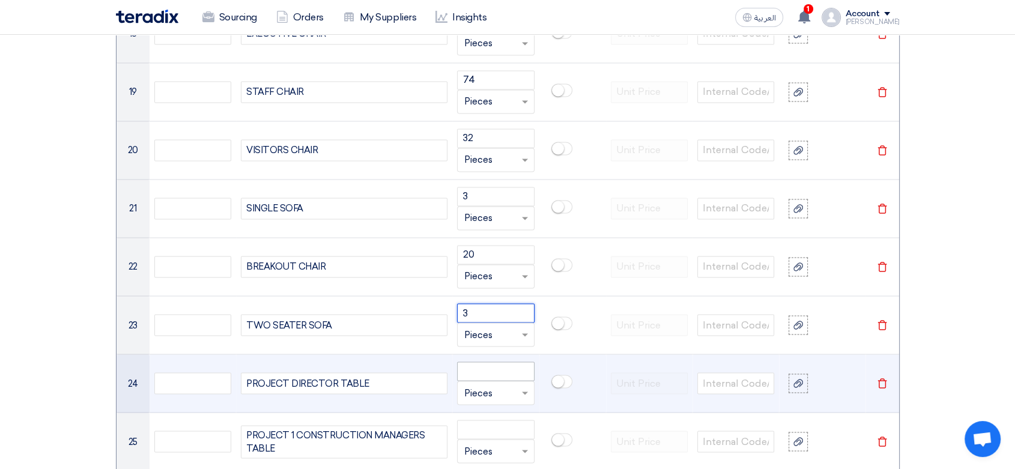
type input "3"
click at [483, 366] on input "number" at bounding box center [495, 371] width 77 height 19
type input "1"
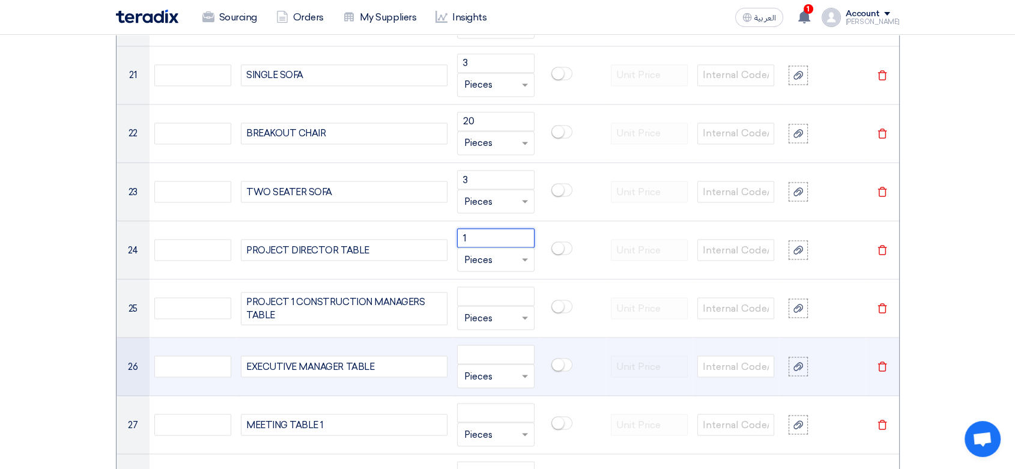
scroll to position [2196, 0]
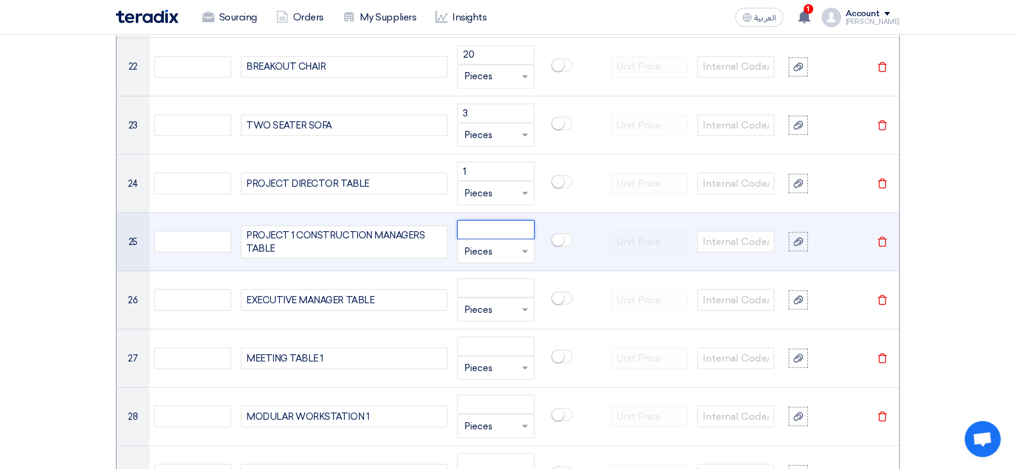
click at [508, 220] on input "number" at bounding box center [495, 229] width 77 height 19
type input "2"
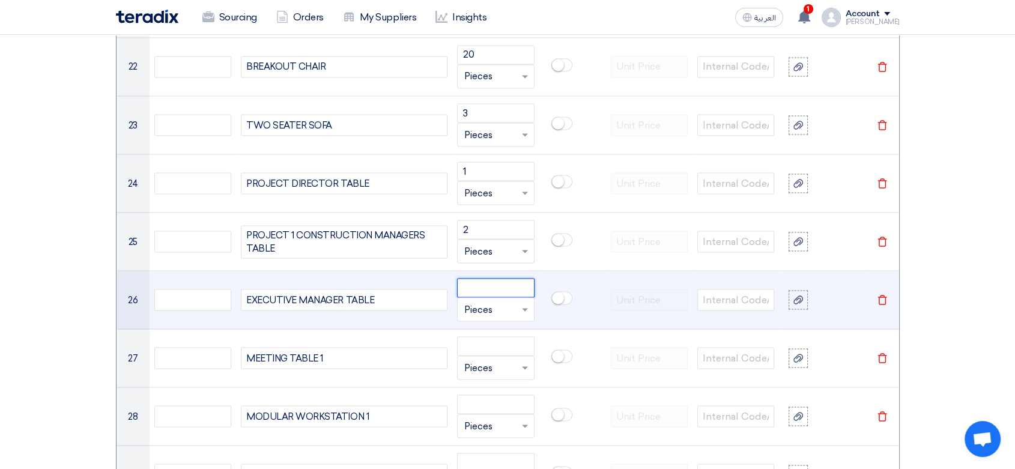
click at [496, 284] on input "number" at bounding box center [495, 287] width 77 height 19
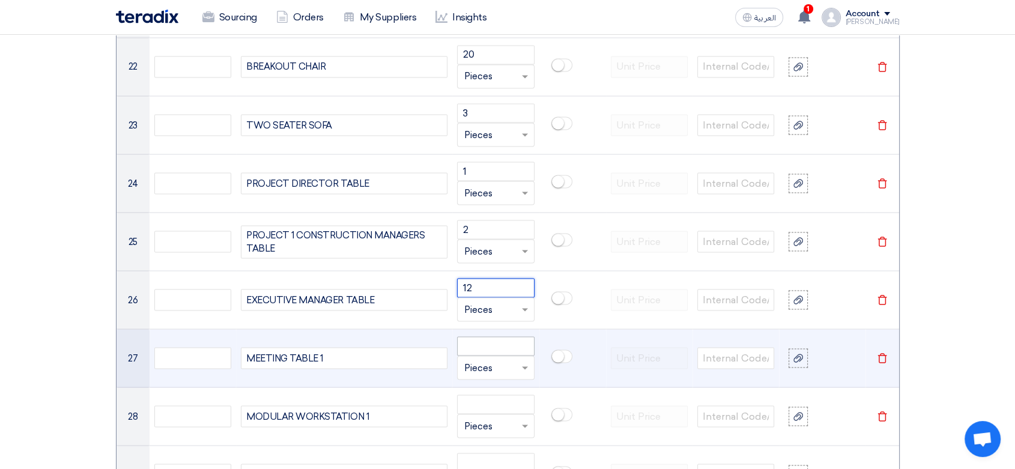
type input "12"
click at [506, 345] on input "number" at bounding box center [495, 345] width 77 height 19
type input "2"
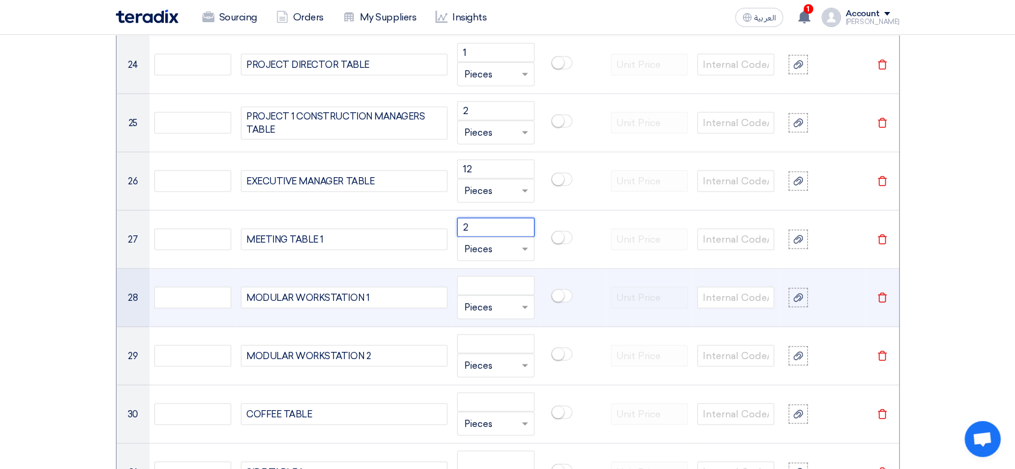
scroll to position [2330, 0]
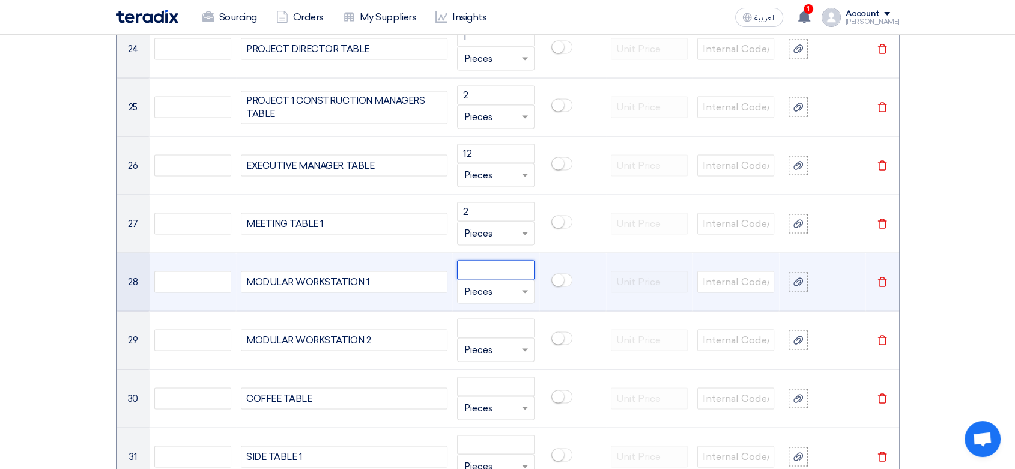
click at [485, 264] on input "number" at bounding box center [495, 270] width 77 height 19
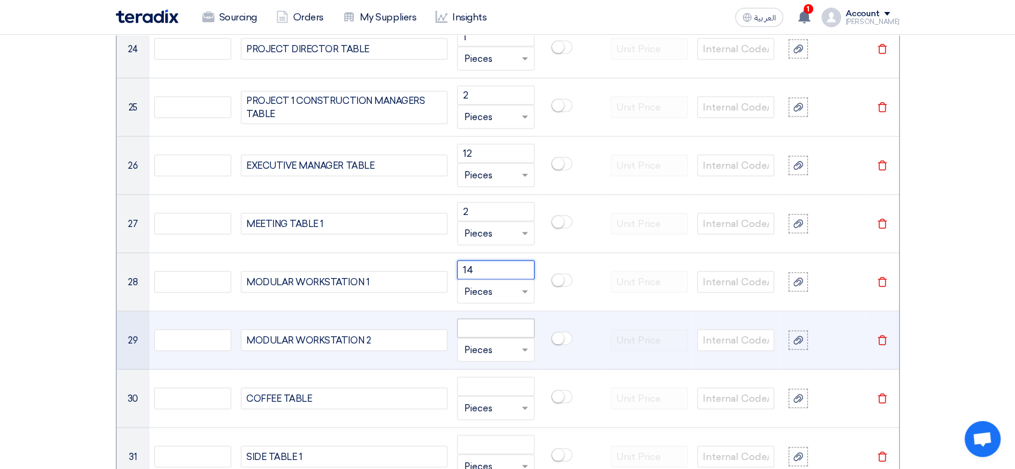
type input "14"
click at [498, 321] on input "number" at bounding box center [495, 328] width 77 height 19
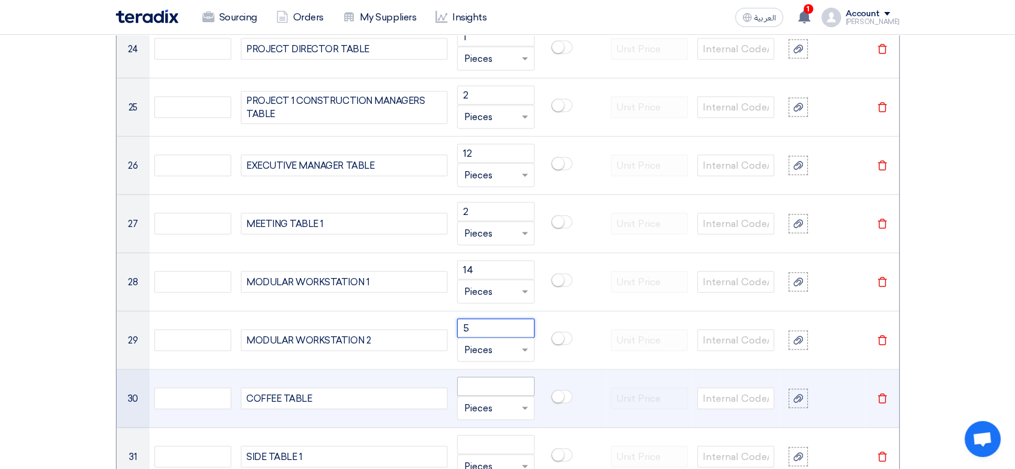
type input "5"
click at [492, 386] on input "number" at bounding box center [495, 386] width 77 height 19
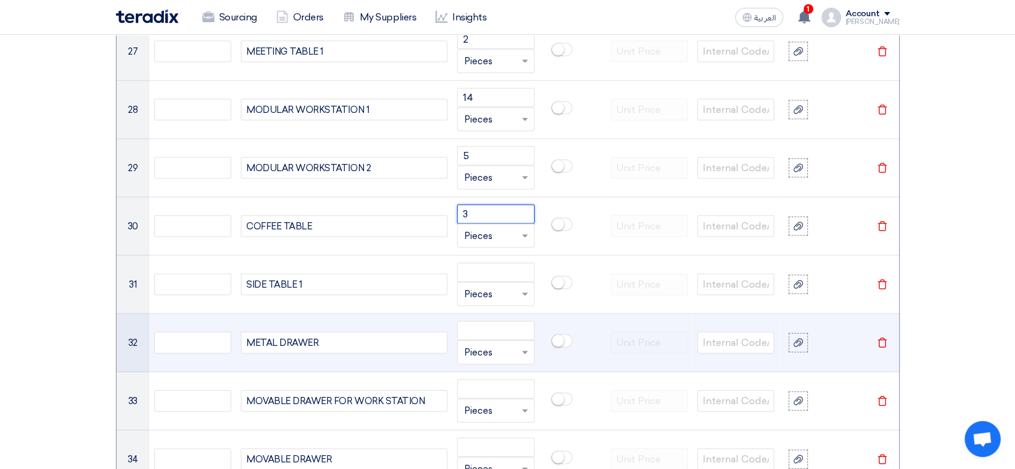
scroll to position [2530, 0]
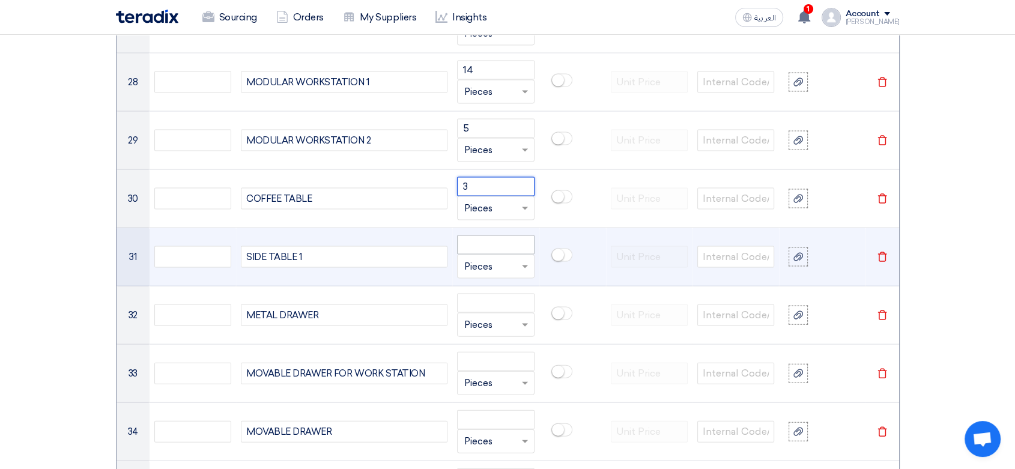
type input "3"
click at [500, 240] on input "number" at bounding box center [495, 244] width 77 height 19
type input "3"
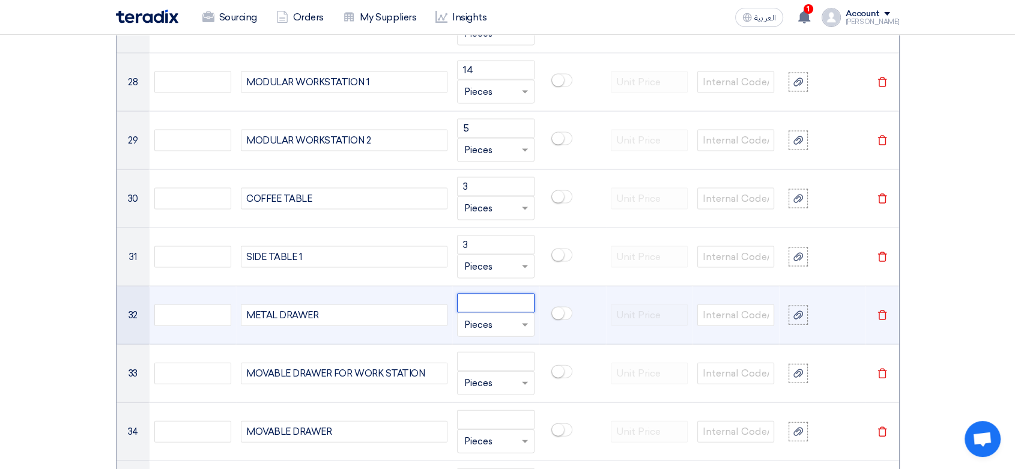
click at [477, 299] on input "number" at bounding box center [495, 303] width 77 height 19
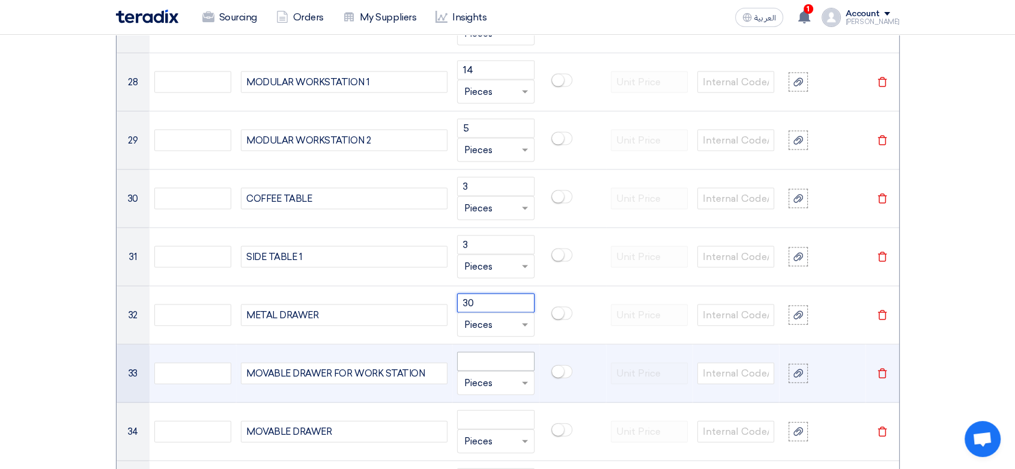
type input "30"
click at [481, 359] on input "number" at bounding box center [495, 361] width 77 height 19
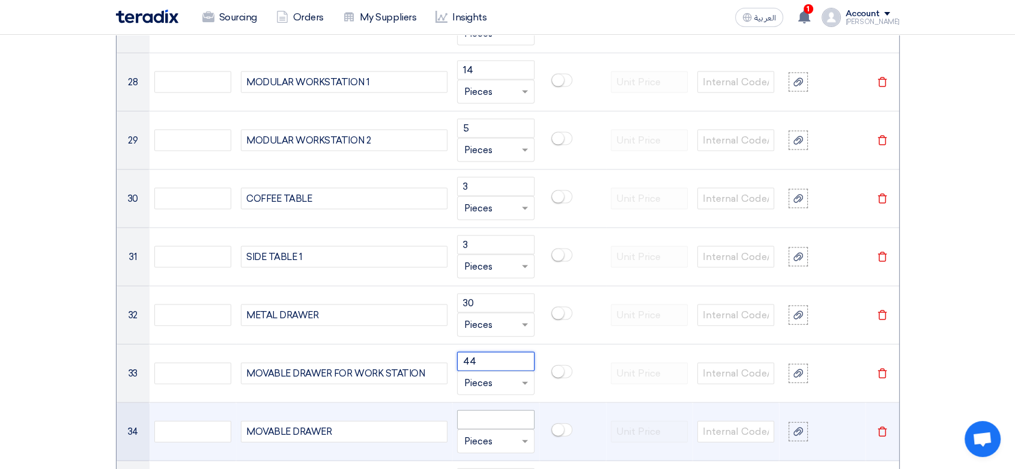
type input "44"
click at [489, 420] on input "number" at bounding box center [495, 419] width 77 height 19
type input "5"
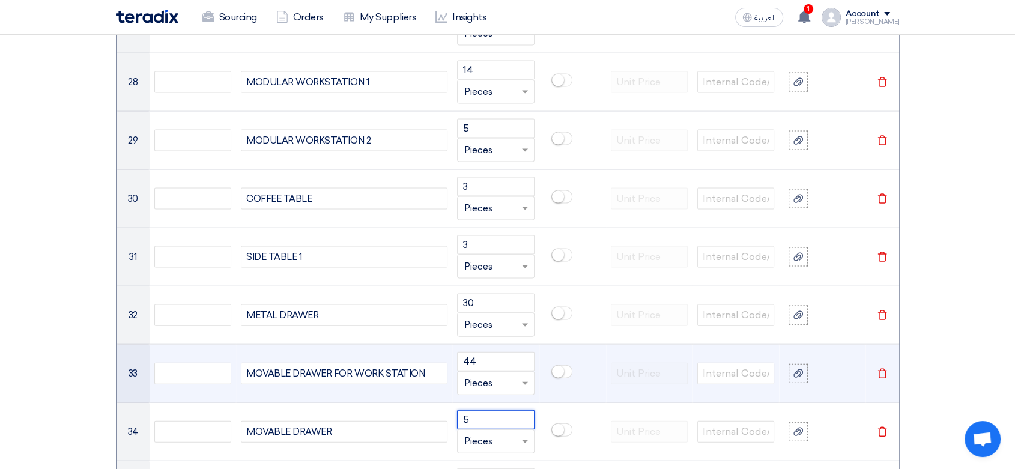
scroll to position [2663, 0]
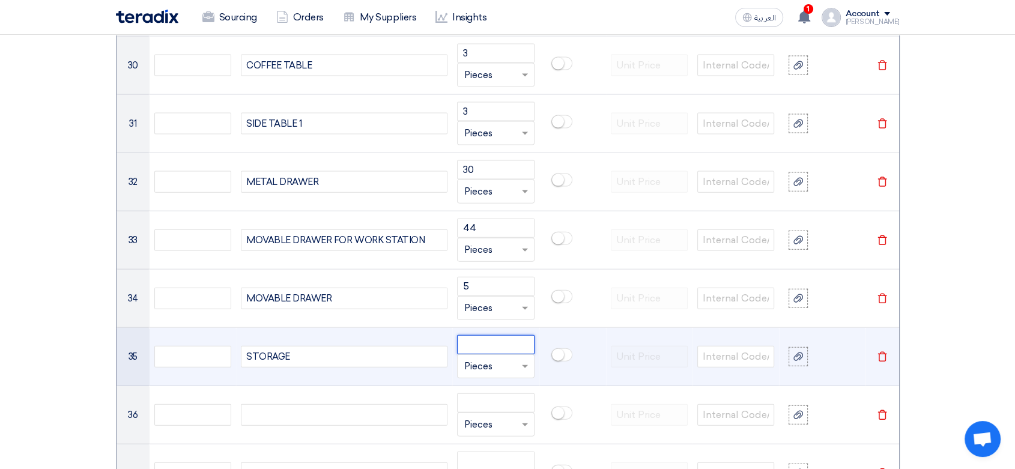
click at [490, 350] on input "number" at bounding box center [495, 344] width 77 height 19
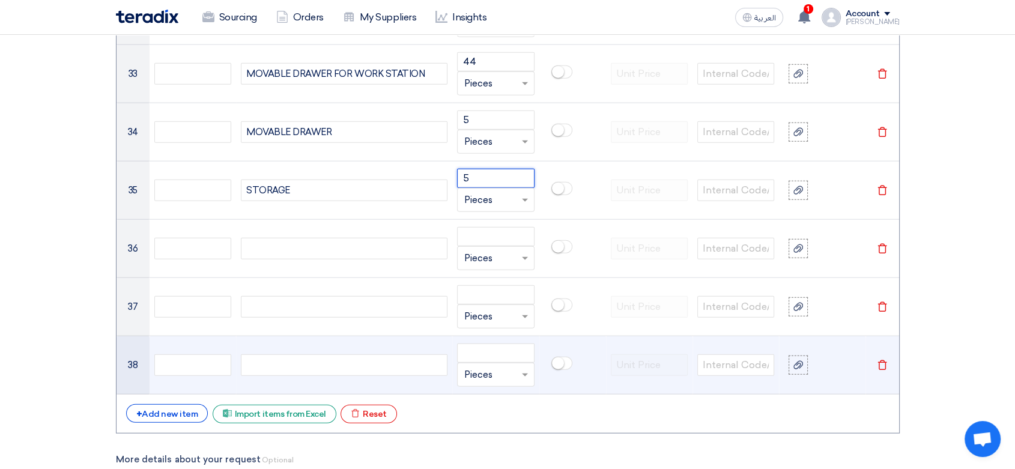
scroll to position [2864, 0]
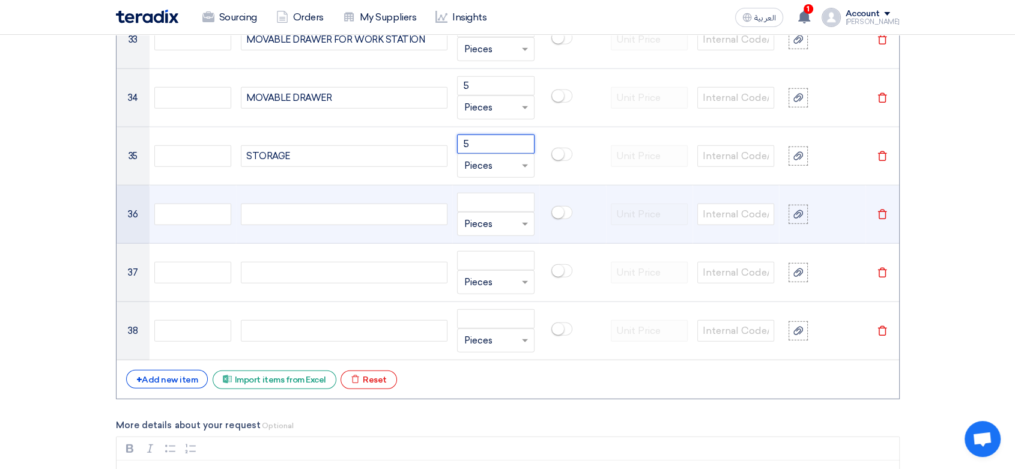
type input "5"
click at [878, 215] on icon "Delete" at bounding box center [882, 214] width 11 height 11
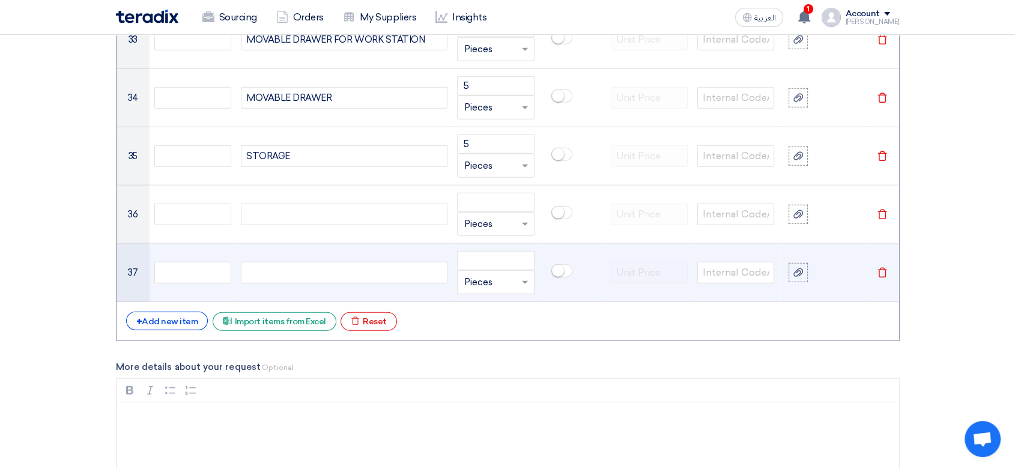
click at [884, 273] on icon "Delete" at bounding box center [882, 272] width 11 height 11
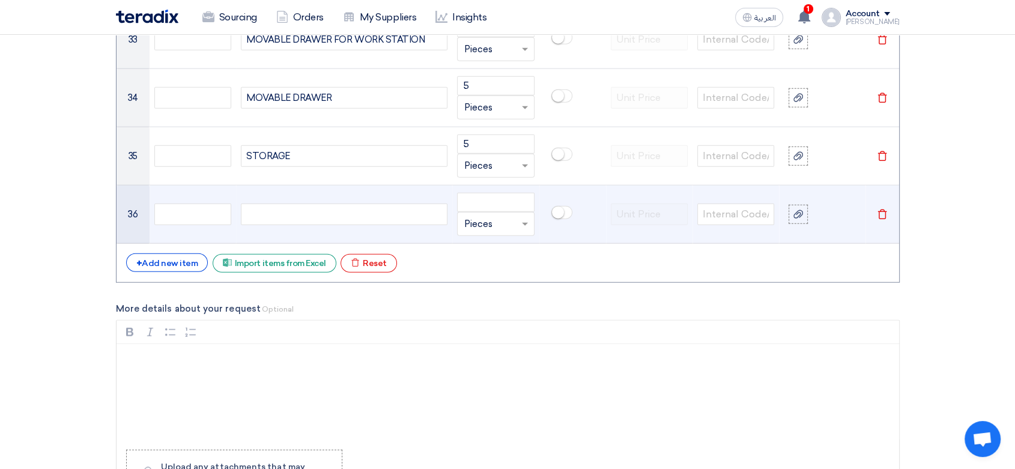
click at [885, 210] on use at bounding box center [882, 215] width 9 height 10
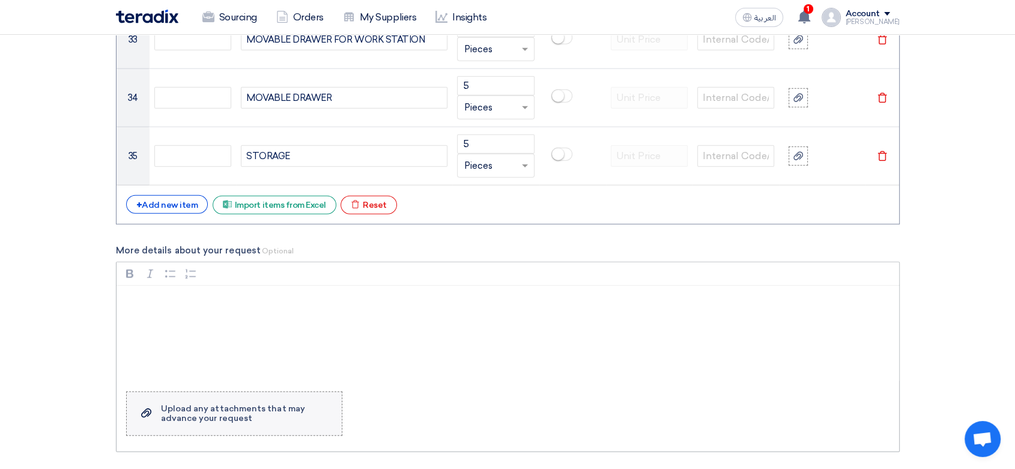
drag, startPoint x: 265, startPoint y: 412, endPoint x: 272, endPoint y: 412, distance: 6.6
click at [270, 412] on div "Upload any attachments that may advance your request" at bounding box center [245, 413] width 169 height 19
click at [0, 0] on input "Upload a file Upload any attachments that may advance your request" at bounding box center [0, 0] width 0 height 0
click at [193, 294] on p "Rich Text Editor, main" at bounding box center [512, 301] width 762 height 14
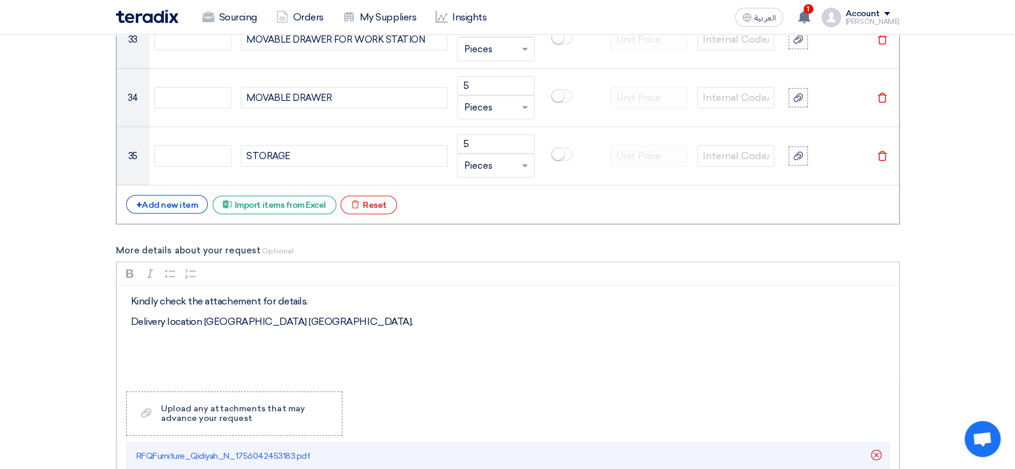
click at [226, 296] on p "Kindly check the attachement for details." at bounding box center [512, 301] width 762 height 14
click at [225, 324] on p "Delivery location [GEOGRAPHIC_DATA] [GEOGRAPHIC_DATA]." at bounding box center [512, 322] width 762 height 14
click at [226, 323] on p "Delivery location [GEOGRAPHIC_DATA] [GEOGRAPHIC_DATA]." at bounding box center [512, 322] width 762 height 14
click at [216, 321] on p "Delivery location [GEOGRAPHIC_DATA] [GEOGRAPHIC_DATA]." at bounding box center [512, 322] width 762 height 14
drag, startPoint x: 216, startPoint y: 321, endPoint x: 312, endPoint y: 333, distance: 96.9
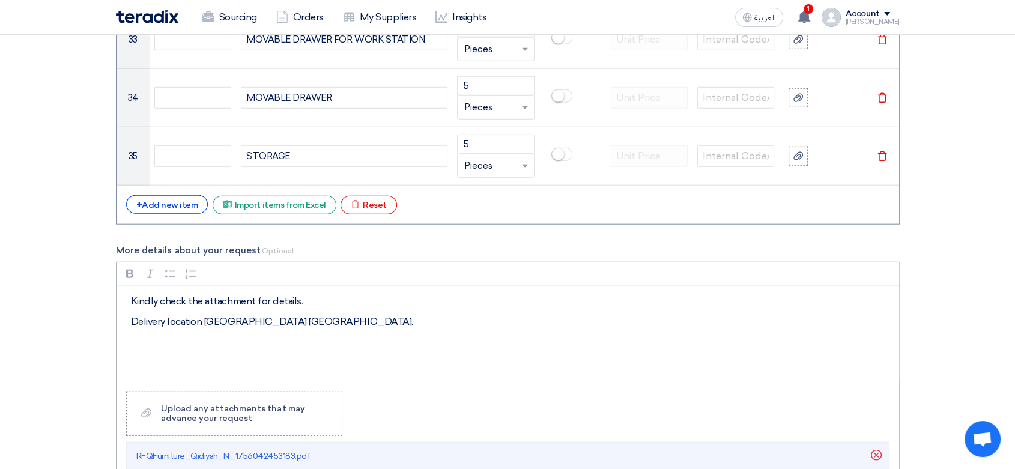
click at [312, 333] on div "Kindly check the attachment for details. Delivery location [GEOGRAPHIC_DATA] [G…" at bounding box center [508, 334] width 783 height 96
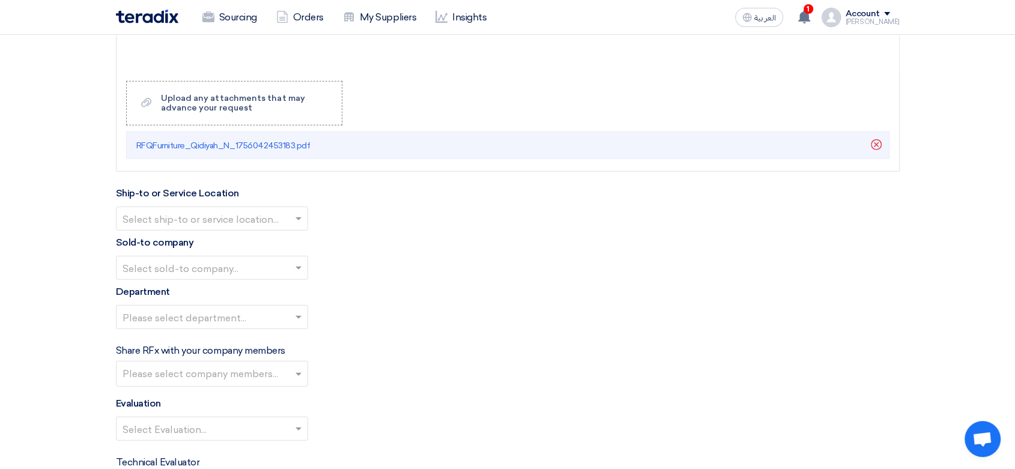
scroll to position [3197, 0]
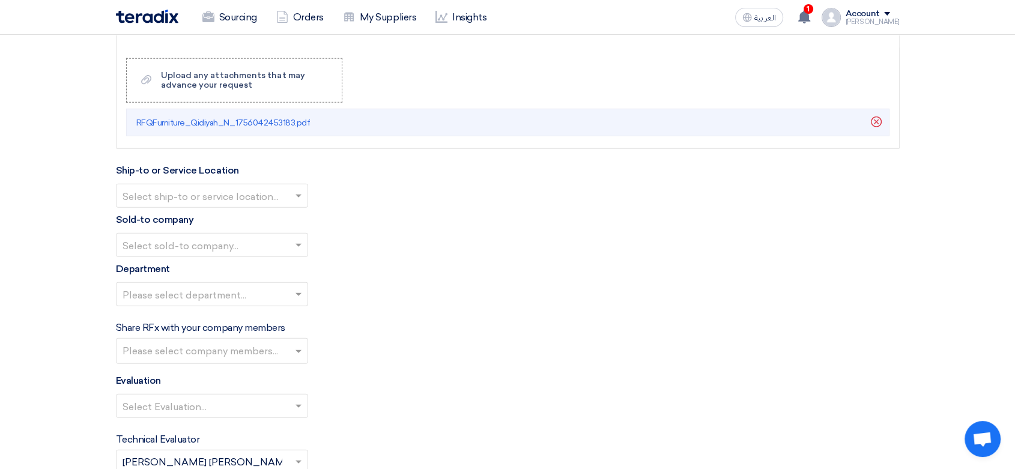
click at [243, 190] on input "text" at bounding box center [206, 197] width 167 height 20
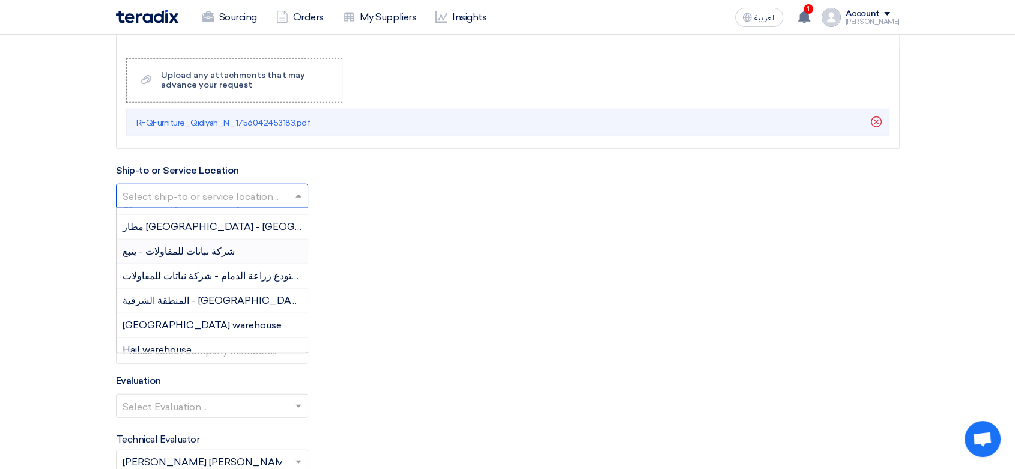
scroll to position [133, 0]
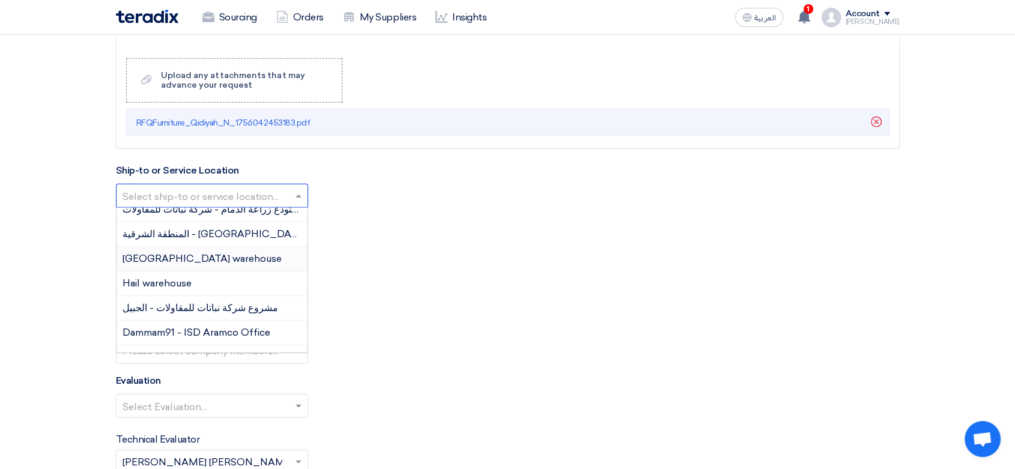
click at [178, 255] on span "[GEOGRAPHIC_DATA] warehouse" at bounding box center [202, 258] width 159 height 11
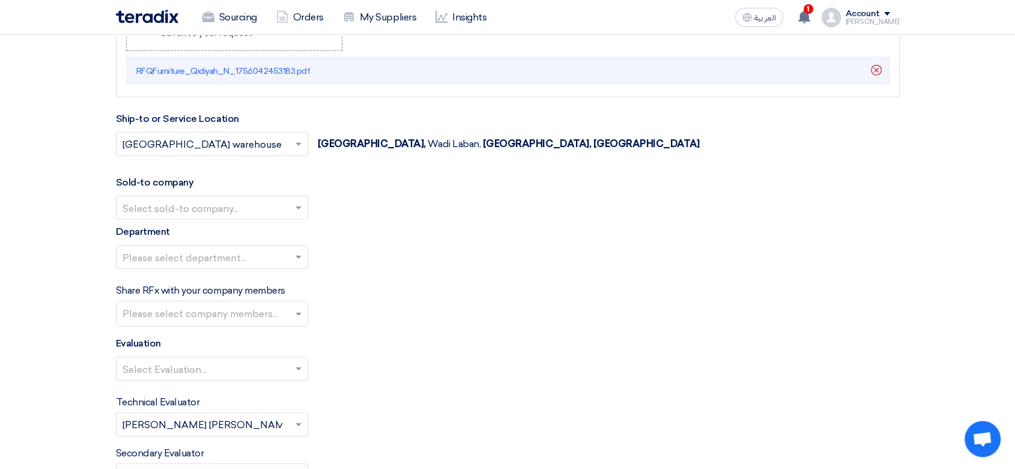
scroll to position [3264, 0]
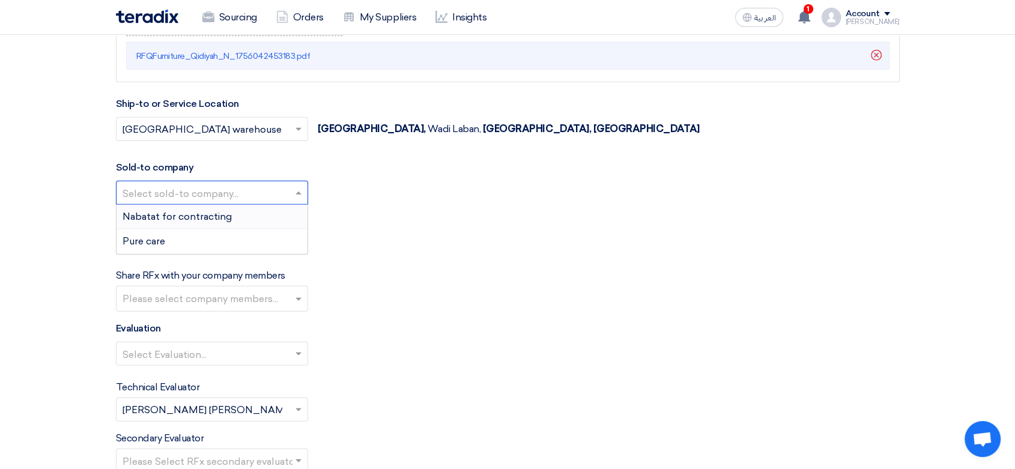
click at [207, 193] on input "text" at bounding box center [206, 194] width 167 height 20
click at [189, 211] on span "Nabatat for contracting" at bounding box center [177, 216] width 109 height 11
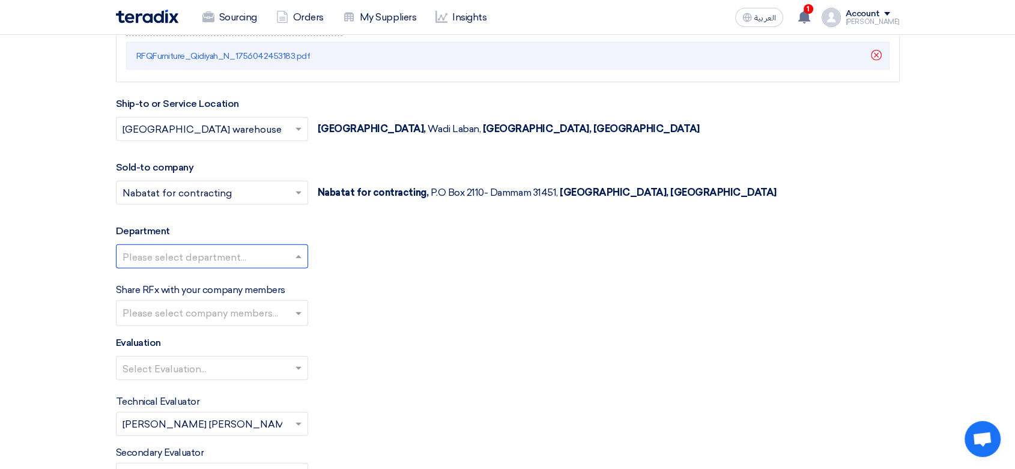
click at [190, 257] on input "text" at bounding box center [206, 258] width 167 height 20
click at [171, 278] on span "General Department" at bounding box center [170, 279] width 95 height 11
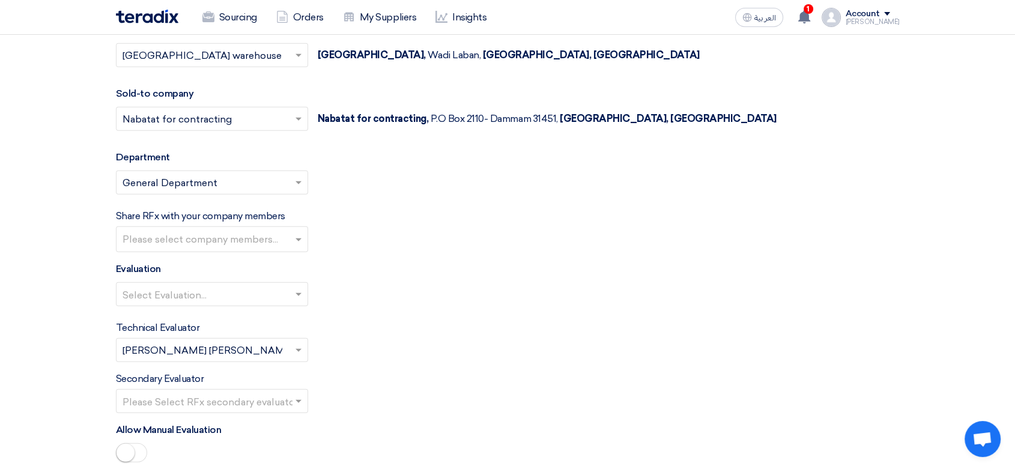
scroll to position [3397, 0]
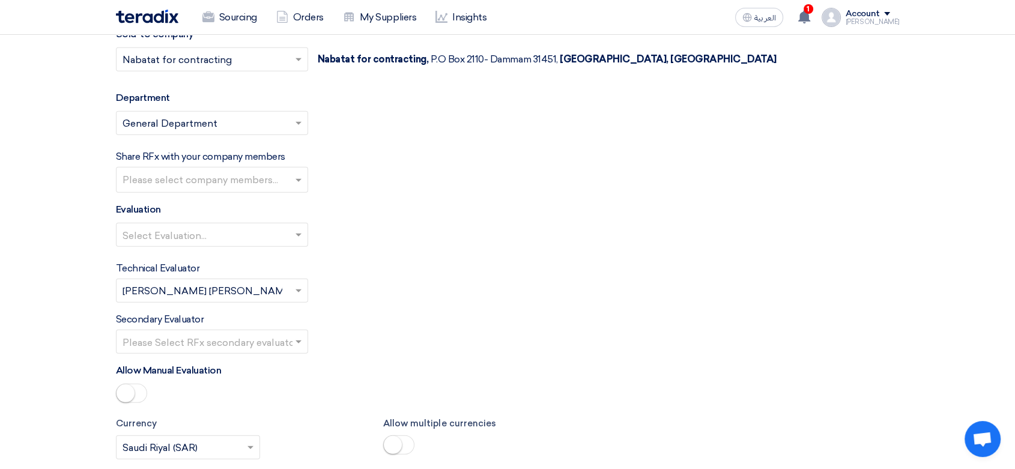
click at [175, 237] on input "text" at bounding box center [206, 236] width 167 height 20
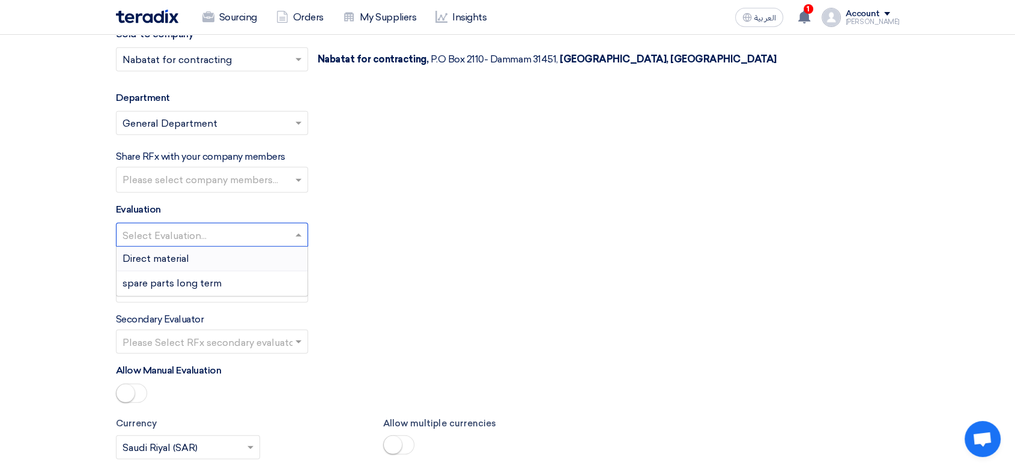
click at [165, 253] on span "Direct material" at bounding box center [156, 258] width 67 height 11
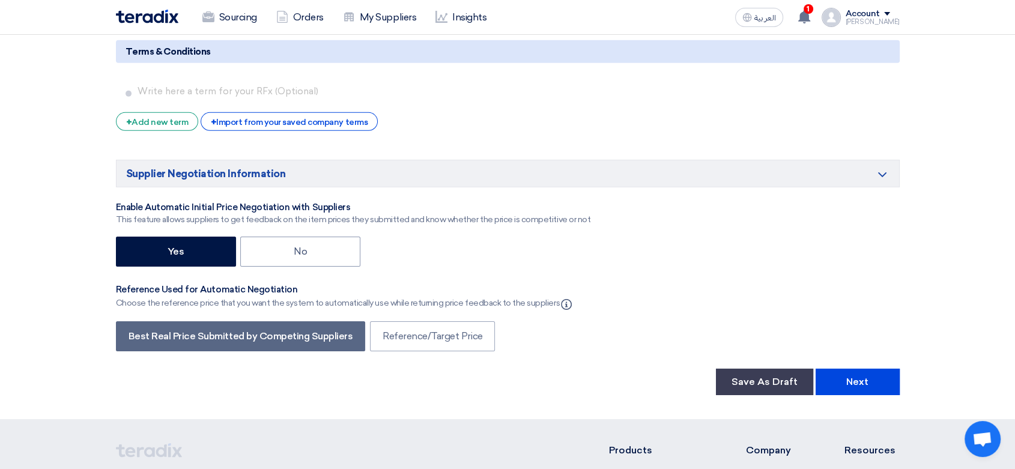
scroll to position [3864, 0]
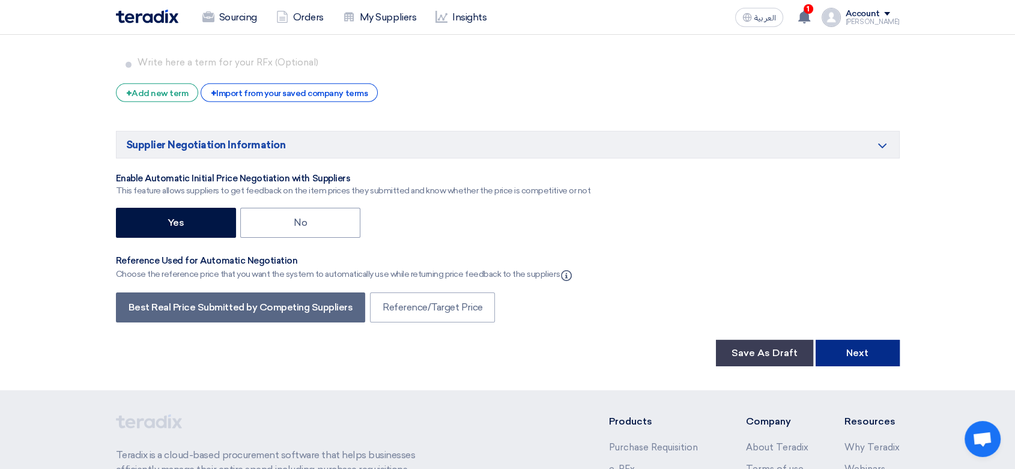
click at [850, 350] on button "Next" at bounding box center [858, 353] width 84 height 26
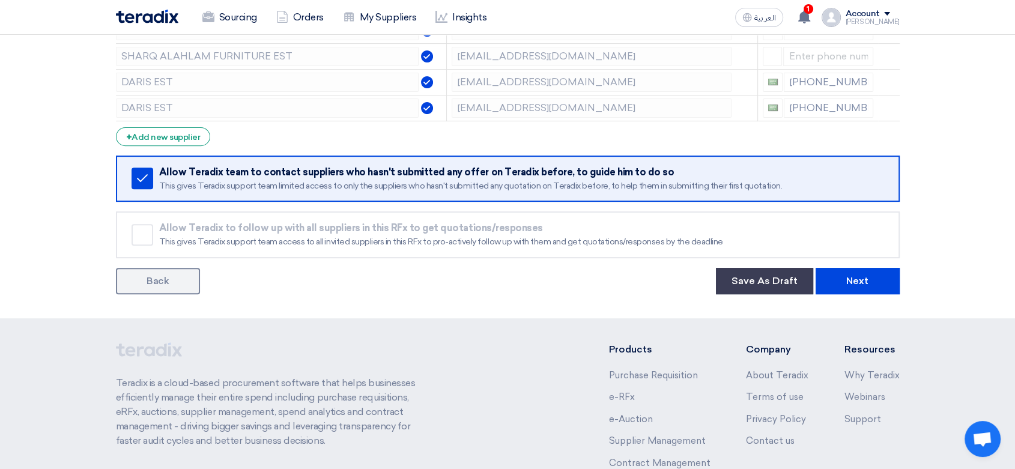
scroll to position [467, 0]
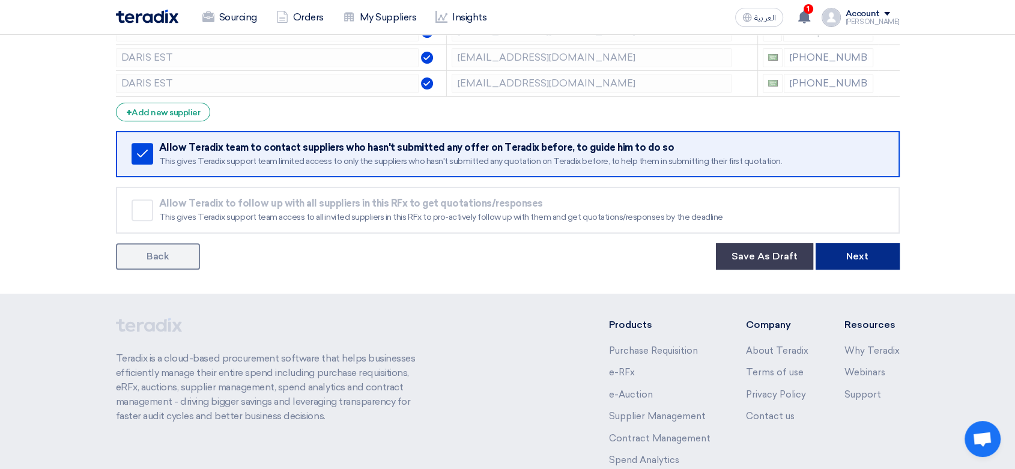
click at [879, 261] on button "Next" at bounding box center [858, 256] width 84 height 26
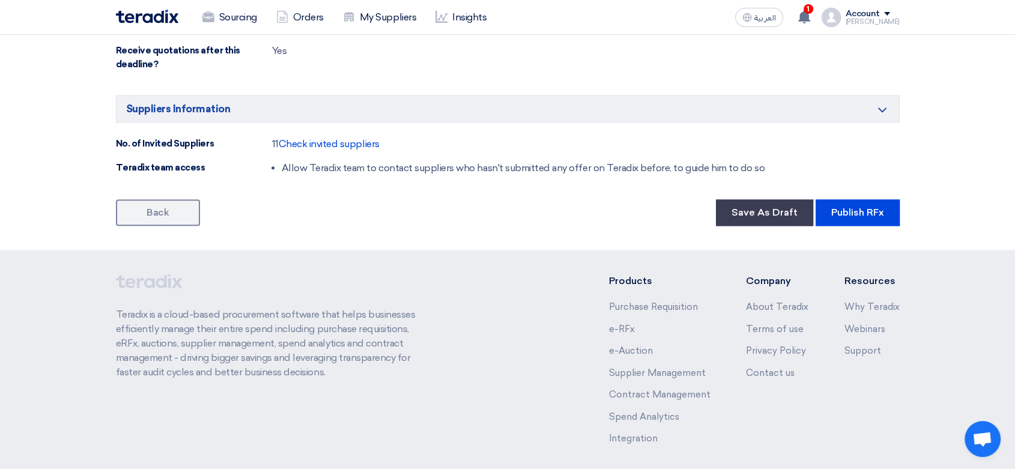
scroll to position [1468, 0]
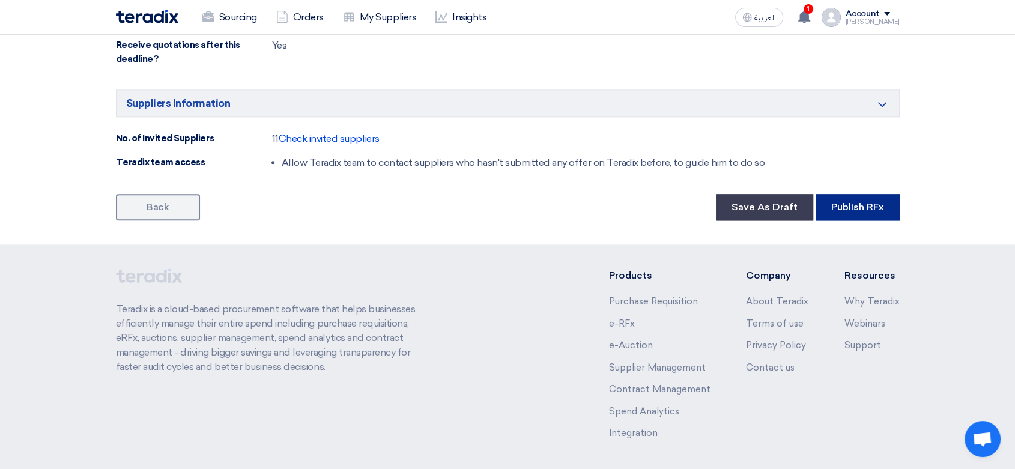
click at [870, 204] on button "Publish RFx" at bounding box center [858, 207] width 84 height 26
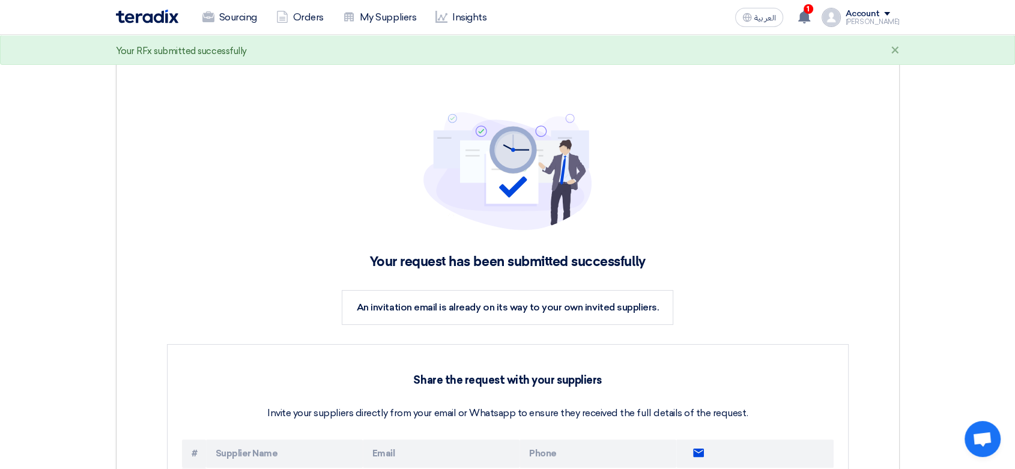
click at [135, 13] on img at bounding box center [147, 17] width 62 height 14
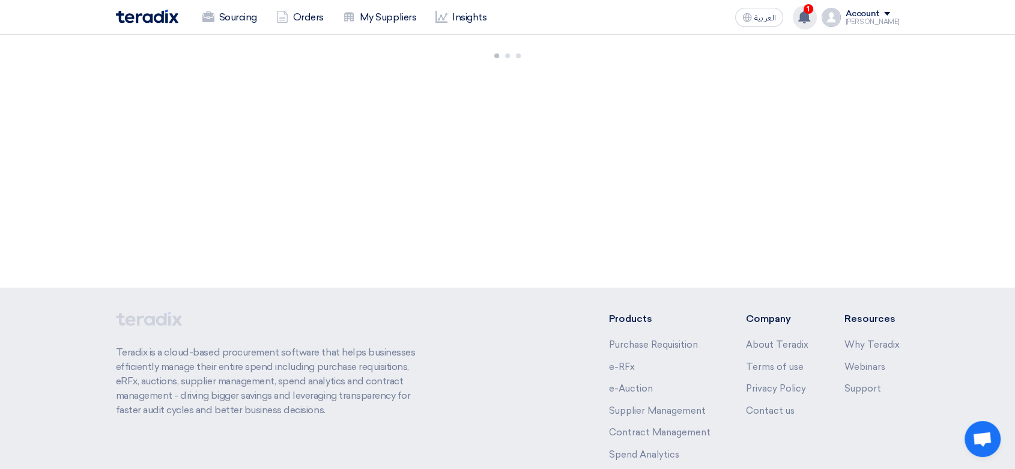
click at [804, 12] on span "1" at bounding box center [809, 9] width 10 height 10
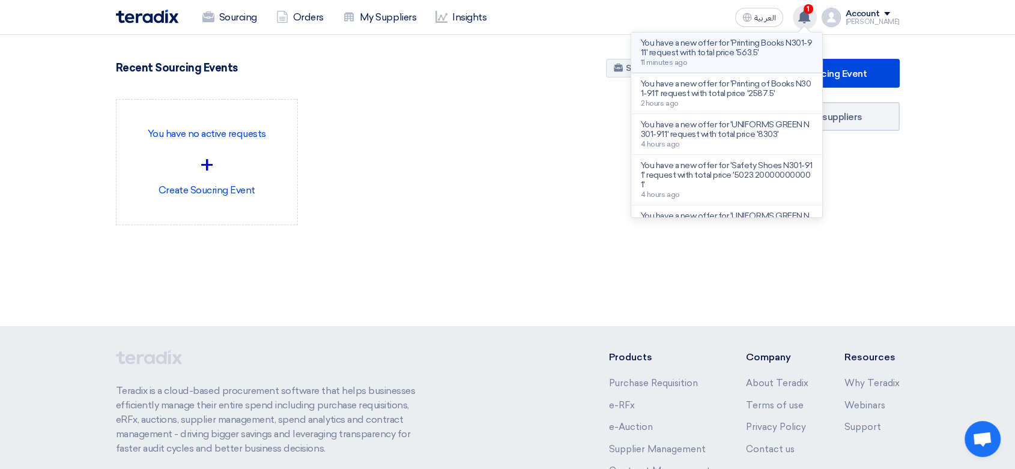
click at [661, 46] on p "You have a new offer for 'Printing Books N301-911' request with total price '56…" at bounding box center [727, 47] width 172 height 19
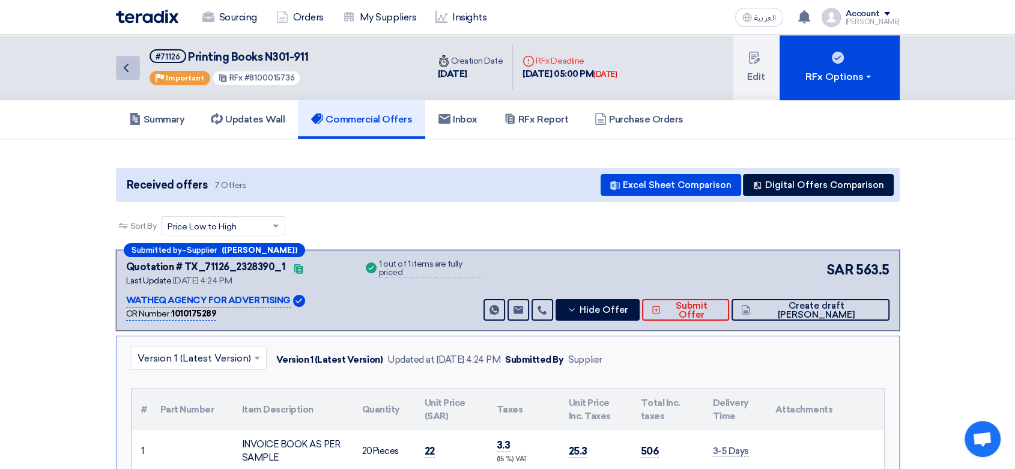
click at [129, 68] on icon "Back" at bounding box center [126, 68] width 14 height 14
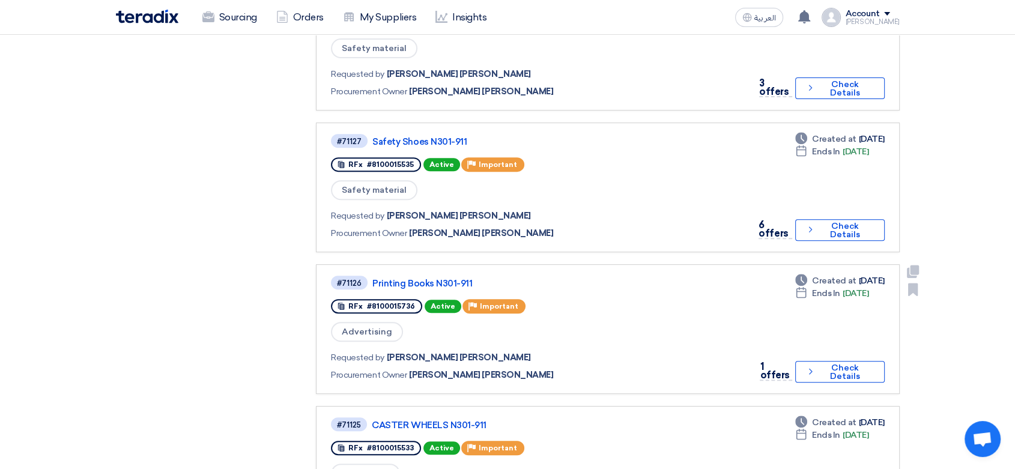
scroll to position [533, 0]
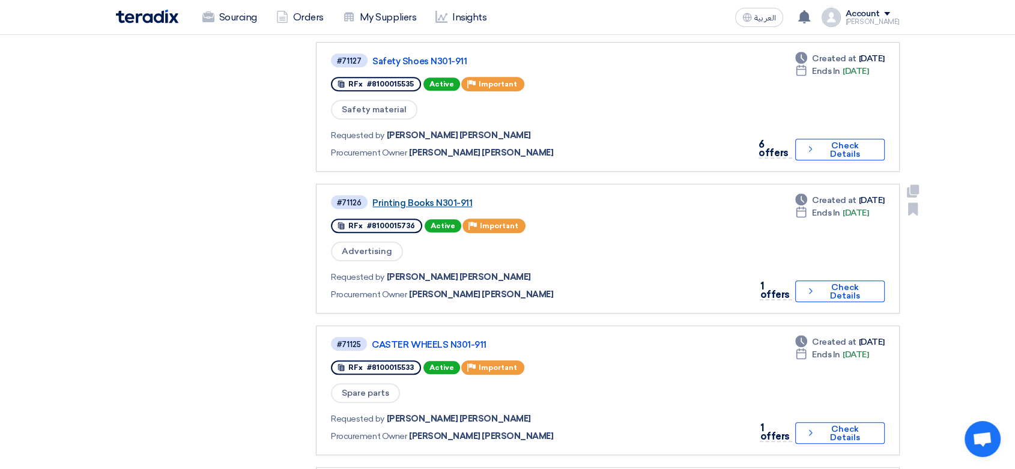
click at [435, 198] on link "Printing Books N301-911" at bounding box center [522, 203] width 300 height 11
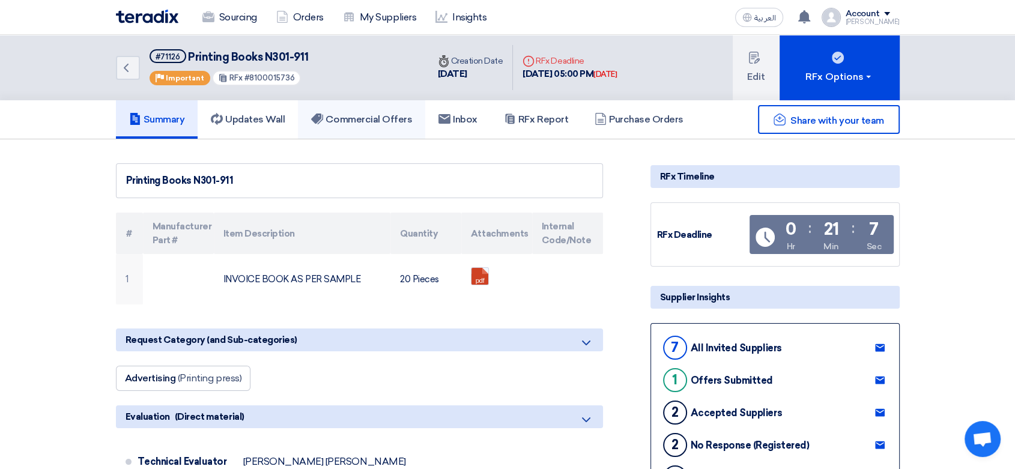
click at [380, 114] on h5 "Commercial Offers" at bounding box center [361, 120] width 101 height 12
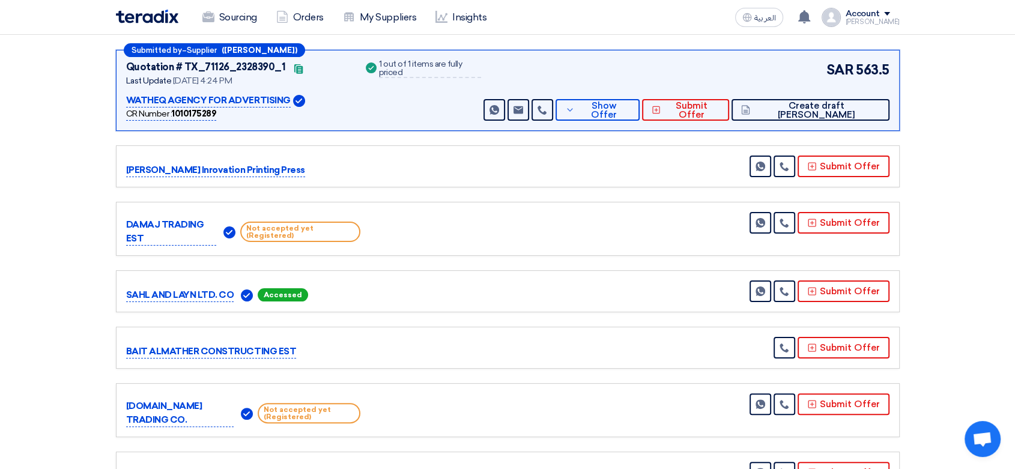
scroll to position [133, 0]
